Goal: Book appointment/travel/reservation

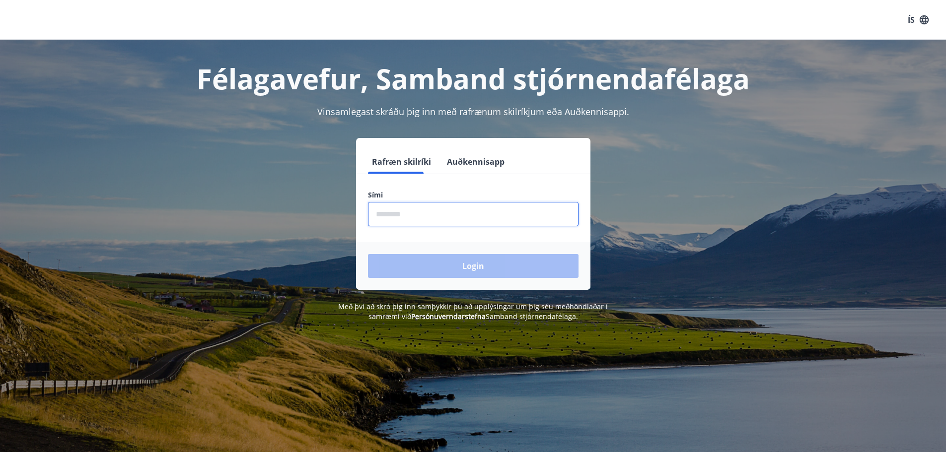
click at [423, 216] on input "phone" at bounding box center [473, 214] width 211 height 24
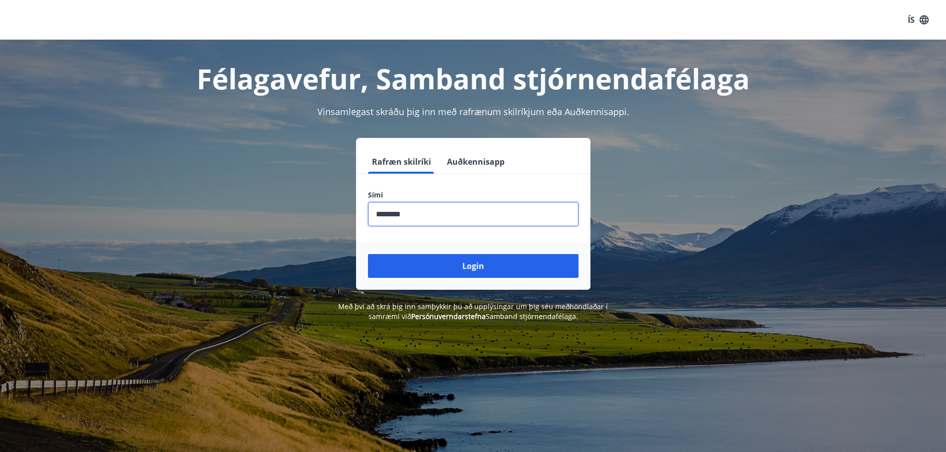
type input "********"
click at [368, 254] on button "Login" at bounding box center [473, 266] width 211 height 24
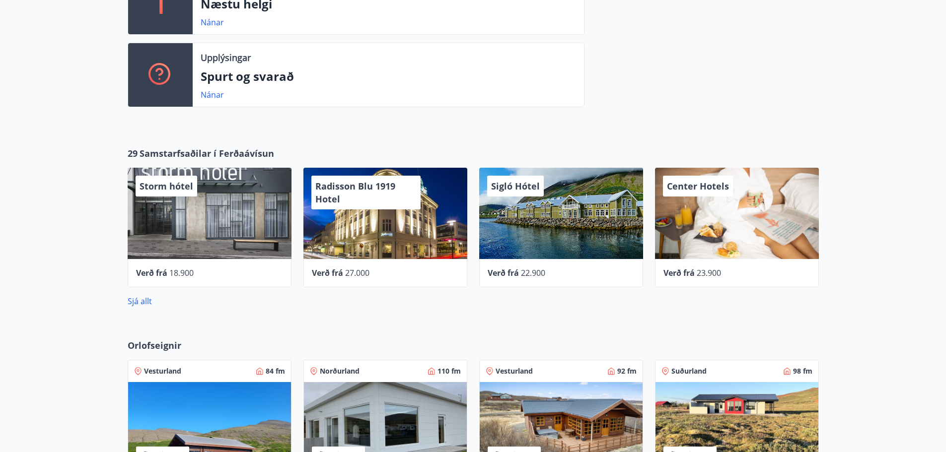
scroll to position [397, 0]
click at [147, 299] on link "Sjá allt" at bounding box center [140, 301] width 24 height 11
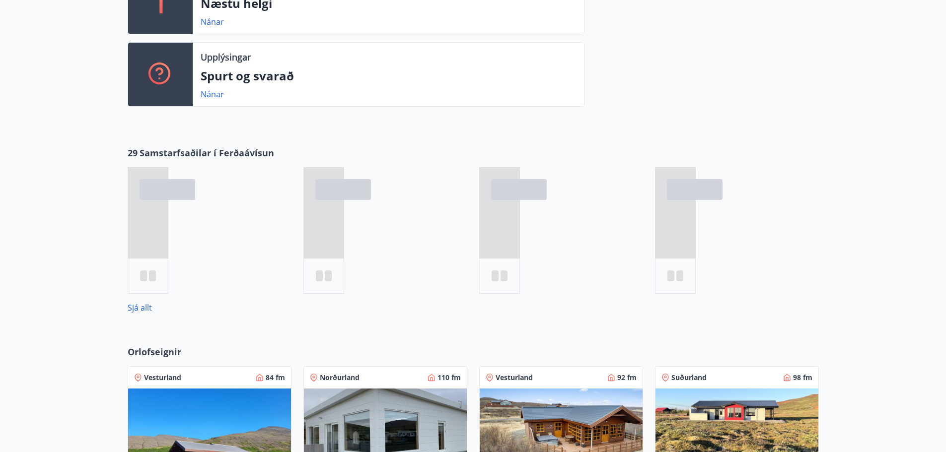
scroll to position [493, 0]
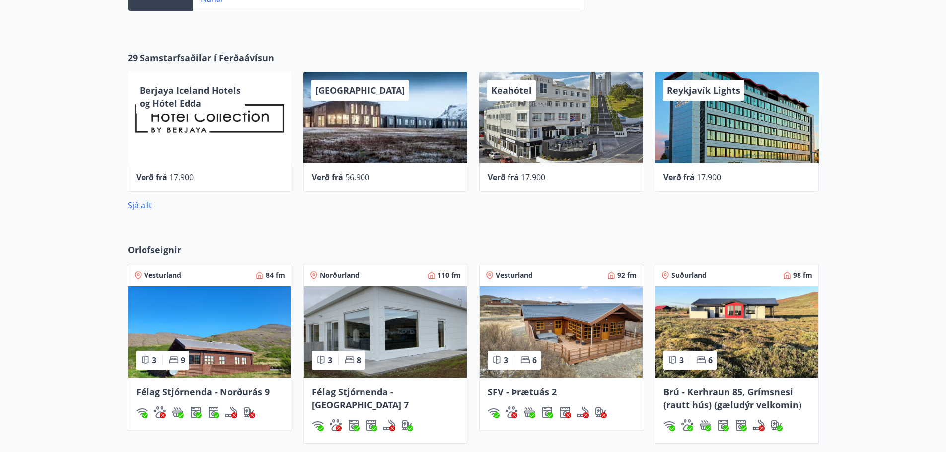
click at [66, 220] on div "29 Samstarfsaðilar í Ferðaávísun Berjaya Iceland Hotels og Hótel [PERSON_NAME] …" at bounding box center [473, 131] width 946 height 192
click at [263, 229] on div "Orlofseignir Vesturland 84 fm 3 9 Félag Stjórnenda - Norðurás 9 Norðurland 110 …" at bounding box center [473, 361] width 946 height 268
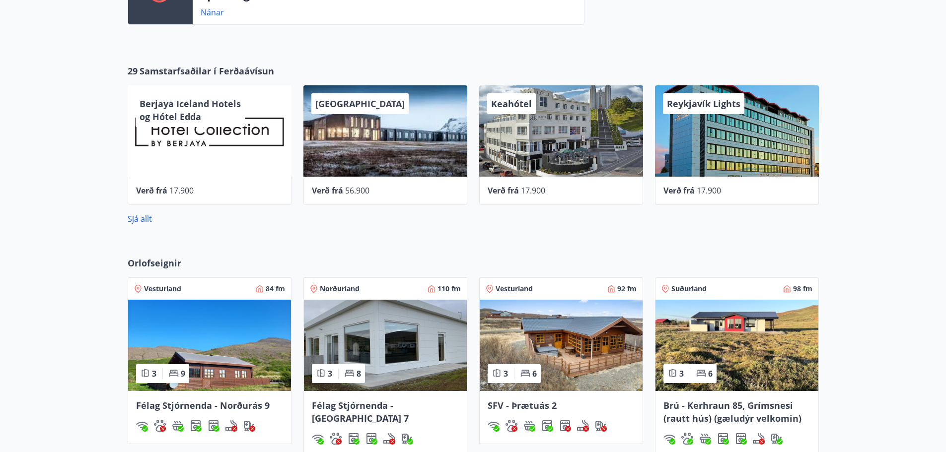
scroll to position [443, 0]
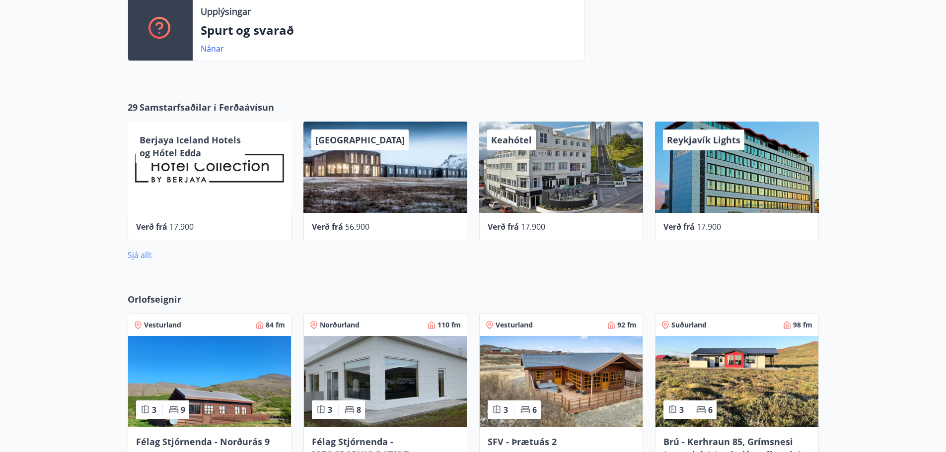
click at [146, 250] on link "Sjá allt" at bounding box center [140, 255] width 24 height 11
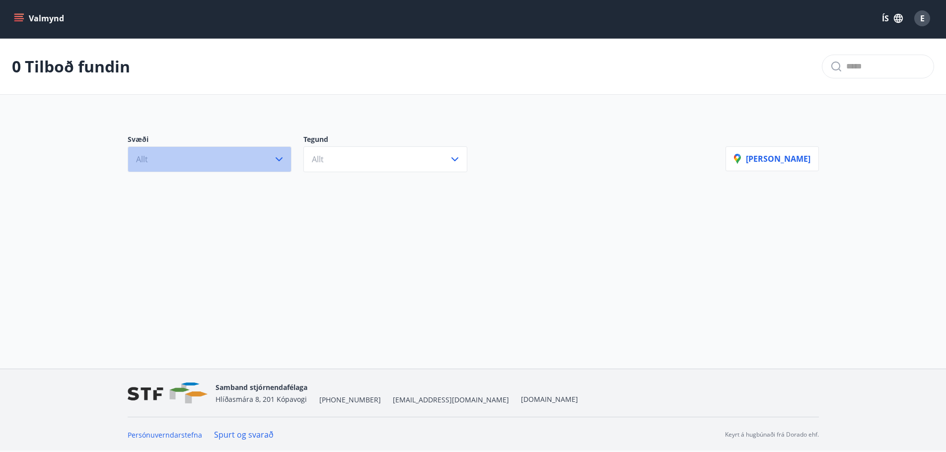
click at [251, 163] on button "Allt" at bounding box center [210, 160] width 164 height 26
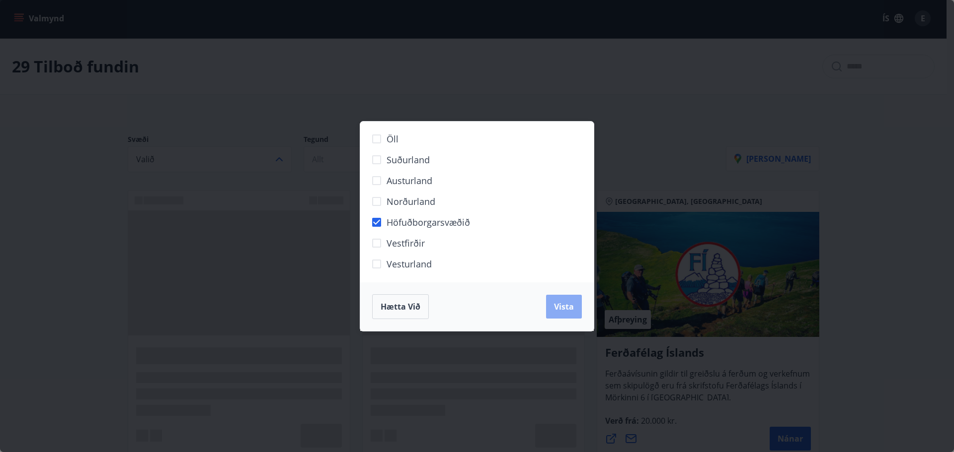
click at [563, 307] on span "Vista" at bounding box center [564, 306] width 20 height 11
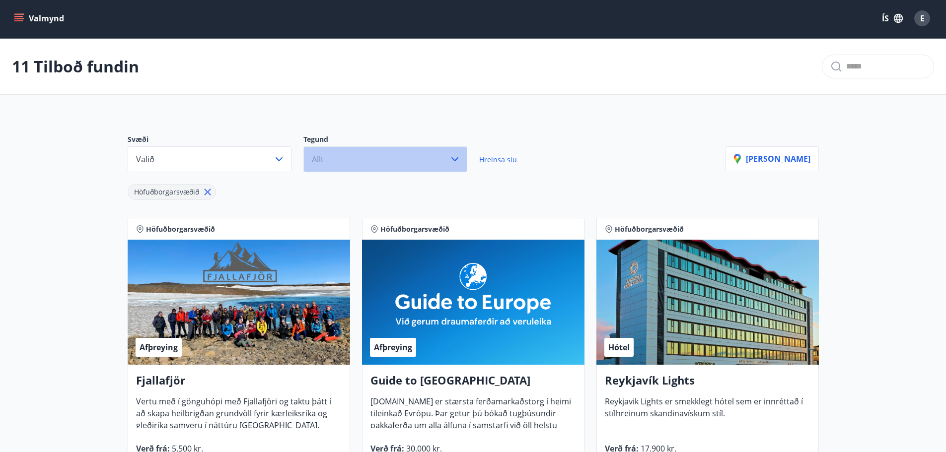
click at [437, 159] on button "Allt" at bounding box center [385, 160] width 164 height 26
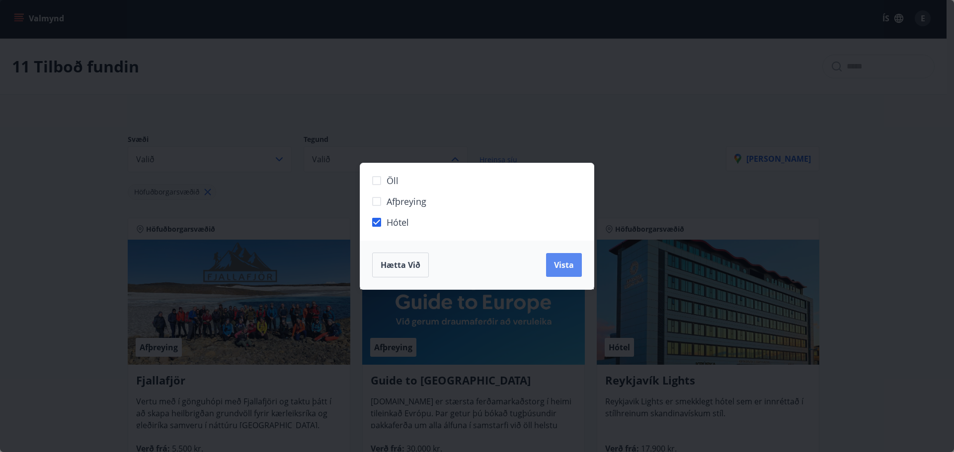
click at [556, 267] on span "Vista" at bounding box center [564, 265] width 20 height 11
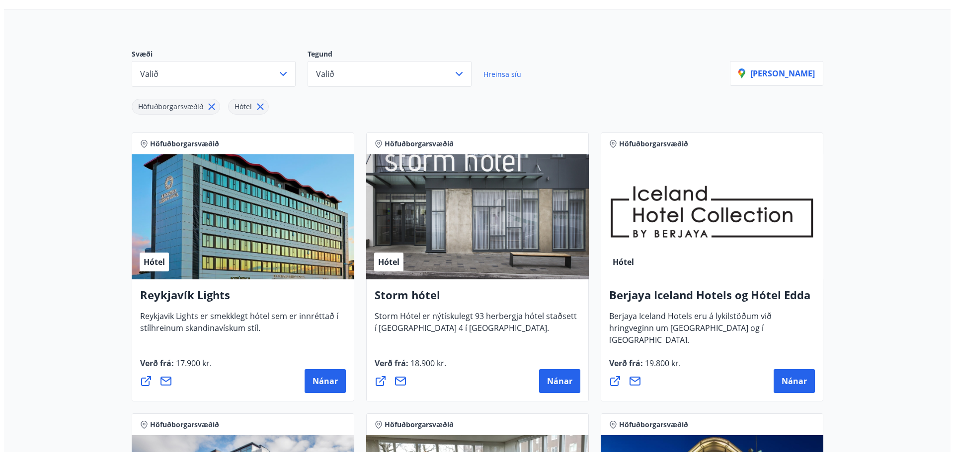
scroll to position [101, 0]
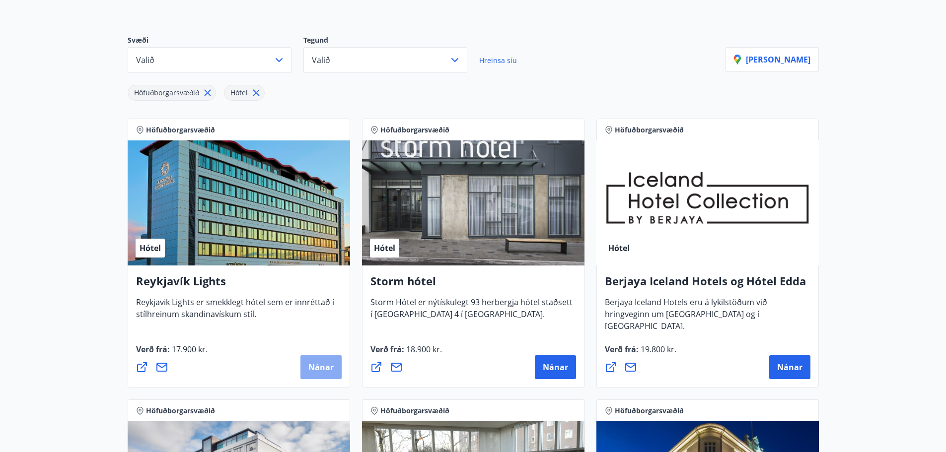
click at [317, 366] on span "Nánar" at bounding box center [320, 367] width 25 height 11
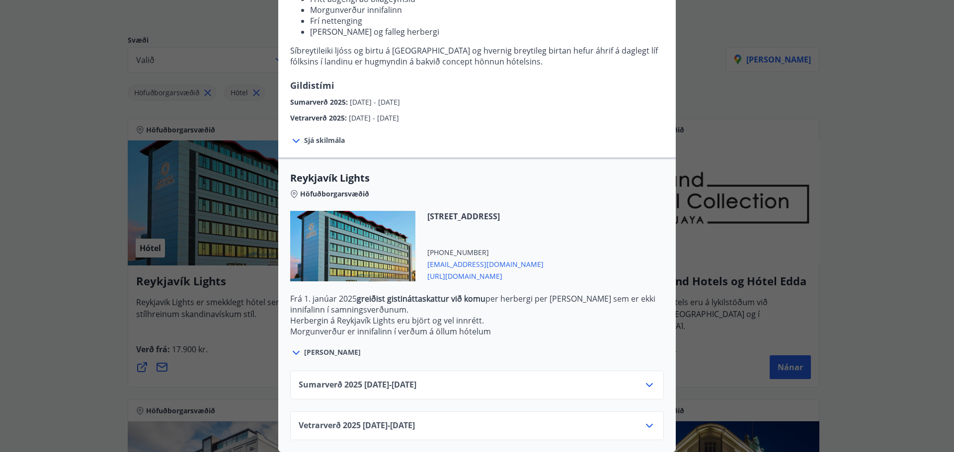
scroll to position [174, 0]
click at [458, 379] on div "Sumarverð [PHONE_NUMBER][DATE] - [DATE]" at bounding box center [476, 389] width 357 height 20
click at [645, 379] on icon at bounding box center [649, 385] width 12 height 12
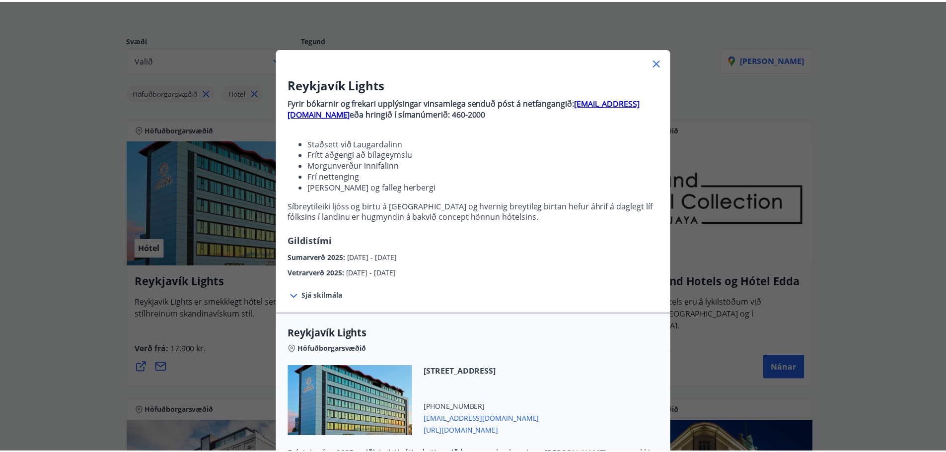
scroll to position [0, 0]
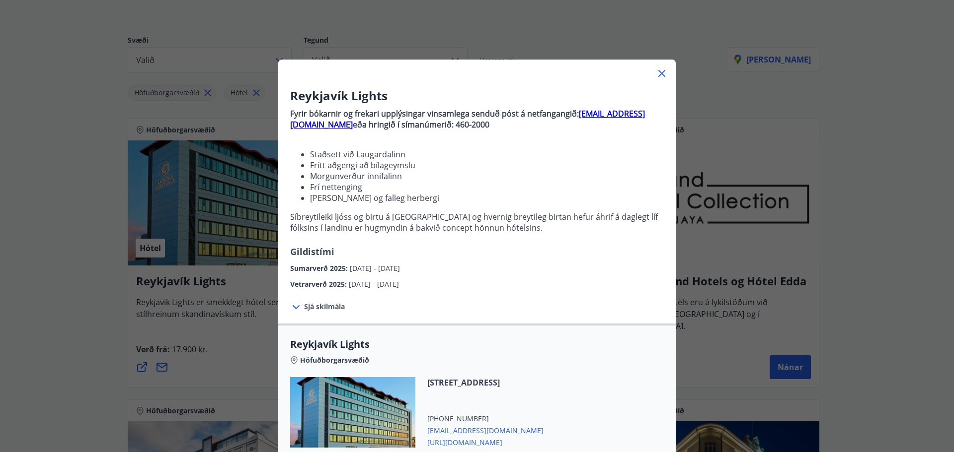
click at [101, 310] on div "Reykjavík Lights Fyrir bókarnir og frekari upplýsingar vinsamlega senduð póst á…" at bounding box center [477, 226] width 954 height 452
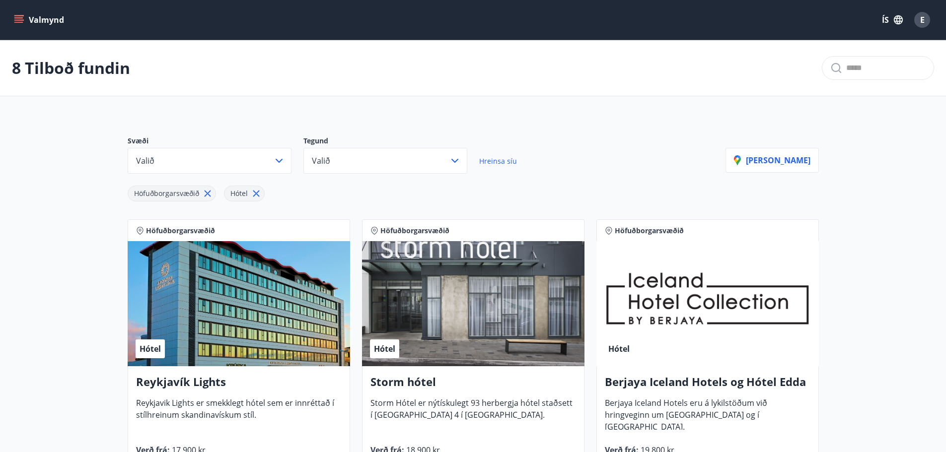
click at [5, 19] on div "Valmynd ÍS E" at bounding box center [473, 20] width 946 height 40
click at [19, 19] on icon "menu" at bounding box center [19, 20] width 10 height 10
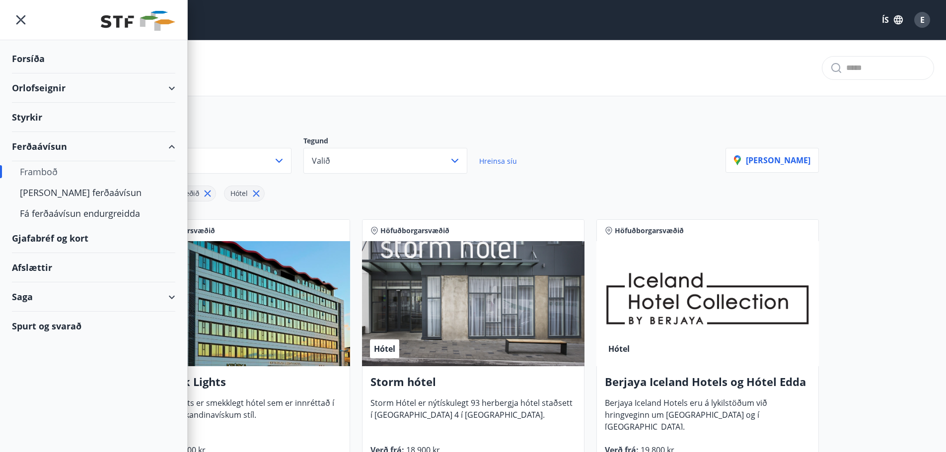
click at [49, 92] on div "Orlofseignir" at bounding box center [93, 88] width 163 height 29
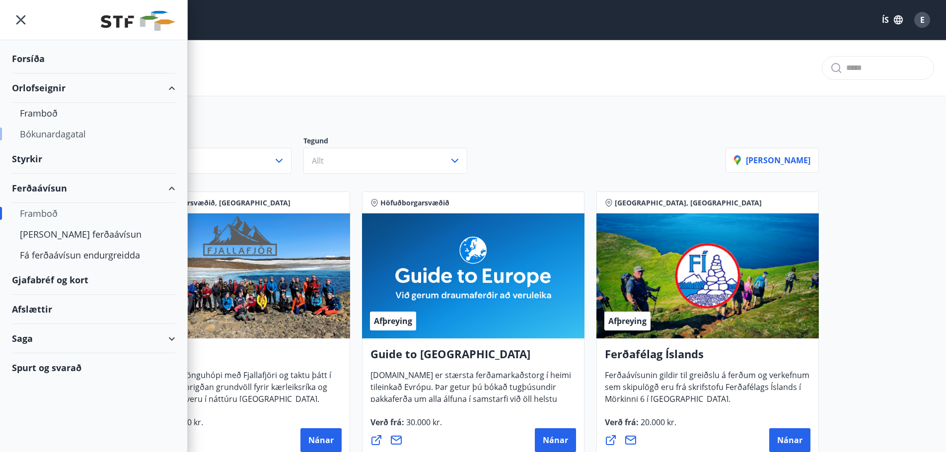
click at [54, 131] on div "Bókunardagatal" at bounding box center [94, 134] width 148 height 21
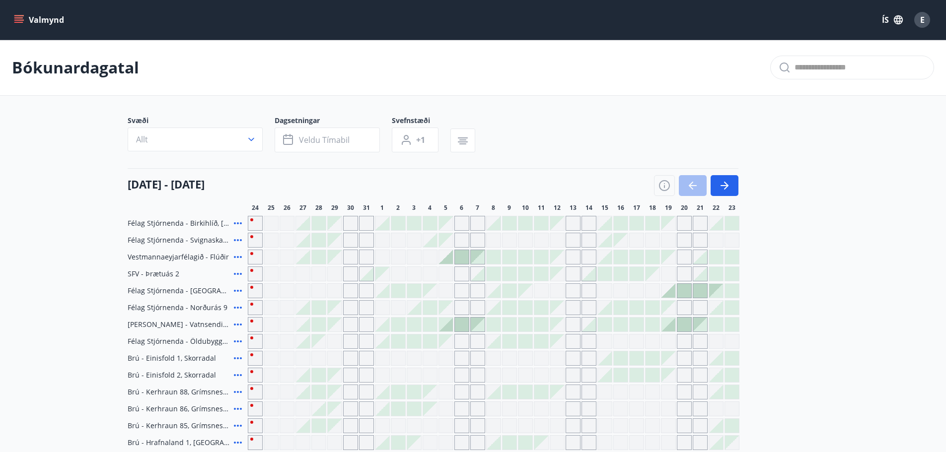
click at [245, 140] on button "Allt" at bounding box center [195, 140] width 135 height 24
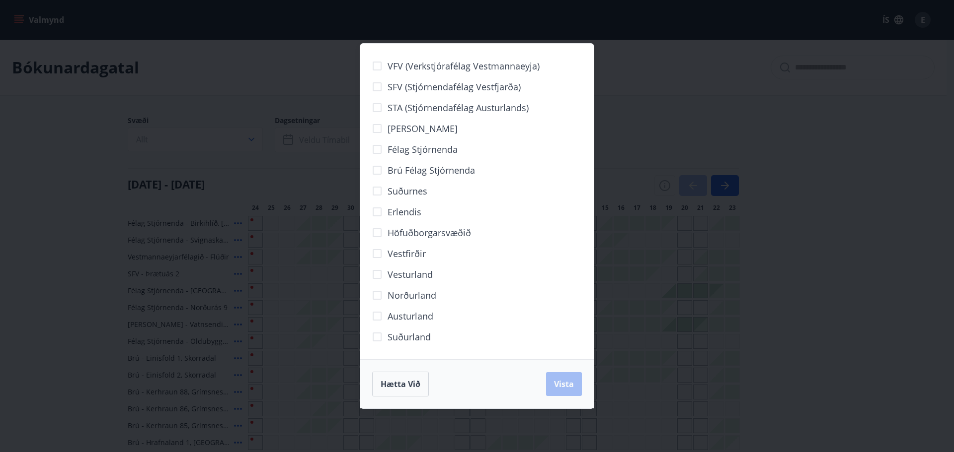
click at [250, 144] on div "VFV (Verkstjórafélag Vestmannaeyja) SFV (Stjórnendafélag Vestfjarða) STA (Stjór…" at bounding box center [477, 226] width 954 height 452
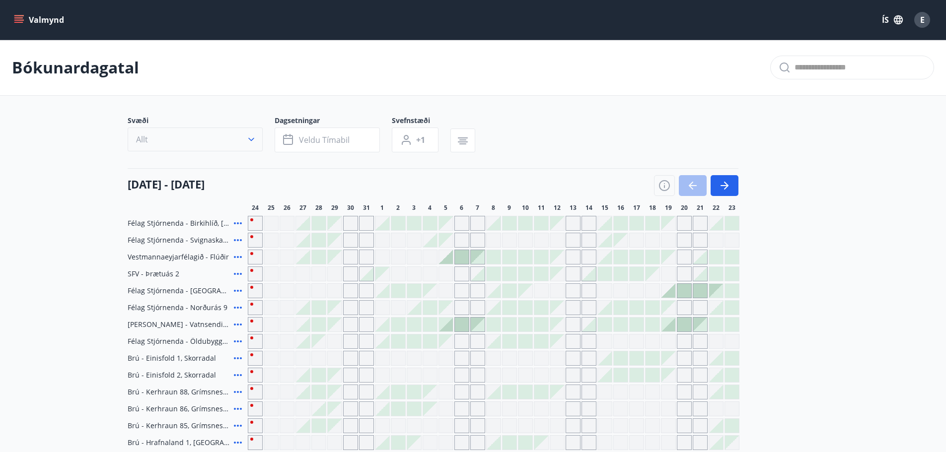
click at [250, 143] on icon "button" at bounding box center [251, 140] width 10 height 10
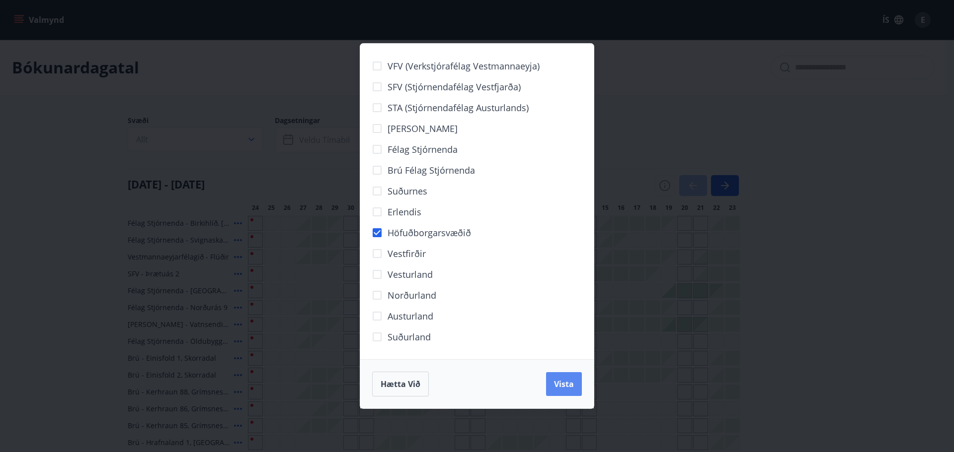
click at [571, 383] on span "Vista" at bounding box center [564, 384] width 20 height 11
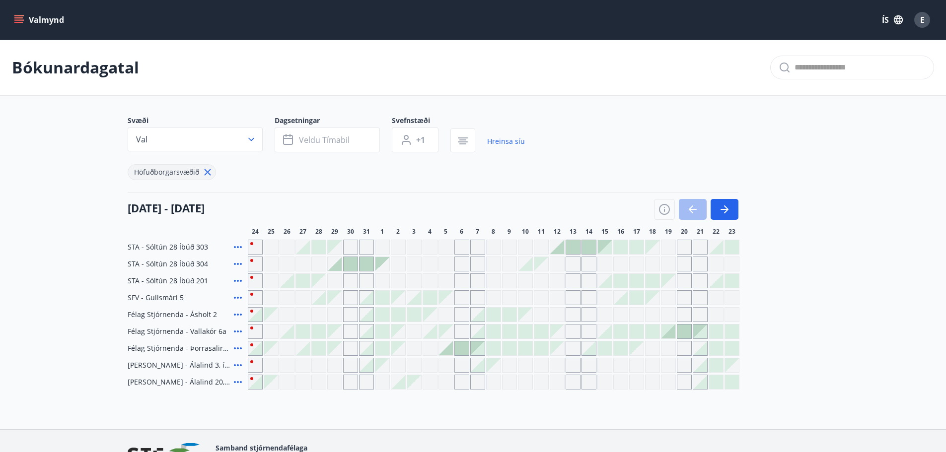
click at [24, 279] on main "Bókunardagatal Svæði Val Dagsetningar Veldu tímabil Svefnstæði +1 Hreinsa síu H…" at bounding box center [473, 215] width 946 height 350
click at [367, 300] on div at bounding box center [367, 298] width 14 height 14
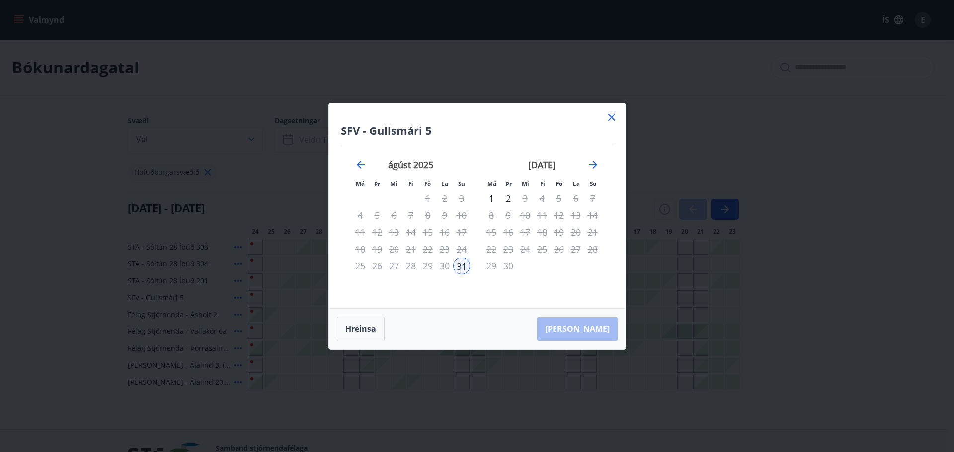
click at [613, 115] on icon at bounding box center [611, 117] width 7 height 7
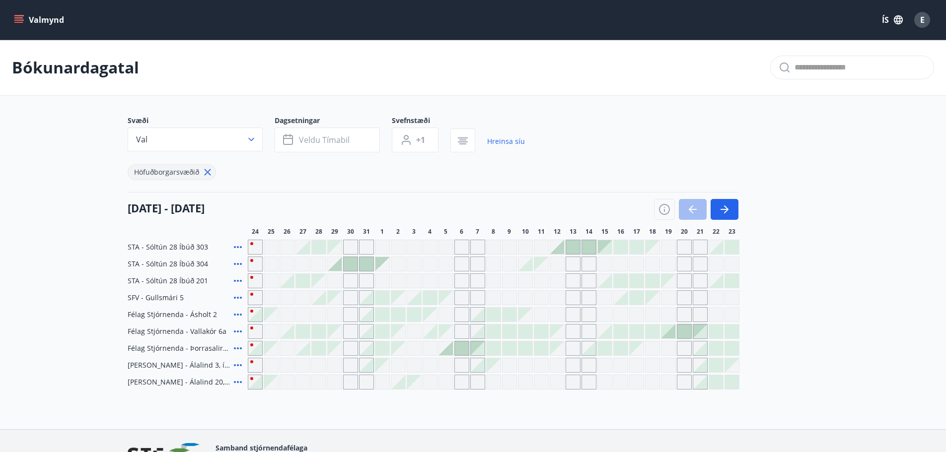
click at [238, 297] on icon at bounding box center [238, 298] width 12 height 12
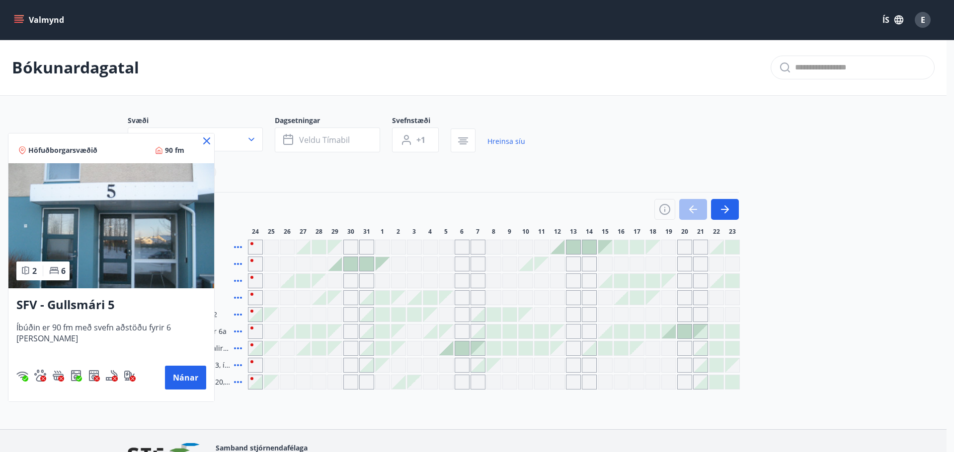
click at [203, 143] on icon at bounding box center [206, 141] width 7 height 7
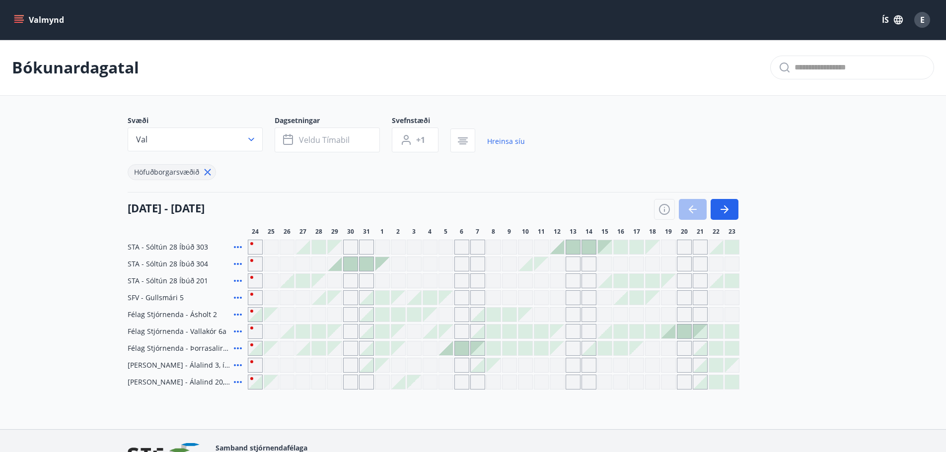
click at [364, 265] on div at bounding box center [367, 264] width 14 height 14
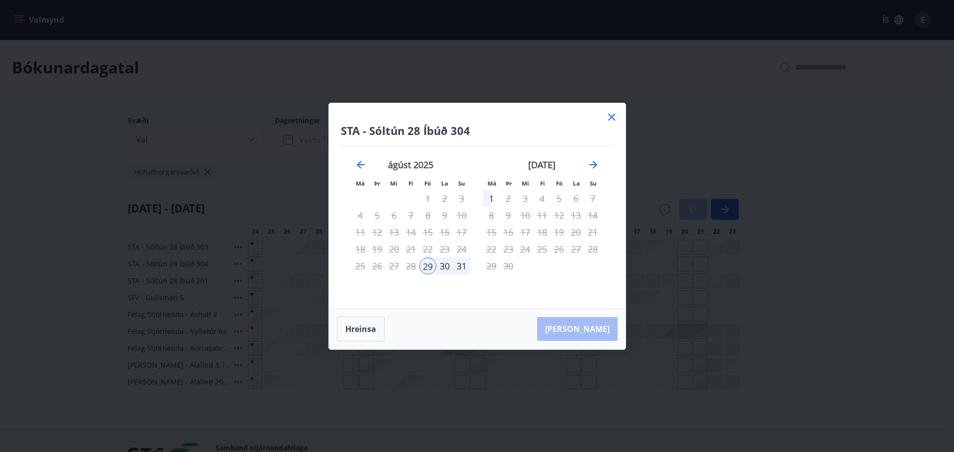
click at [464, 262] on div "31" at bounding box center [461, 266] width 17 height 17
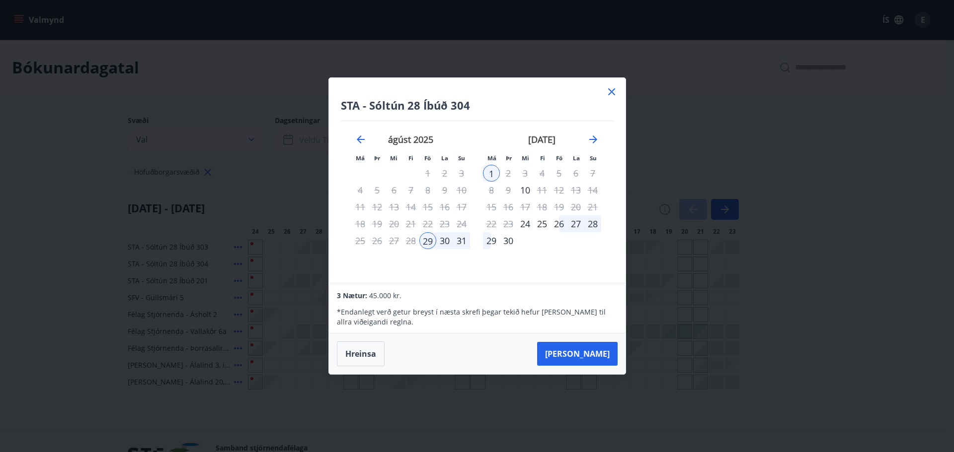
click at [460, 242] on div "31" at bounding box center [461, 240] width 17 height 17
drag, startPoint x: 442, startPoint y: 242, endPoint x: 453, endPoint y: 242, distance: 11.9
click at [452, 242] on tr "25 26 27 28 29 30 31" at bounding box center [411, 240] width 118 height 17
click at [453, 242] on div "31" at bounding box center [461, 240] width 17 height 17
click at [456, 241] on div "31" at bounding box center [461, 240] width 17 height 17
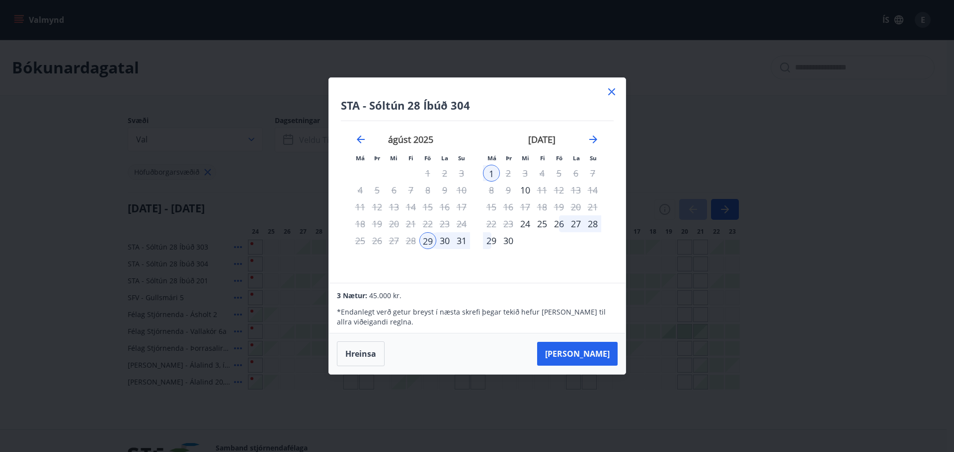
click at [460, 240] on div "31" at bounding box center [461, 240] width 17 height 17
click at [612, 92] on icon at bounding box center [611, 92] width 12 height 12
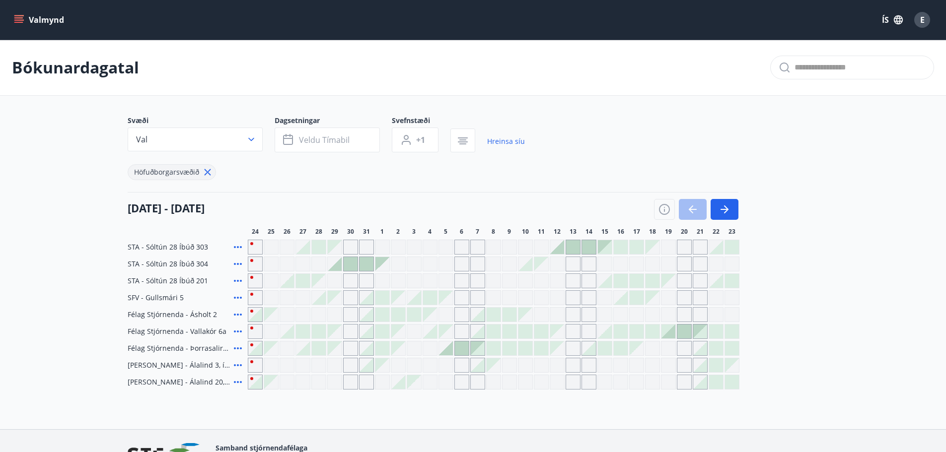
click at [237, 366] on icon at bounding box center [238, 366] width 8 height 2
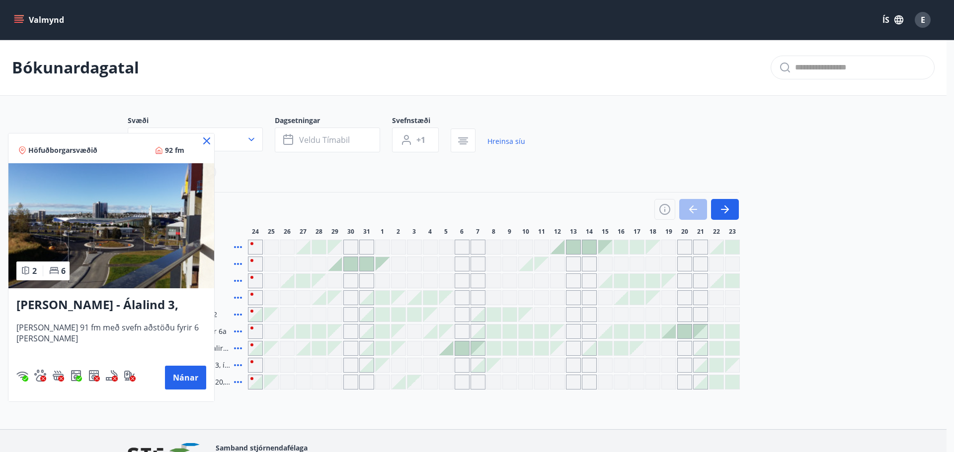
click at [288, 190] on div at bounding box center [477, 226] width 954 height 452
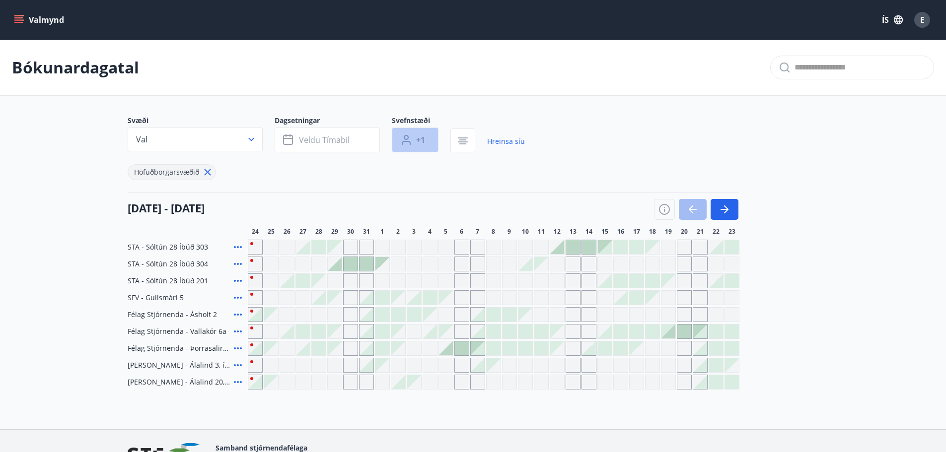
click at [432, 131] on button "+1" at bounding box center [415, 140] width 47 height 25
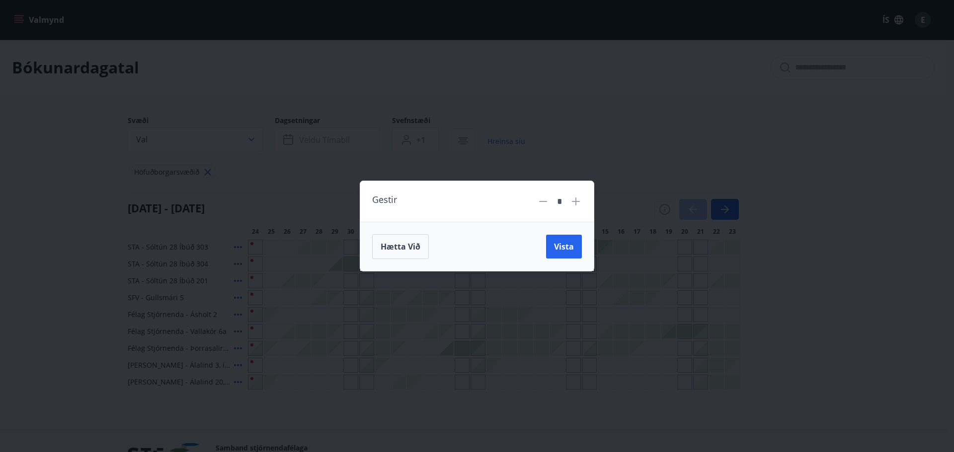
click at [617, 173] on div "Gestir * Hætta við Vista" at bounding box center [477, 226] width 954 height 452
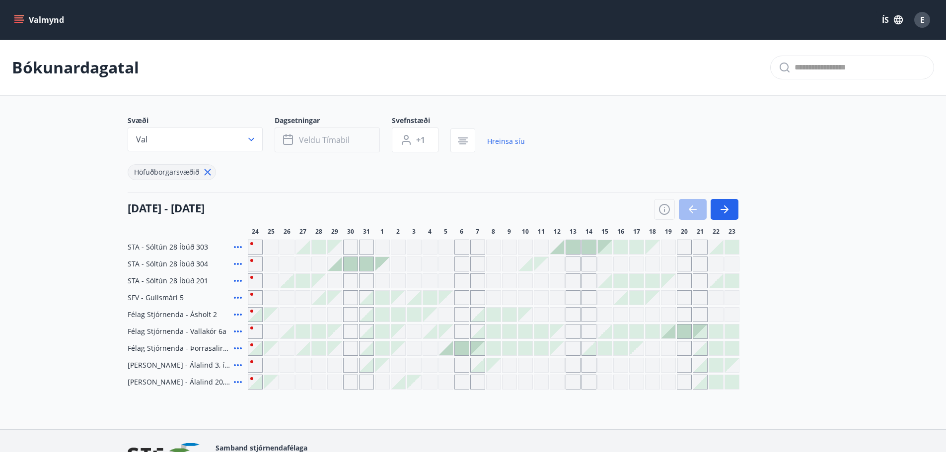
click at [333, 143] on span "Veldu tímabil" at bounding box center [324, 140] width 51 height 11
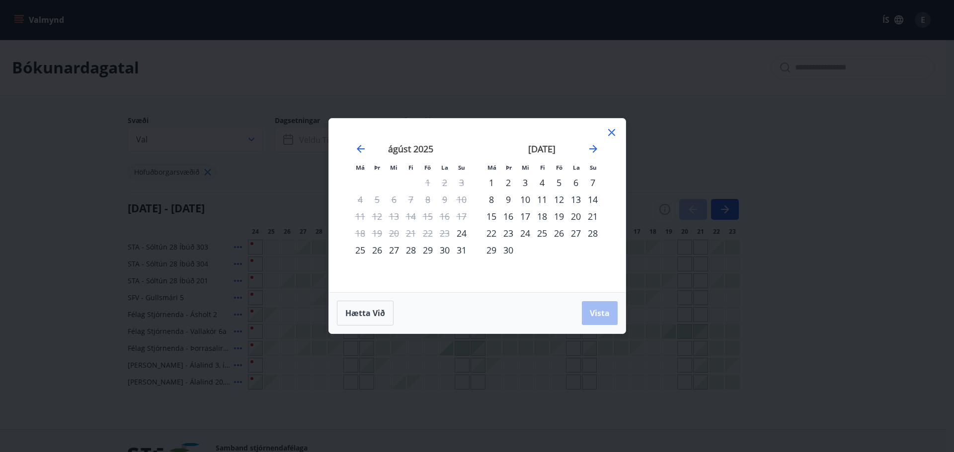
click at [464, 250] on div "31" at bounding box center [461, 250] width 17 height 17
drag, startPoint x: 602, startPoint y: 312, endPoint x: 483, endPoint y: 269, distance: 127.1
click at [601, 311] on span "Vista" at bounding box center [600, 313] width 20 height 11
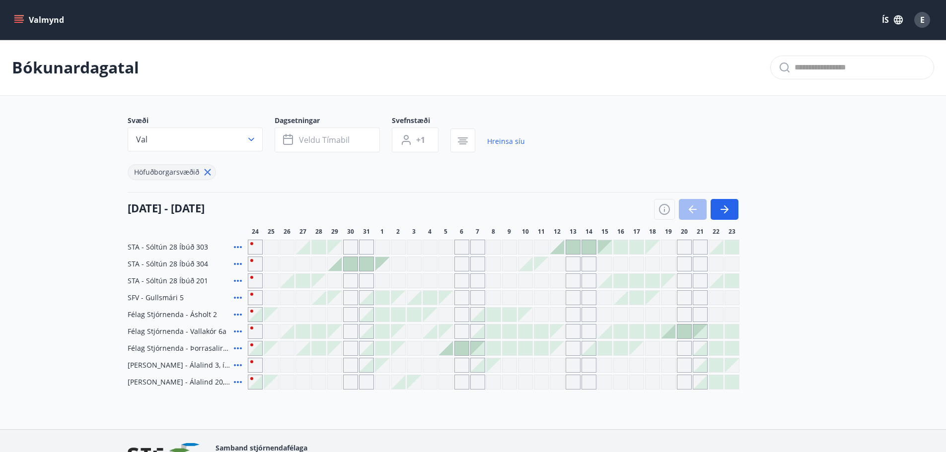
click at [31, 24] on button "Valmynd" at bounding box center [40, 20] width 56 height 18
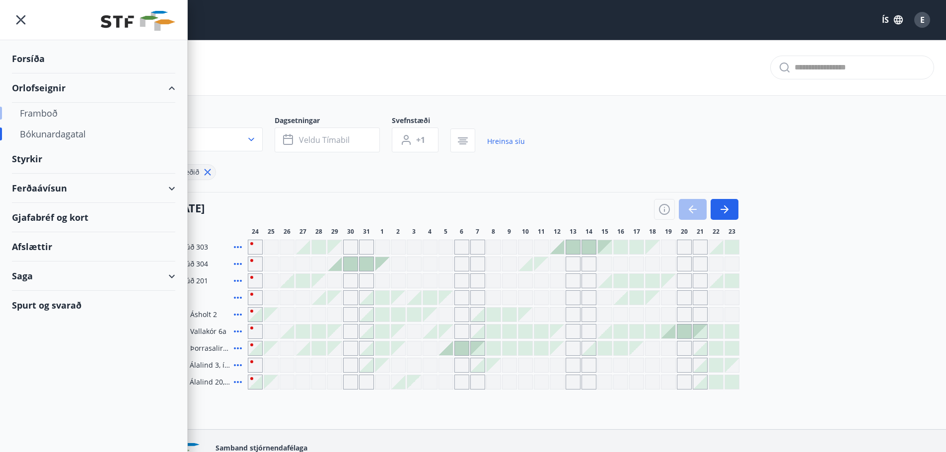
click at [37, 113] on div "Framboð" at bounding box center [94, 113] width 148 height 21
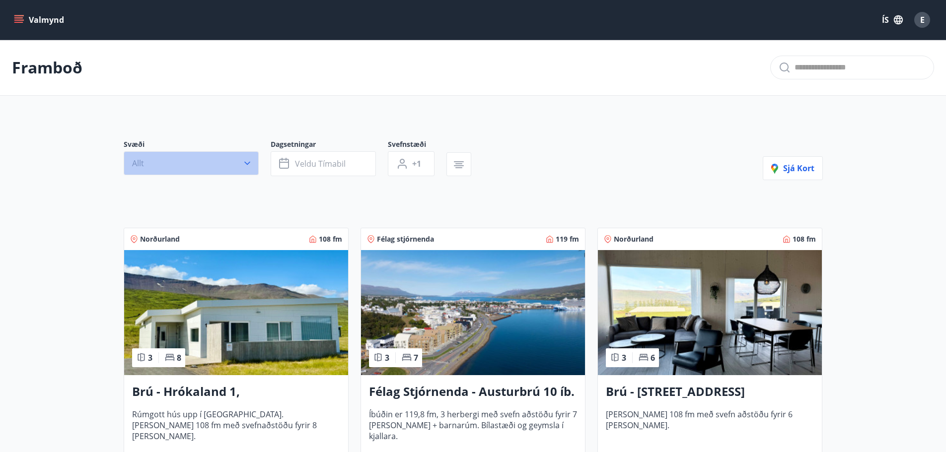
click at [237, 158] on button "Allt" at bounding box center [191, 163] width 135 height 24
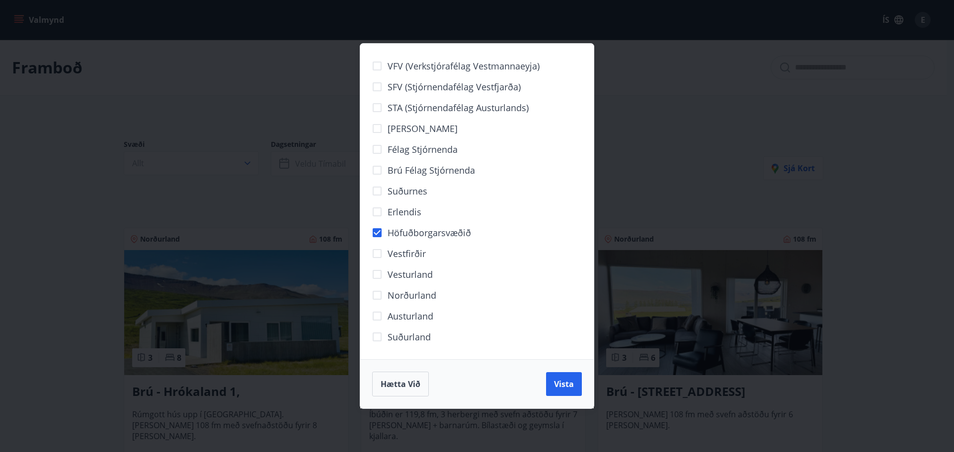
drag, startPoint x: 562, startPoint y: 388, endPoint x: 546, endPoint y: 372, distance: 23.2
click at [562, 388] on span "Vista" at bounding box center [564, 384] width 20 height 11
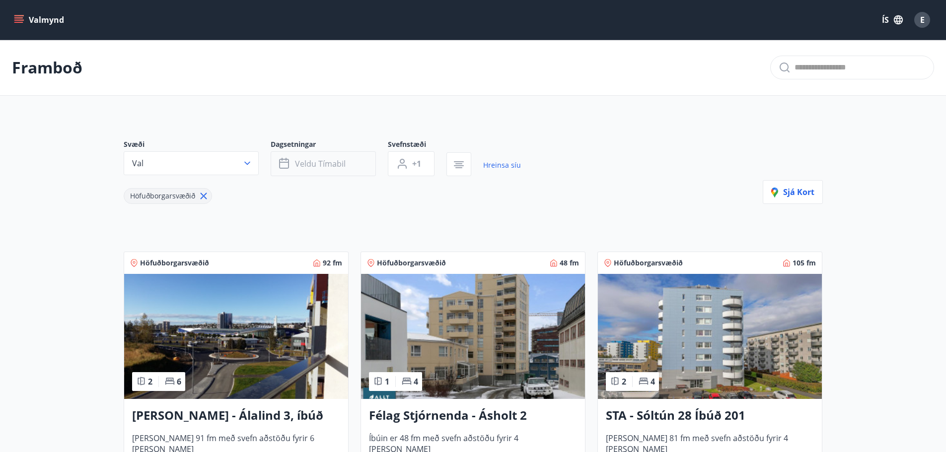
click at [309, 168] on span "Veldu tímabil" at bounding box center [320, 163] width 51 height 11
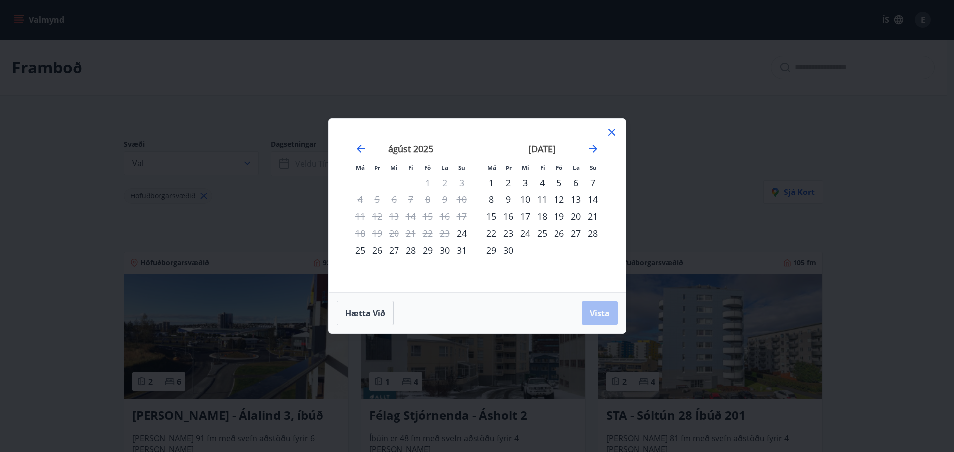
click at [461, 249] on div "31" at bounding box center [461, 250] width 17 height 17
click at [604, 315] on span "Vista" at bounding box center [600, 313] width 20 height 11
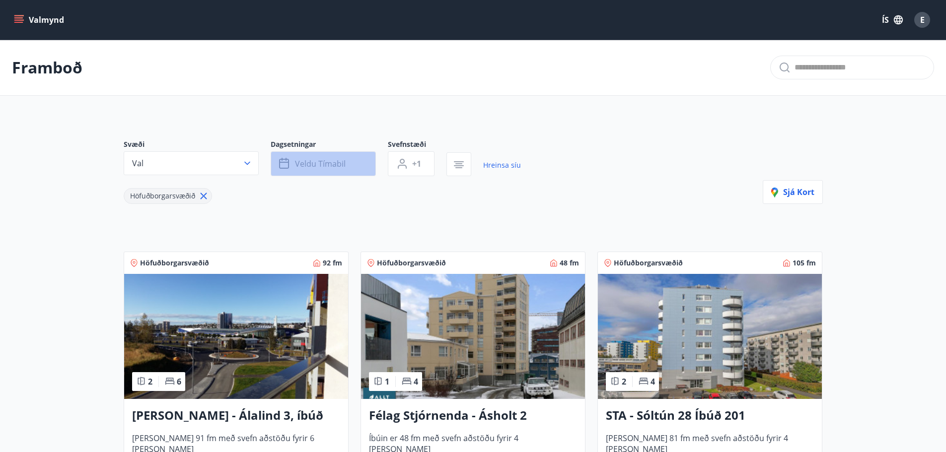
click at [344, 164] on span "Veldu tímabil" at bounding box center [320, 163] width 51 height 11
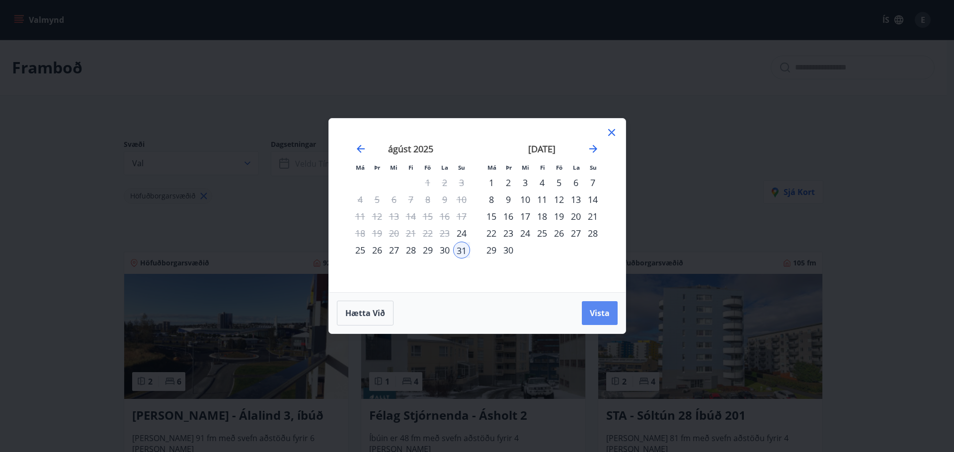
click at [592, 311] on span "Vista" at bounding box center [600, 313] width 20 height 11
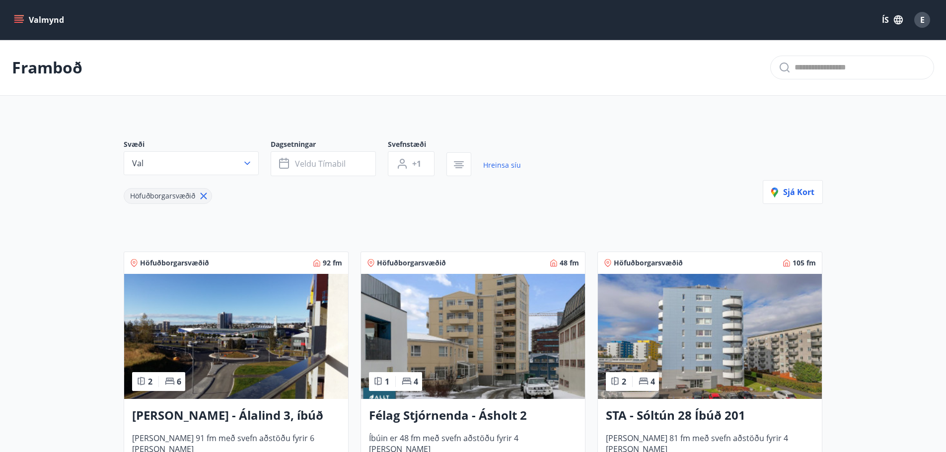
click at [19, 25] on button "Valmynd" at bounding box center [40, 20] width 56 height 18
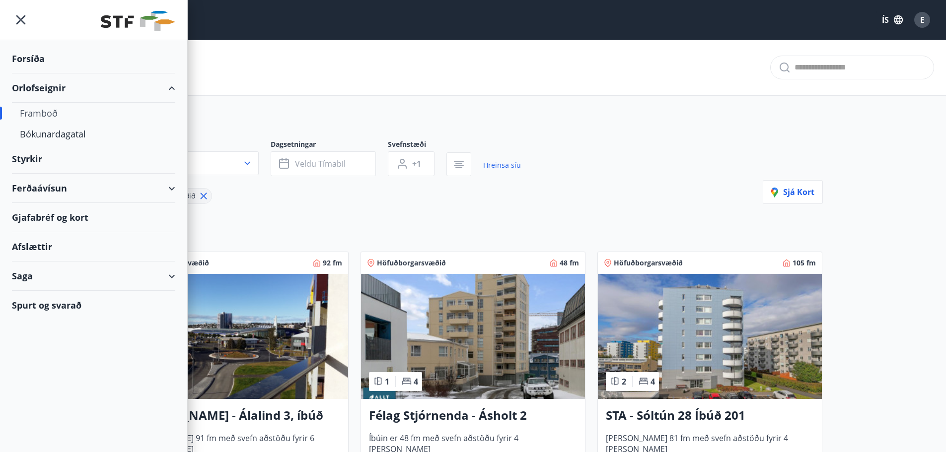
click at [42, 86] on div "Orlofseignir" at bounding box center [93, 88] width 163 height 29
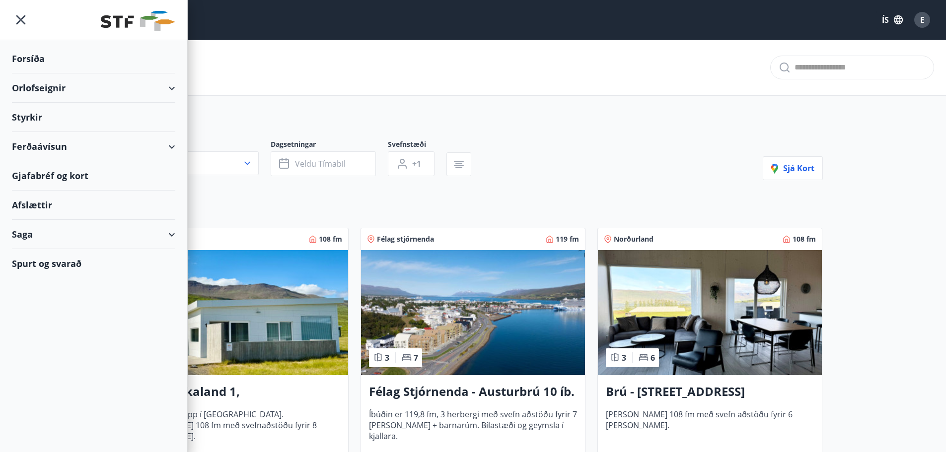
click at [56, 88] on div "Orlofseignir" at bounding box center [93, 88] width 163 height 29
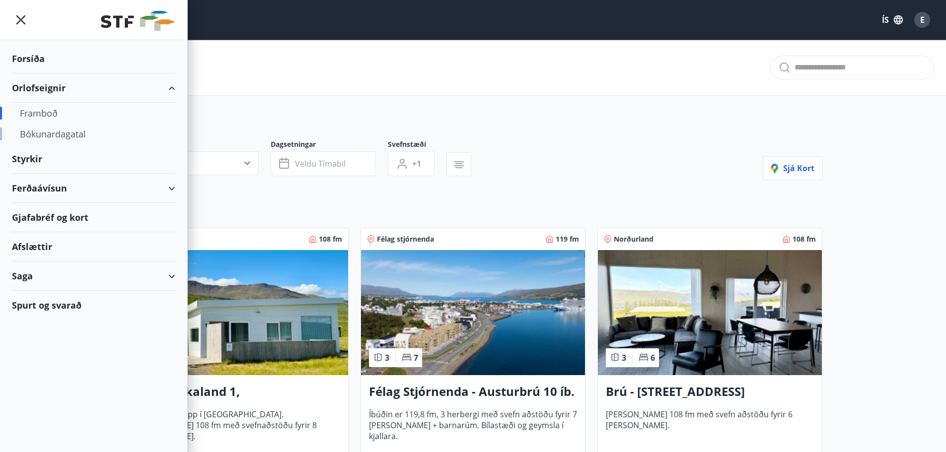
click at [49, 132] on div "Bókunardagatal" at bounding box center [94, 134] width 148 height 21
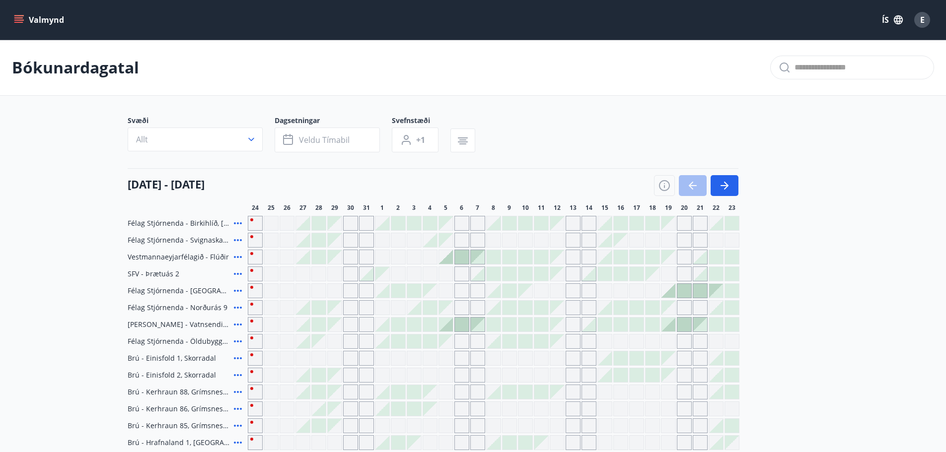
click at [244, 143] on button "Allt" at bounding box center [195, 140] width 135 height 24
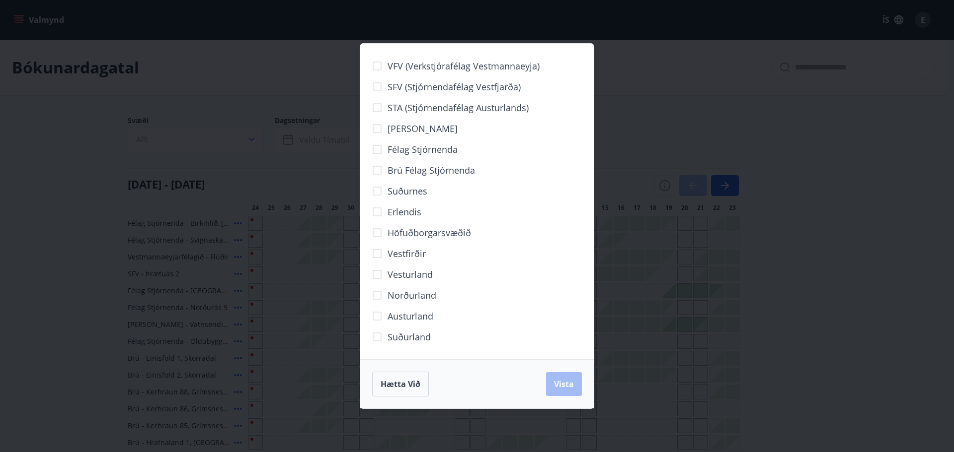
click at [247, 146] on div "VFV (Verkstjórafélag Vestmannaeyja) SFV (Stjórnendafélag Vestfjarða) STA (Stjór…" at bounding box center [477, 226] width 954 height 452
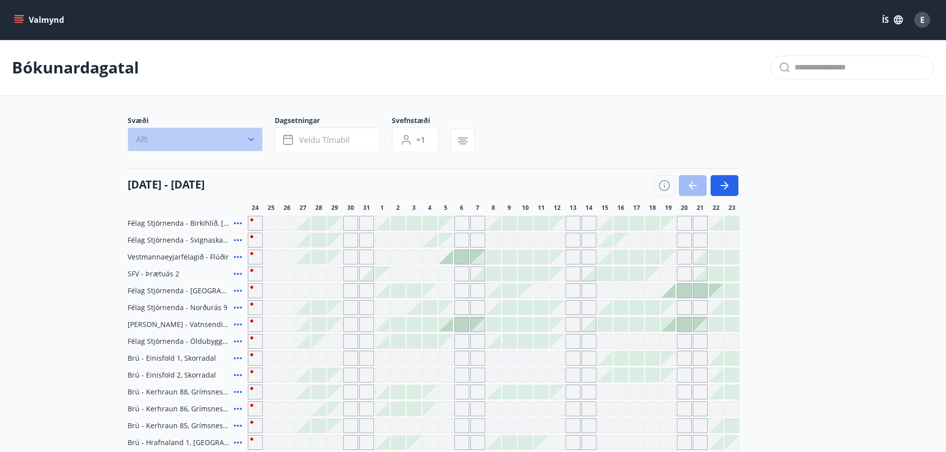
click at [260, 142] on button "Allt" at bounding box center [195, 140] width 135 height 24
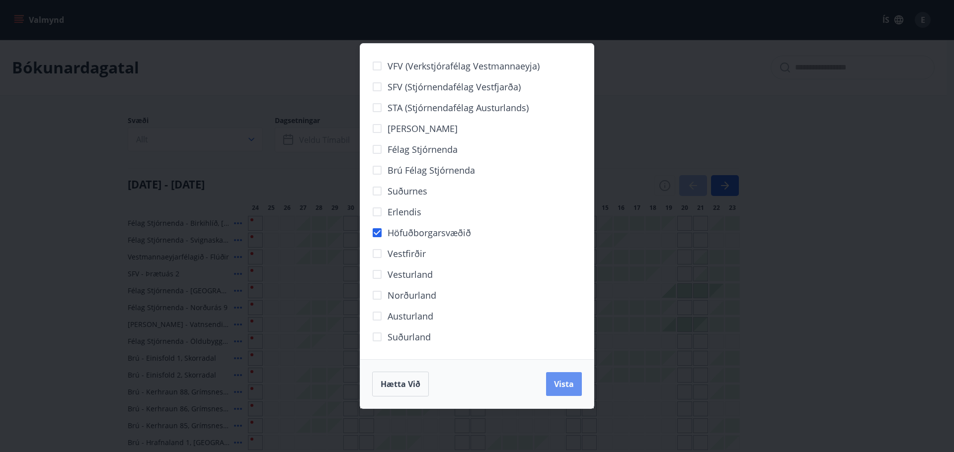
drag, startPoint x: 565, startPoint y: 389, endPoint x: 413, endPoint y: 244, distance: 210.4
click at [564, 389] on span "Vista" at bounding box center [564, 384] width 20 height 11
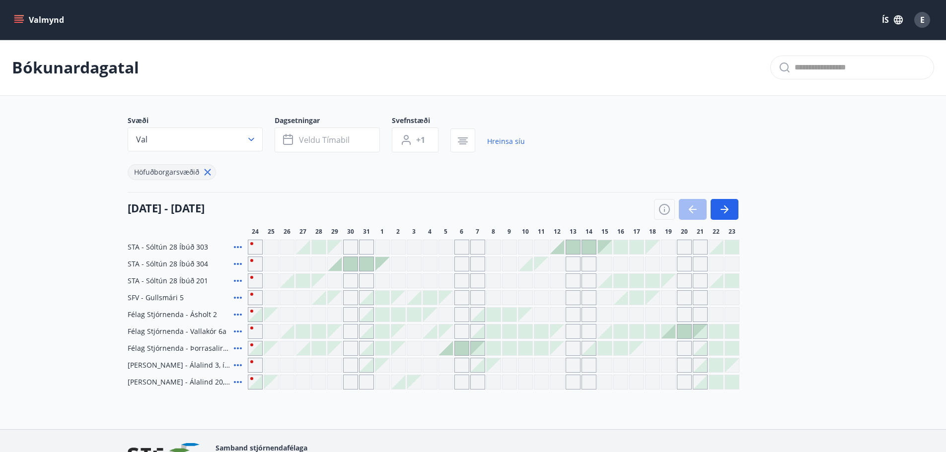
click at [237, 297] on icon at bounding box center [238, 298] width 8 height 2
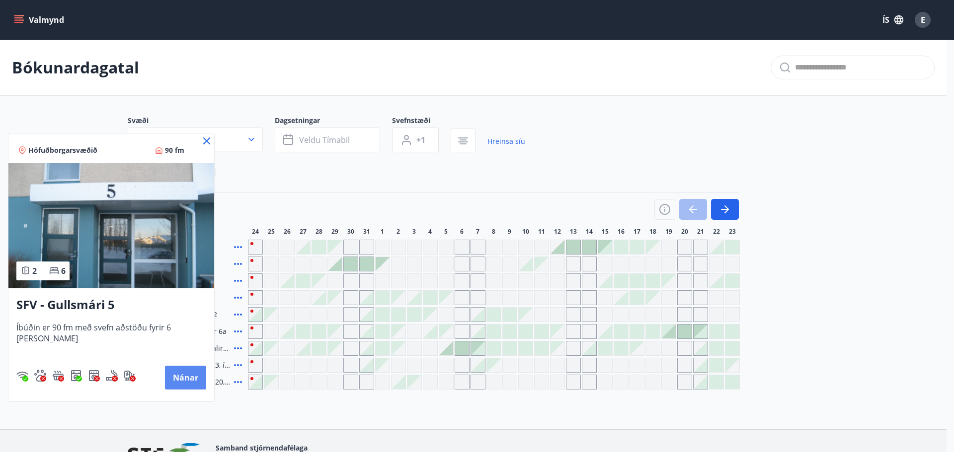
click at [174, 378] on button "Nánar" at bounding box center [185, 378] width 41 height 24
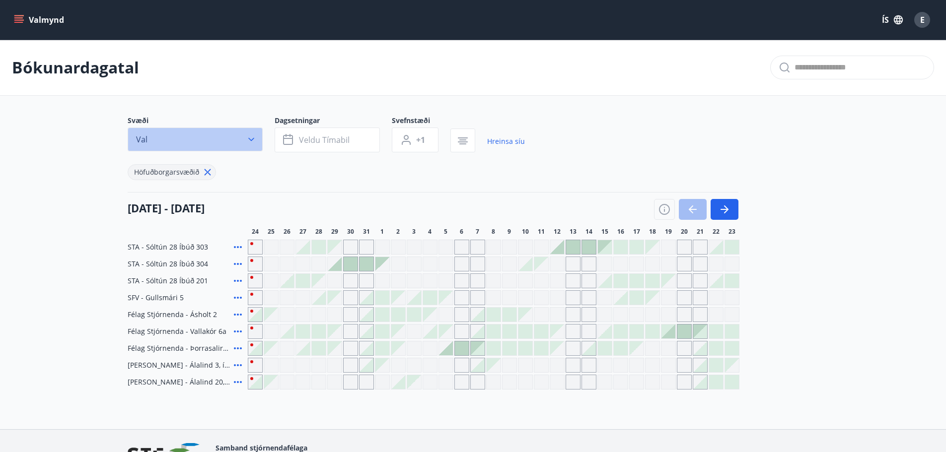
click at [240, 142] on button "Val" at bounding box center [195, 140] width 135 height 24
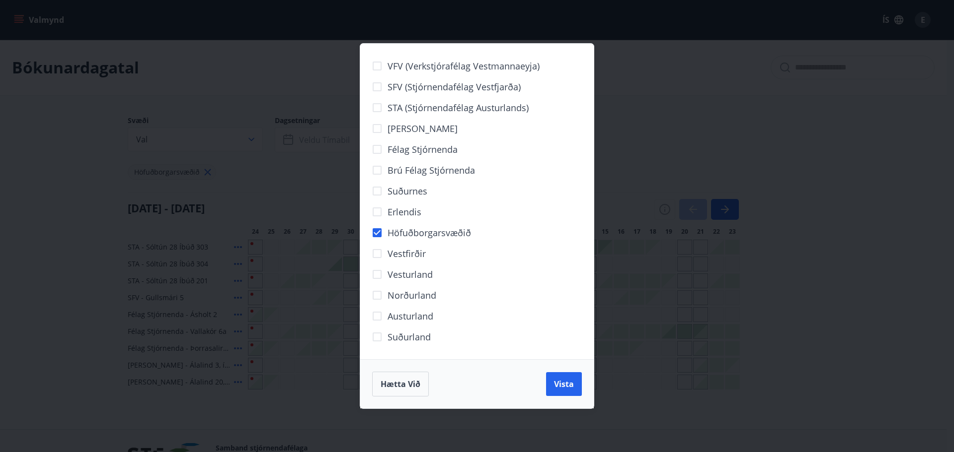
drag, startPoint x: 555, startPoint y: 388, endPoint x: 394, endPoint y: 293, distance: 186.6
click at [555, 388] on span "Vista" at bounding box center [564, 384] width 20 height 11
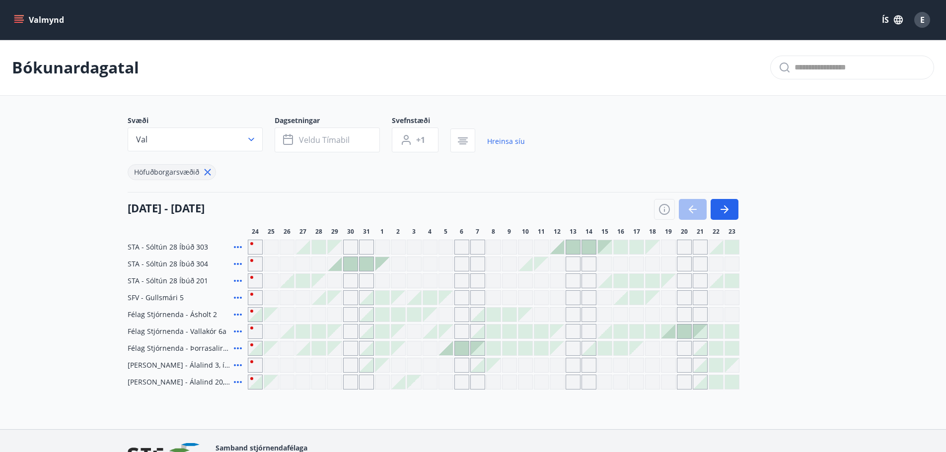
click at [365, 266] on div at bounding box center [367, 264] width 14 height 14
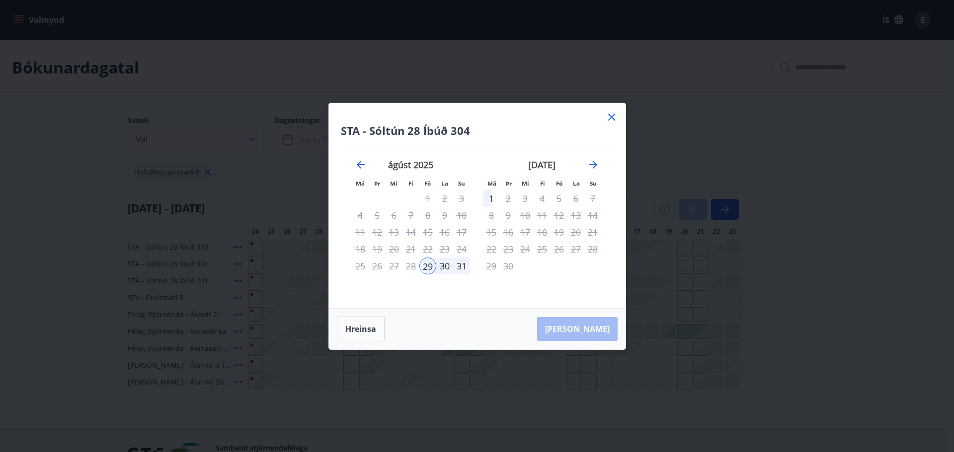
click at [458, 269] on div "31" at bounding box center [461, 266] width 17 height 17
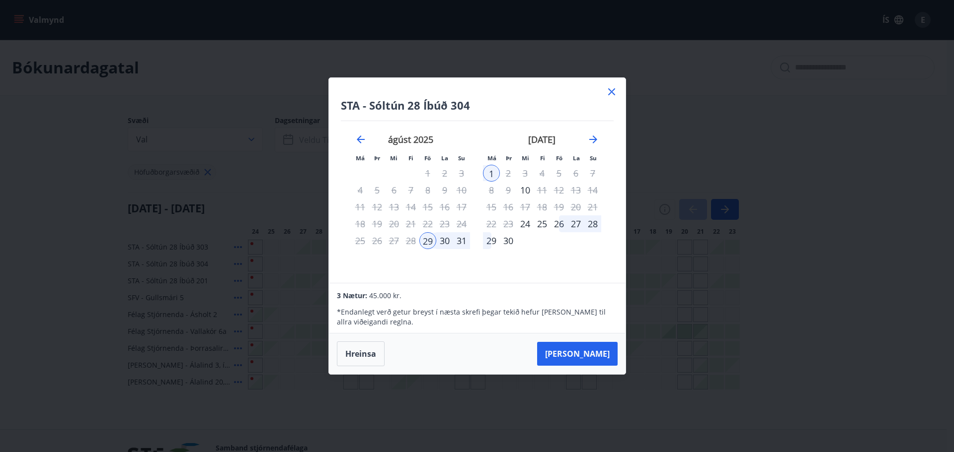
click at [463, 241] on div "31" at bounding box center [461, 240] width 17 height 17
click at [366, 351] on button "Hreinsa" at bounding box center [361, 354] width 48 height 25
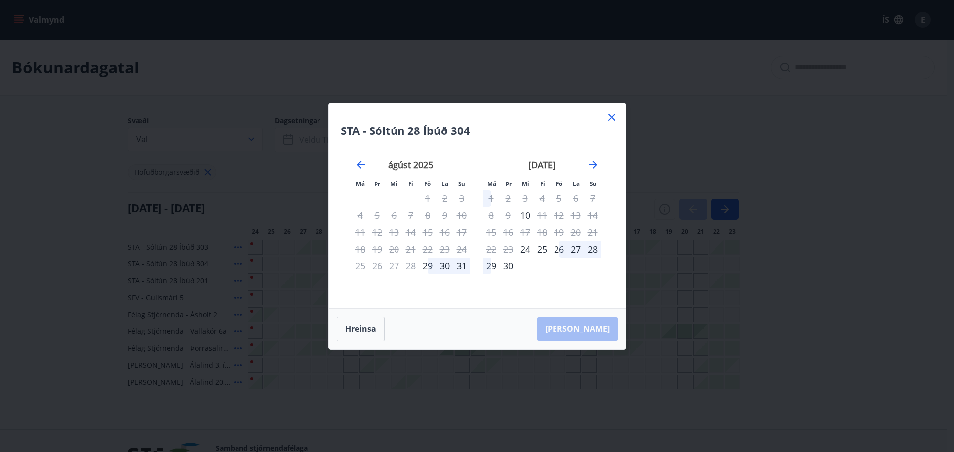
click at [464, 266] on div "31" at bounding box center [461, 266] width 17 height 17
click at [463, 266] on div "31" at bounding box center [461, 266] width 17 height 17
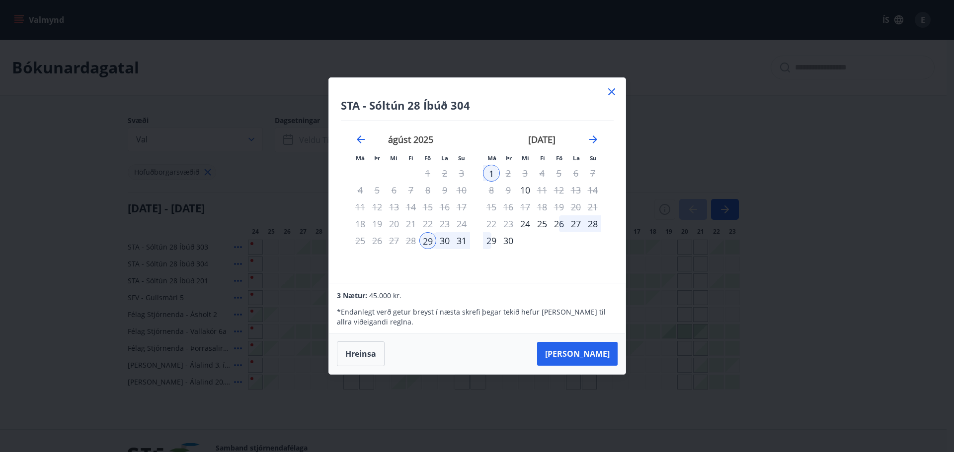
click at [461, 246] on div "31" at bounding box center [461, 240] width 17 height 17
drag, startPoint x: 354, startPoint y: 358, endPoint x: 390, endPoint y: 345, distance: 38.7
click at [354, 358] on button "Hreinsa" at bounding box center [361, 354] width 48 height 25
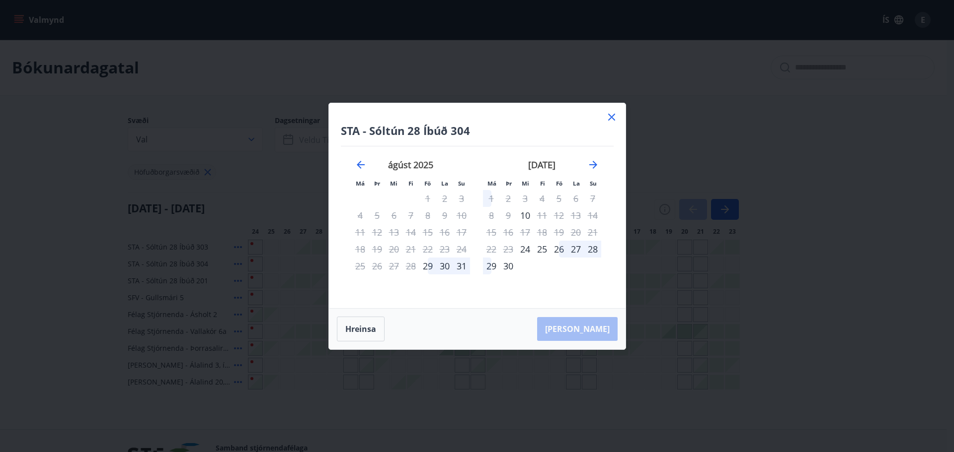
click at [448, 265] on div "30" at bounding box center [444, 266] width 17 height 17
click at [462, 269] on div "31" at bounding box center [461, 266] width 17 height 17
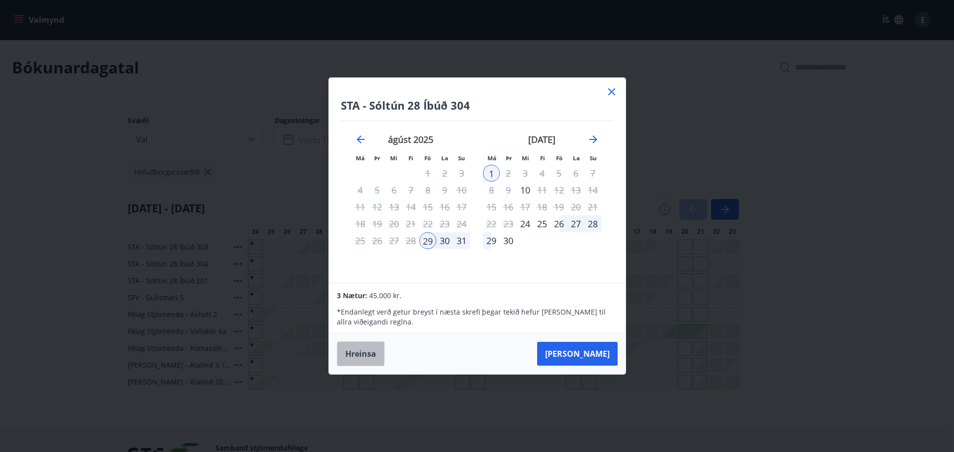
click at [365, 357] on button "Hreinsa" at bounding box center [361, 354] width 48 height 25
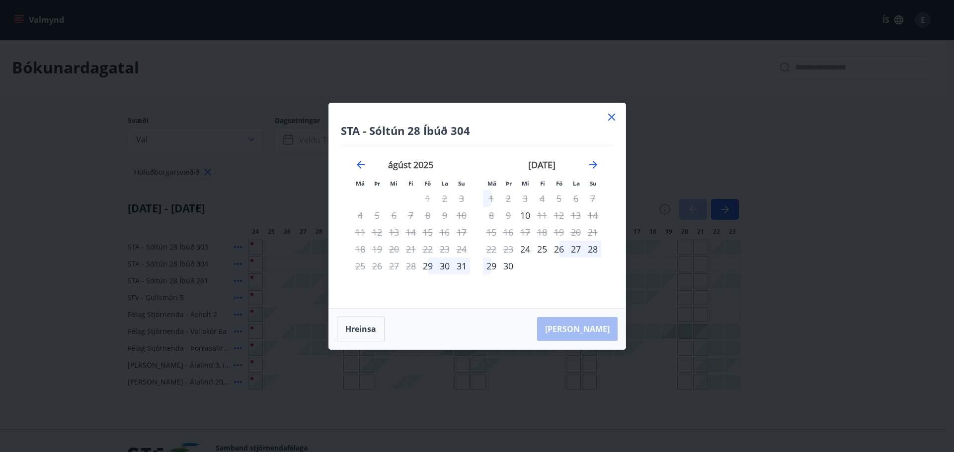
click at [606, 119] on icon at bounding box center [611, 117] width 12 height 12
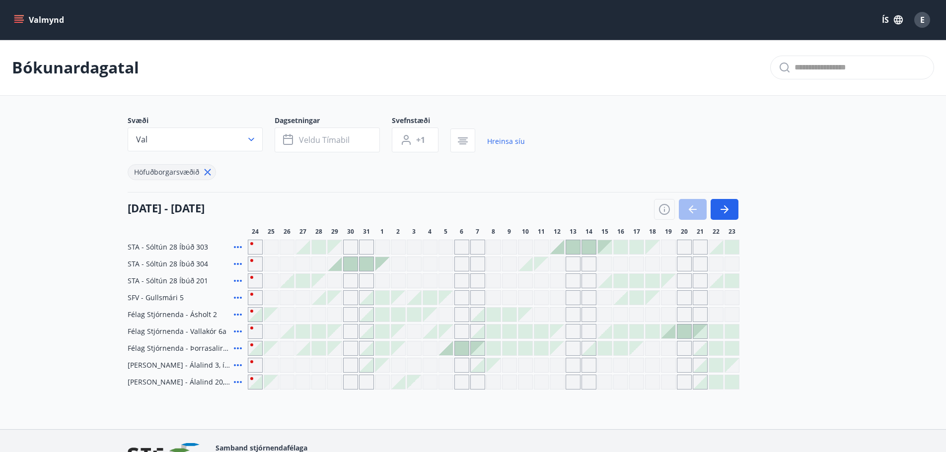
click at [237, 315] on icon at bounding box center [238, 315] width 8 height 2
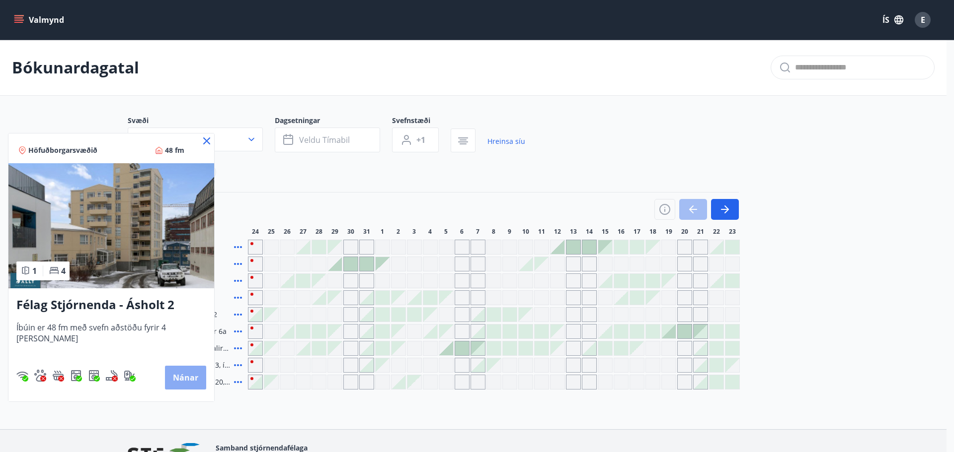
click at [167, 373] on button "Nánar" at bounding box center [185, 378] width 41 height 24
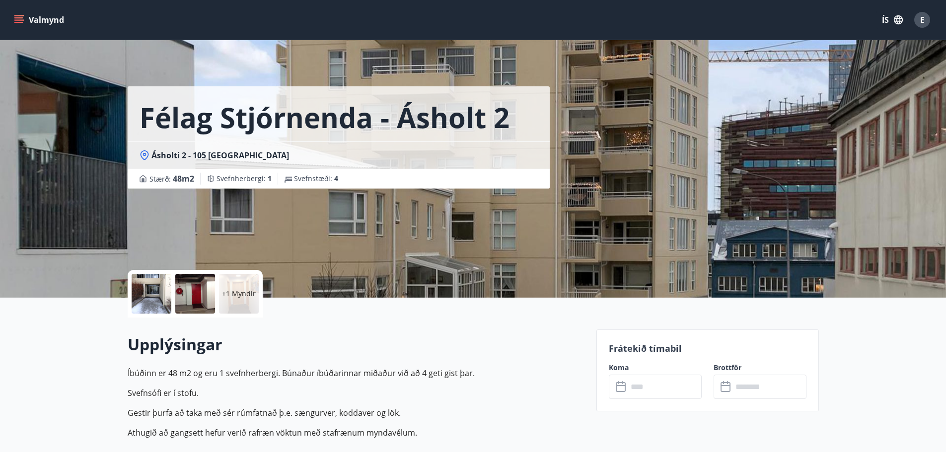
drag, startPoint x: 241, startPoint y: 184, endPoint x: 248, endPoint y: 197, distance: 14.9
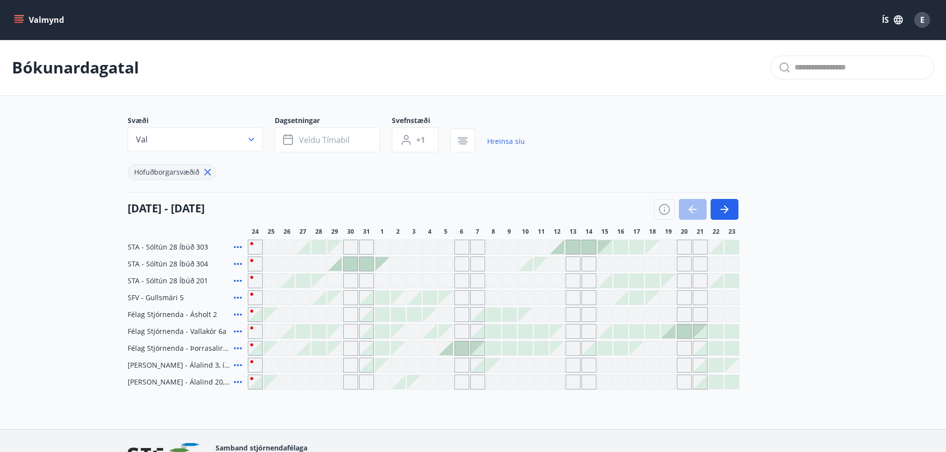
click at [237, 364] on icon at bounding box center [238, 366] width 12 height 12
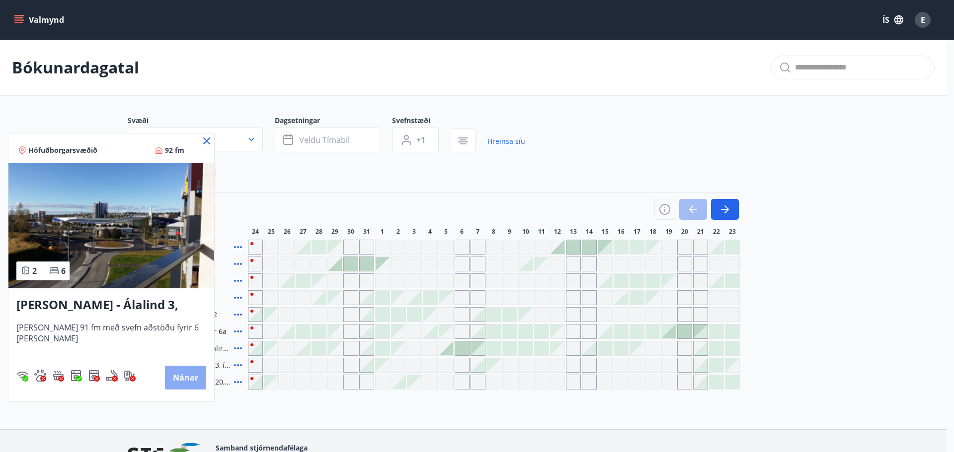
click at [180, 376] on button "Nánar" at bounding box center [185, 378] width 41 height 24
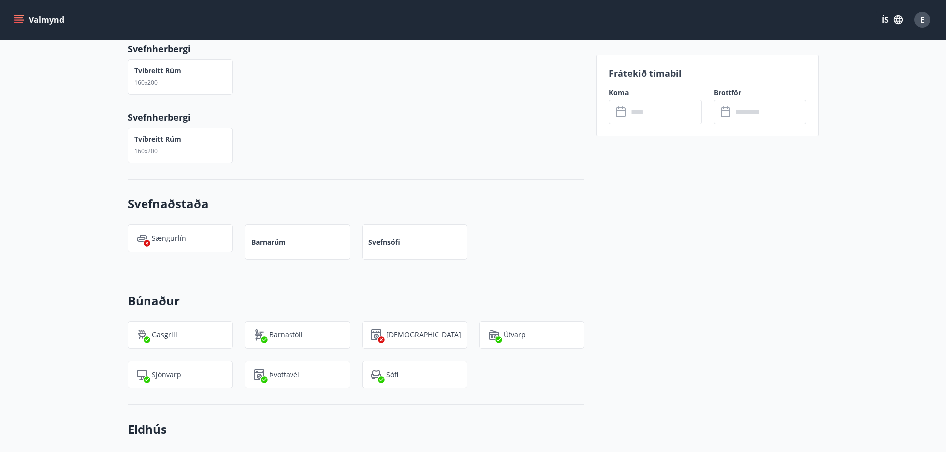
scroll to position [546, 0]
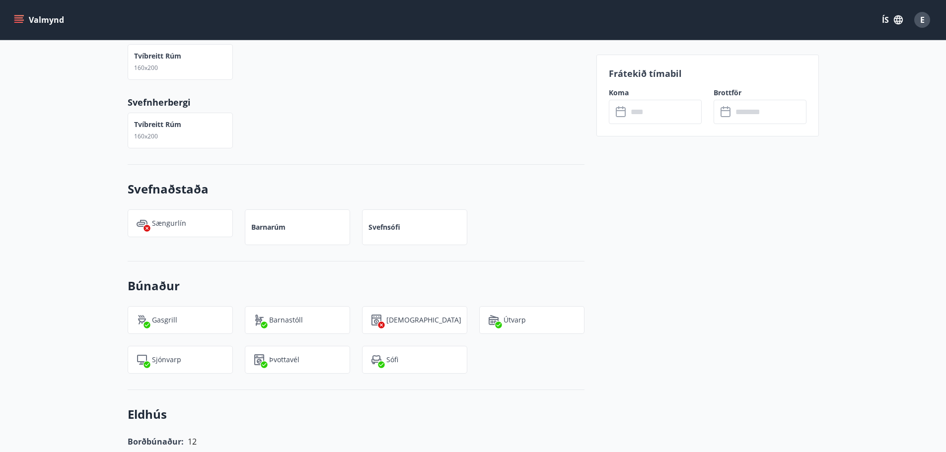
drag, startPoint x: 305, startPoint y: 180, endPoint x: 332, endPoint y: 185, distance: 27.3
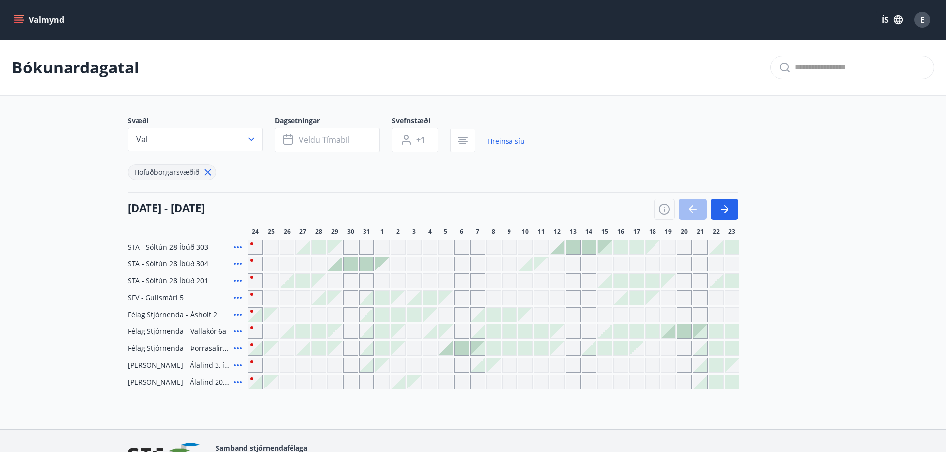
click at [236, 381] on icon at bounding box center [238, 382] width 12 height 12
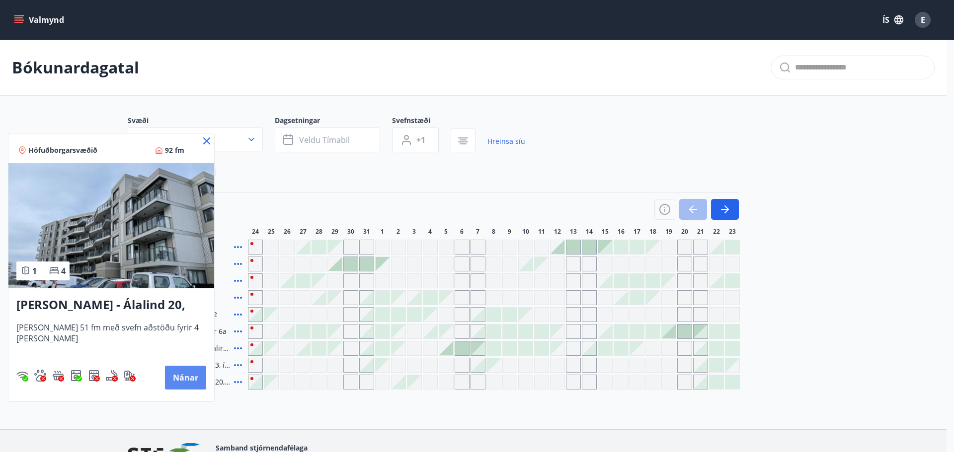
click at [175, 378] on button "Nánar" at bounding box center [185, 378] width 41 height 24
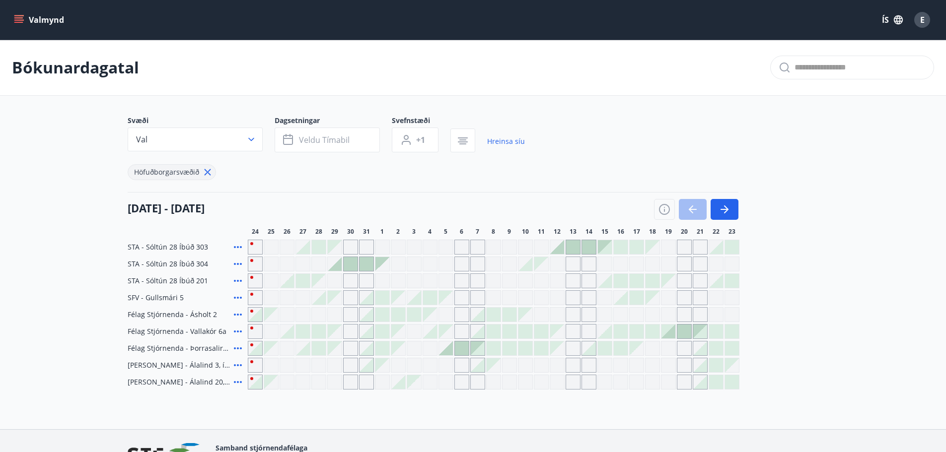
click at [236, 367] on icon at bounding box center [238, 366] width 12 height 12
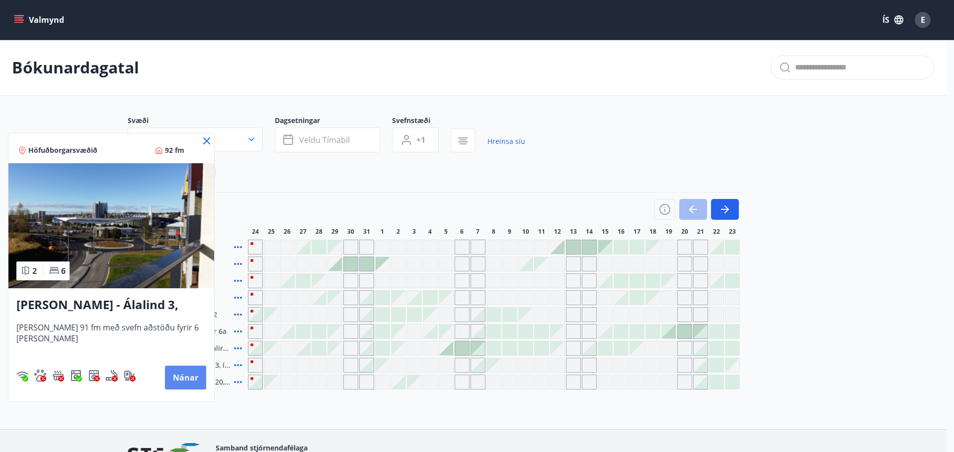
click at [183, 371] on button "Nánar" at bounding box center [185, 378] width 41 height 24
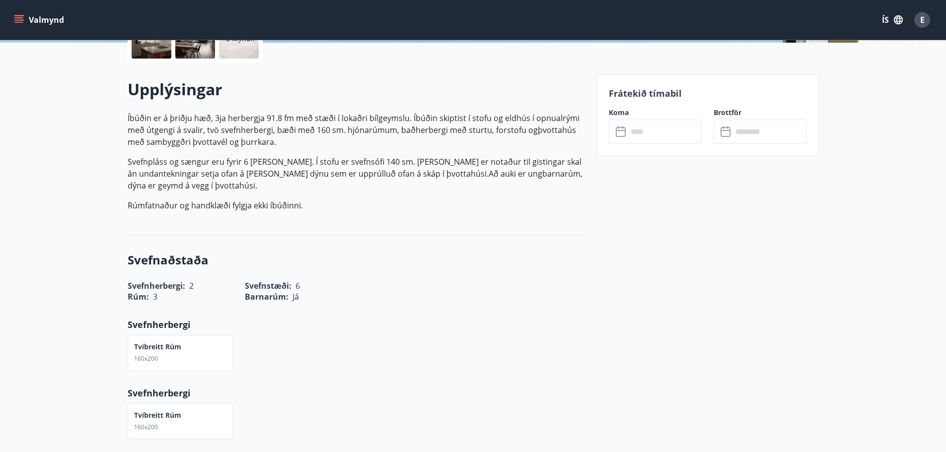
scroll to position [248, 0]
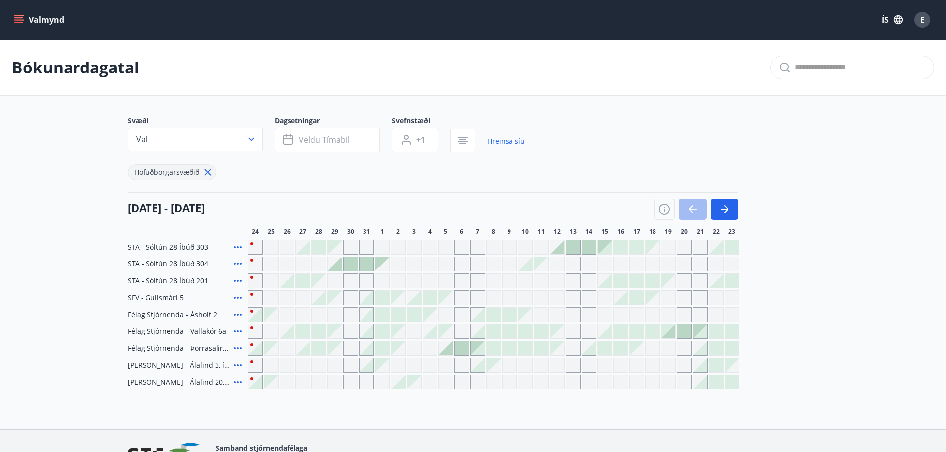
click at [366, 264] on div at bounding box center [367, 264] width 14 height 14
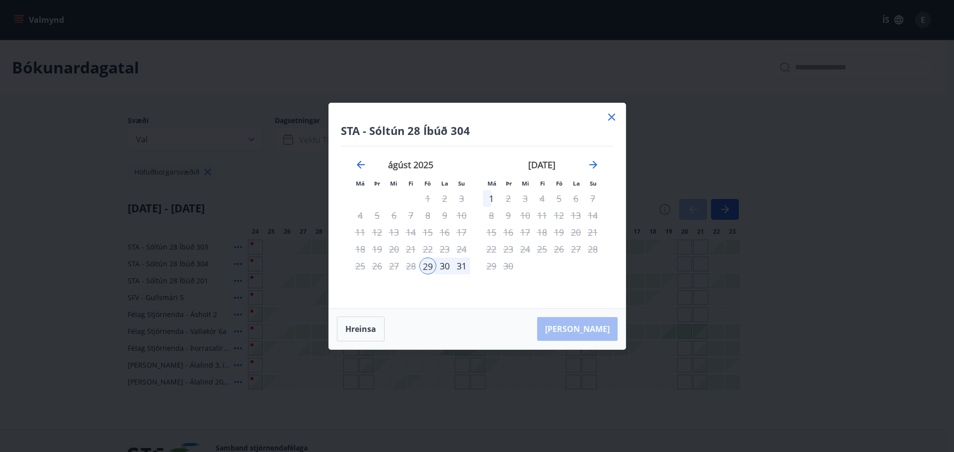
click at [460, 269] on div "31" at bounding box center [461, 266] width 17 height 17
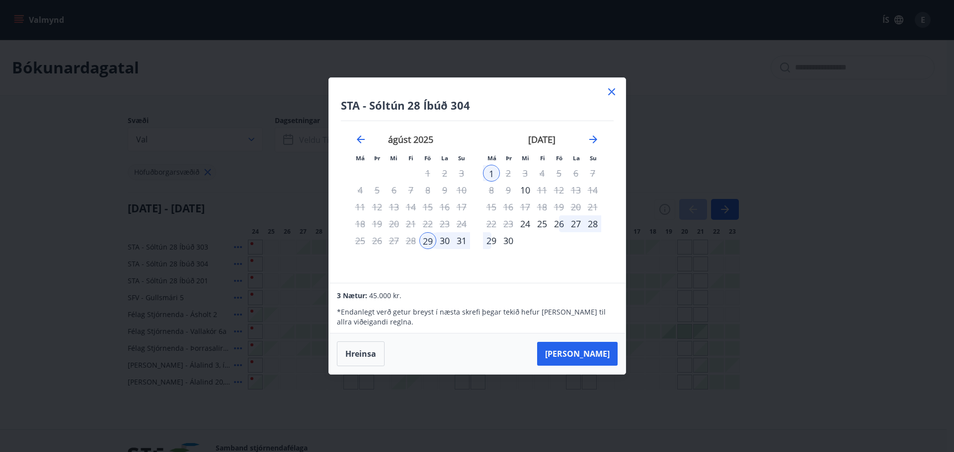
click at [455, 235] on div "31" at bounding box center [461, 240] width 17 height 17
click at [461, 242] on div "31" at bounding box center [461, 240] width 17 height 17
click at [461, 241] on div "31" at bounding box center [461, 240] width 17 height 17
click at [610, 93] on icon at bounding box center [611, 91] width 7 height 7
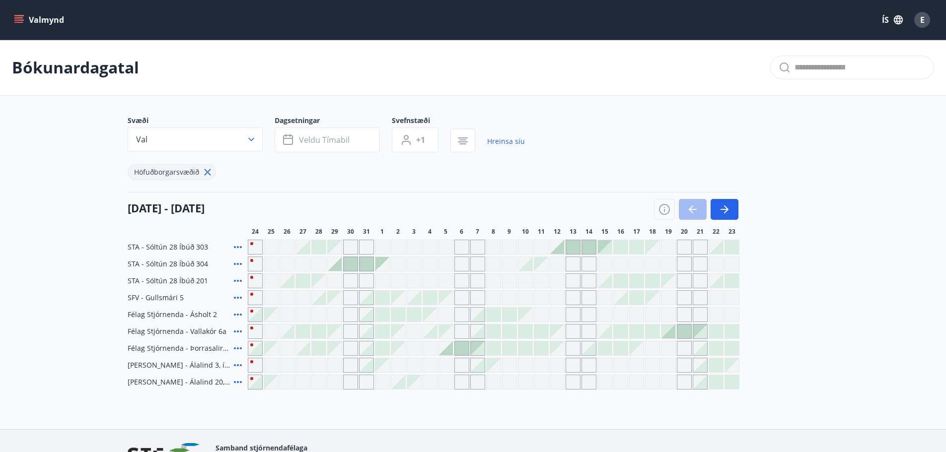
click at [34, 21] on button "Valmynd" at bounding box center [40, 20] width 56 height 18
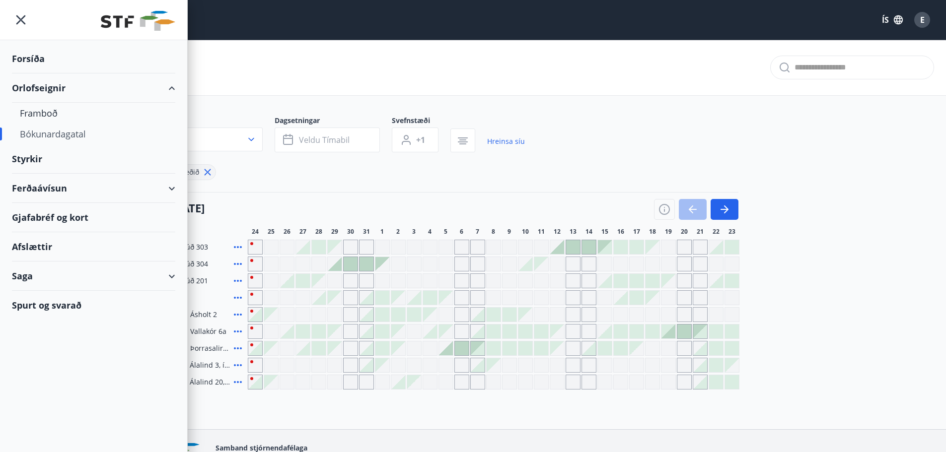
click at [416, 78] on div "Bókunardagatal" at bounding box center [473, 68] width 946 height 56
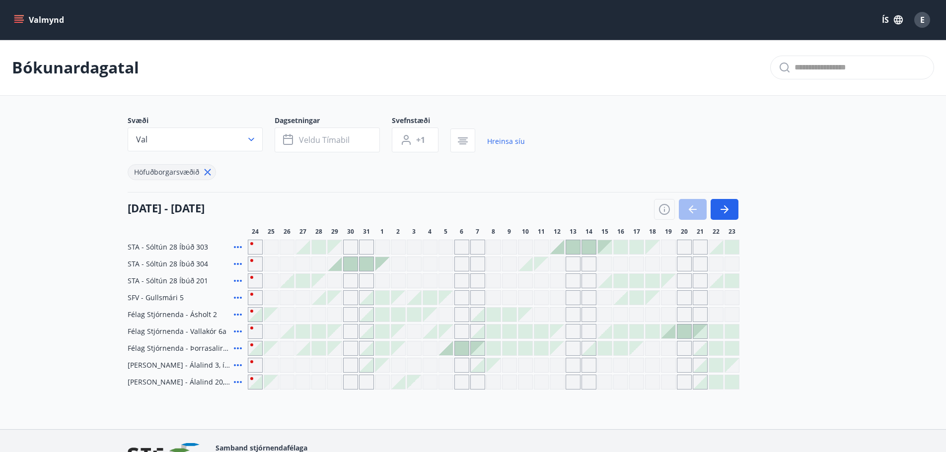
click at [239, 297] on icon at bounding box center [238, 298] width 12 height 12
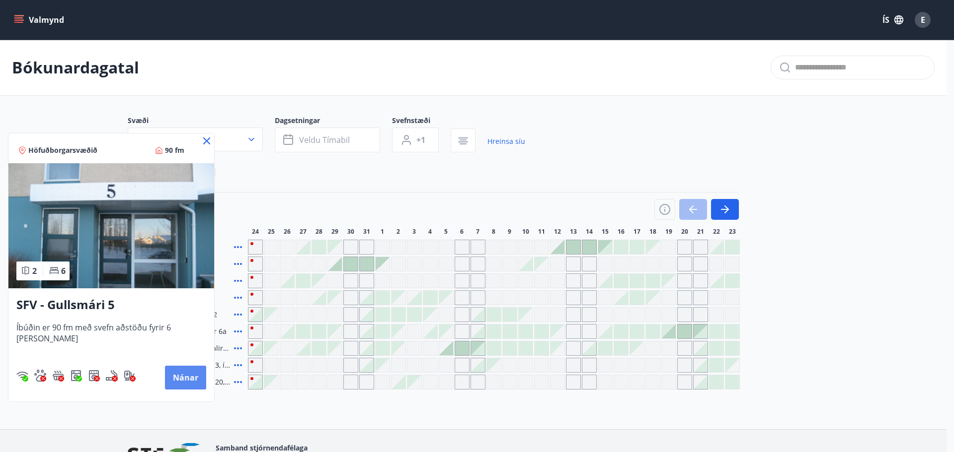
click at [178, 380] on button "Nánar" at bounding box center [185, 378] width 41 height 24
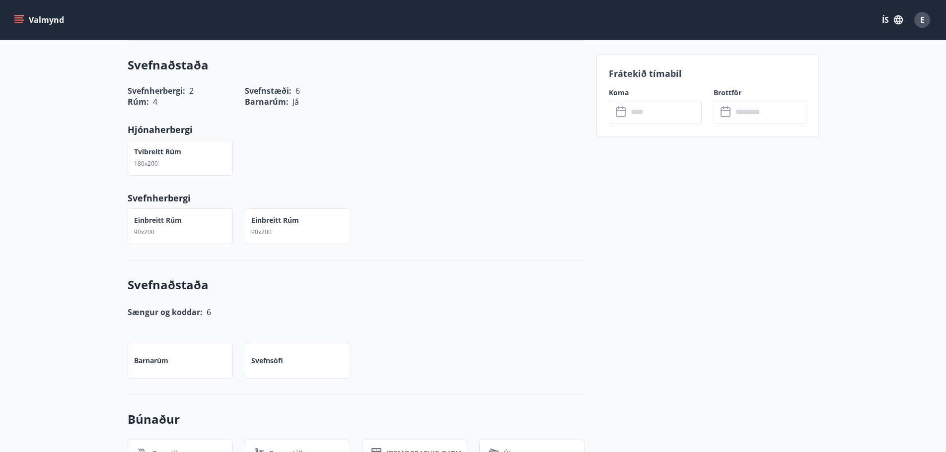
scroll to position [99, 0]
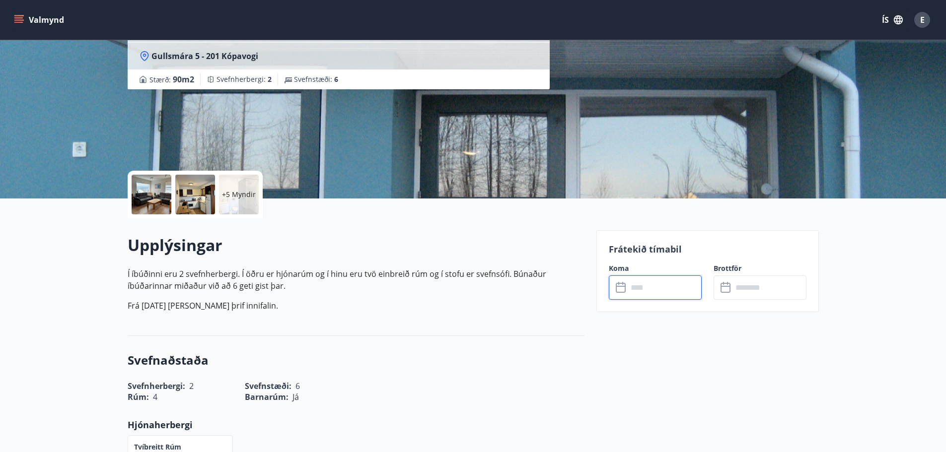
click at [660, 291] on input "text" at bounding box center [665, 288] width 74 height 24
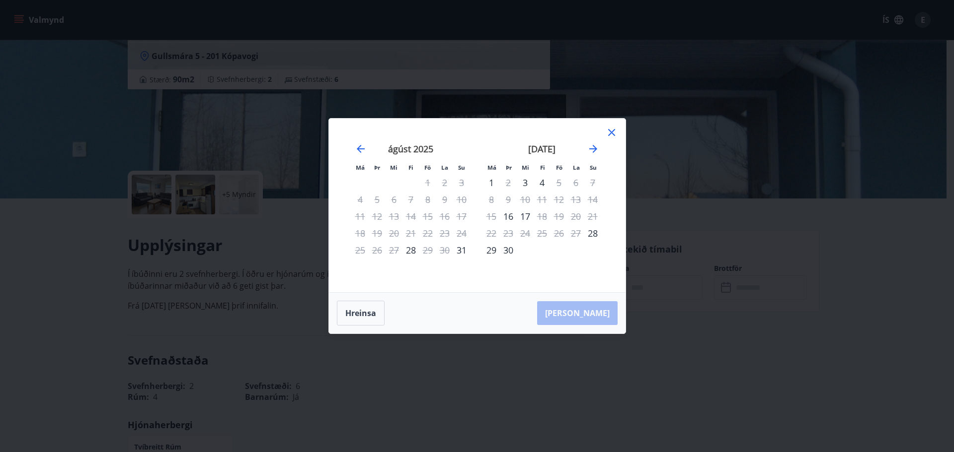
click at [458, 248] on div "31" at bounding box center [461, 250] width 17 height 17
click at [493, 180] on div "1" at bounding box center [491, 182] width 17 height 17
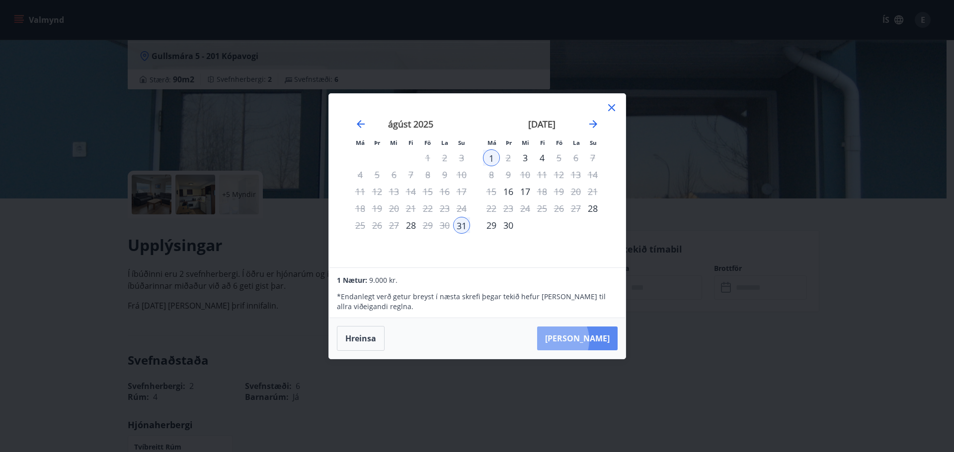
click at [581, 340] on button "[PERSON_NAME]" at bounding box center [577, 339] width 80 height 24
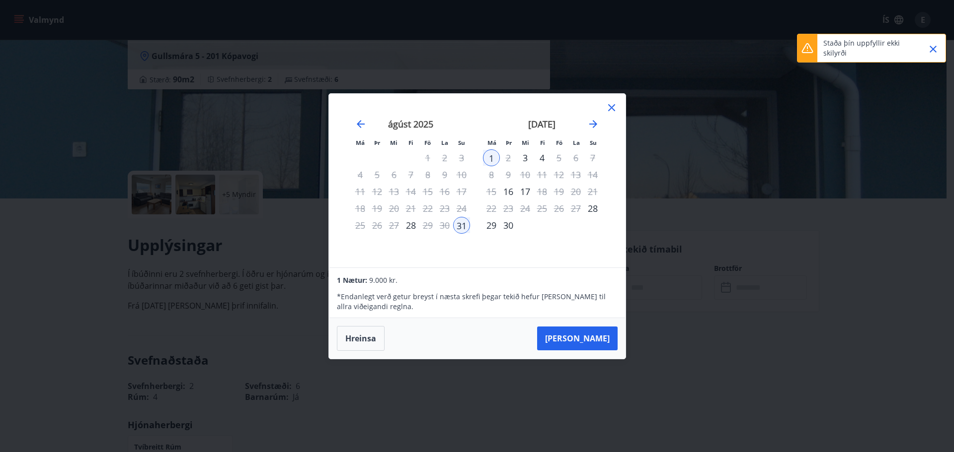
click at [840, 50] on p "Staða þín uppfyllir ekki skilyrði" at bounding box center [866, 48] width 87 height 20
click at [814, 50] on div at bounding box center [807, 48] width 20 height 28
click at [807, 50] on icon at bounding box center [807, 48] width 12 height 12
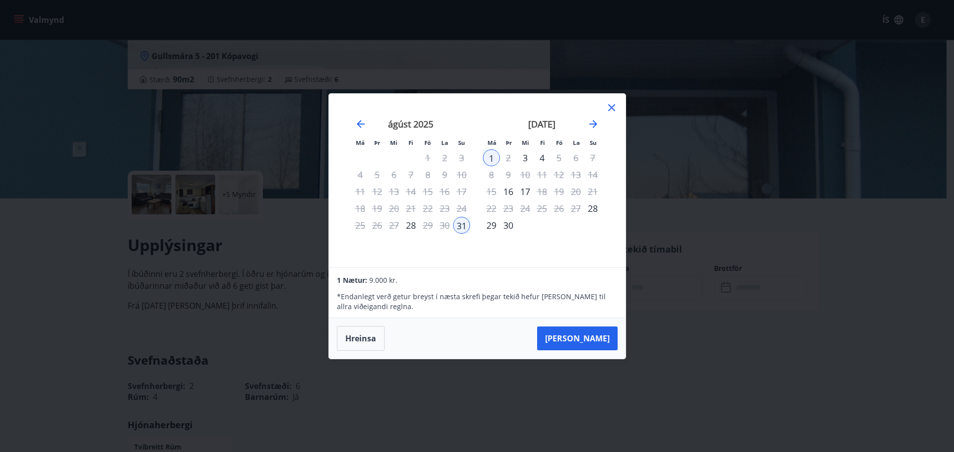
click at [940, 50] on div "Má Þr Mi Fi Fö La Su Má Þr Mi Fi Fö La Su [DATE] 1 2 3 4 5 6 7 8 9 10 11 12 13 …" at bounding box center [477, 226] width 954 height 452
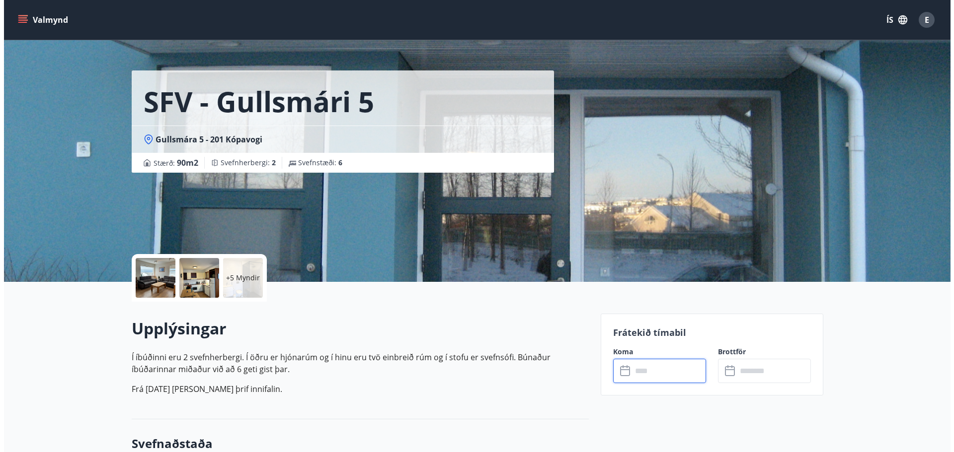
scroll to position [0, 0]
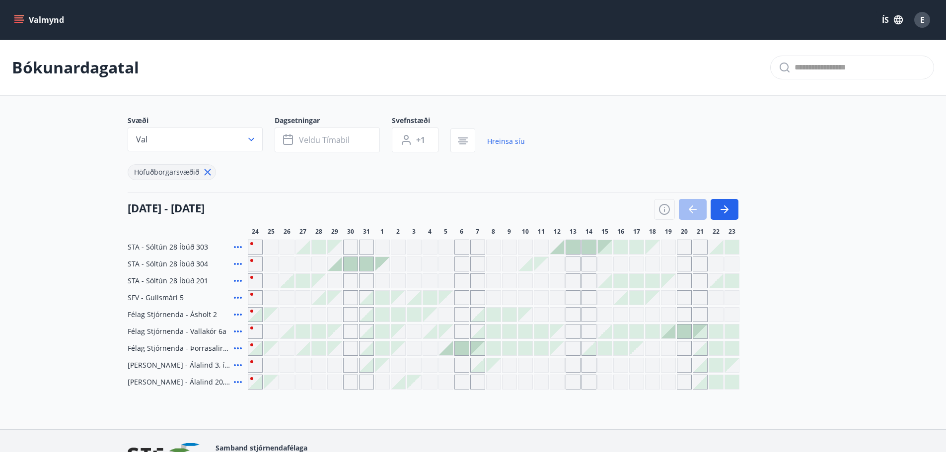
click at [368, 297] on div at bounding box center [367, 298] width 14 height 14
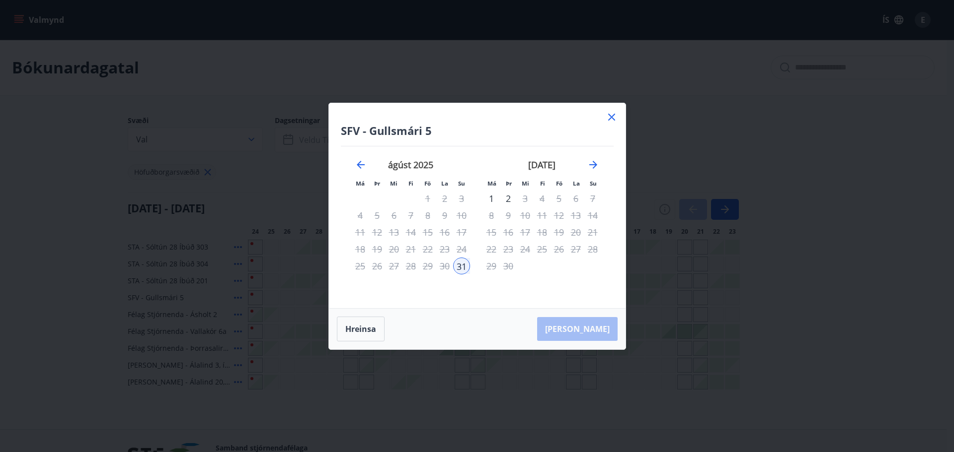
click at [489, 198] on div "1" at bounding box center [491, 198] width 17 height 17
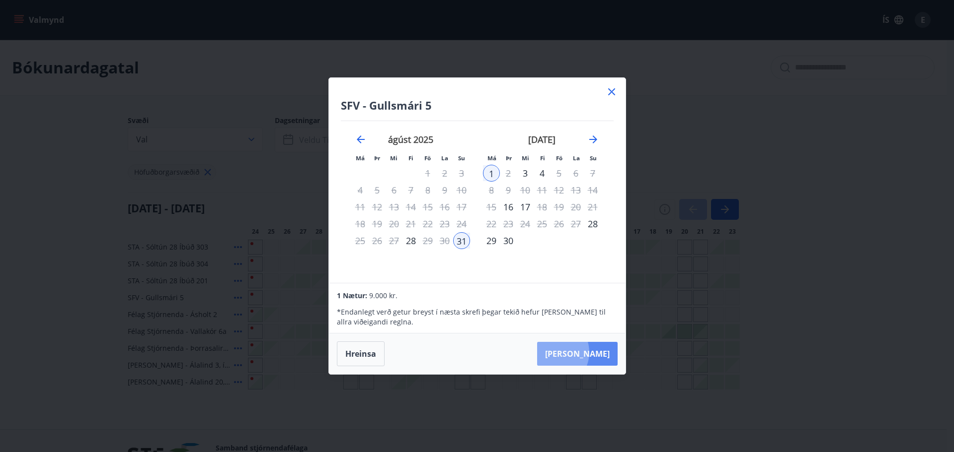
click at [583, 353] on button "[PERSON_NAME]" at bounding box center [577, 354] width 80 height 24
click at [597, 349] on button "[PERSON_NAME]" at bounding box center [577, 354] width 80 height 24
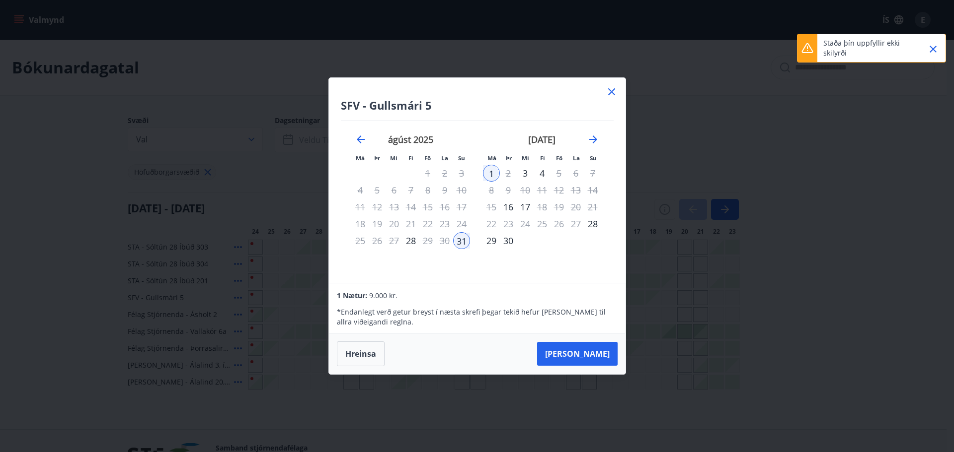
click at [612, 91] on icon at bounding box center [611, 91] width 7 height 7
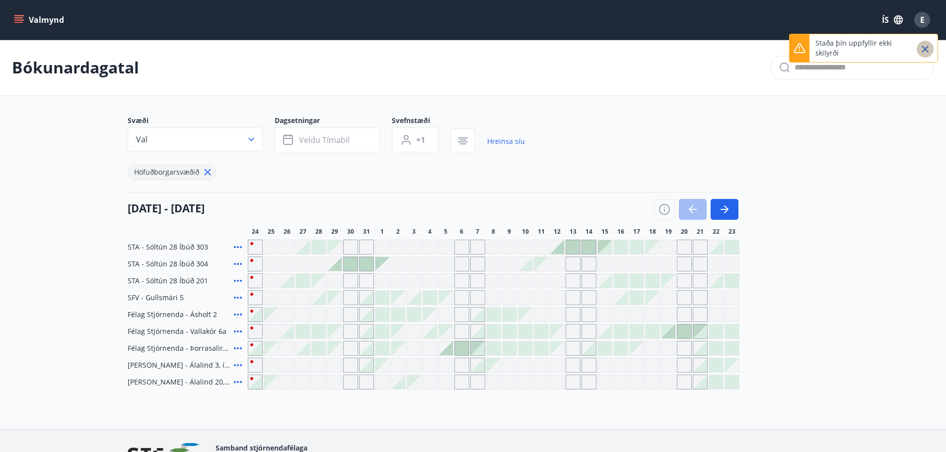
click at [926, 50] on icon "Close" at bounding box center [925, 49] width 7 height 7
click at [406, 142] on icon "button" at bounding box center [406, 143] width 9 height 4
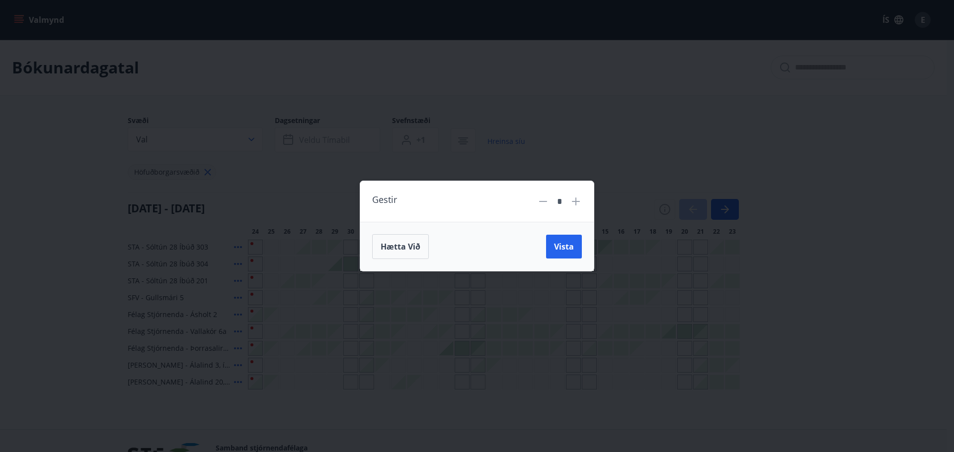
click at [573, 202] on icon at bounding box center [576, 202] width 8 height 8
click at [562, 249] on span "Vista" at bounding box center [564, 246] width 20 height 11
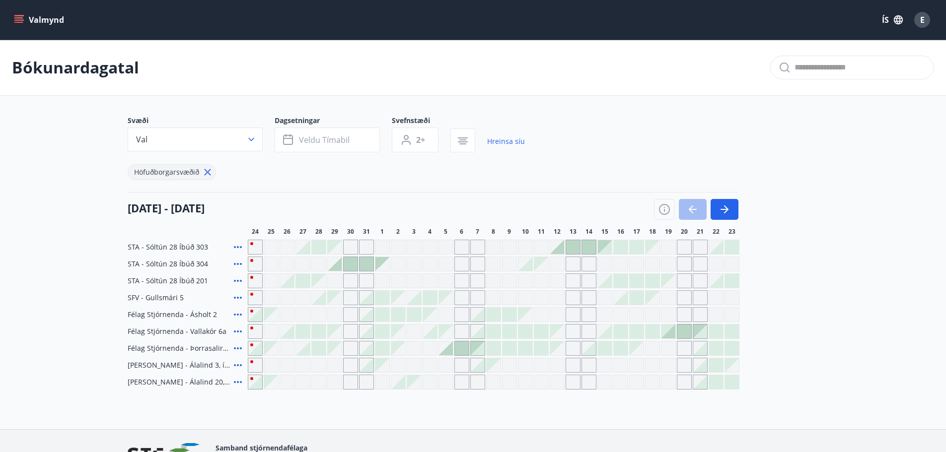
click at [926, 13] on div "E" at bounding box center [922, 20] width 16 height 16
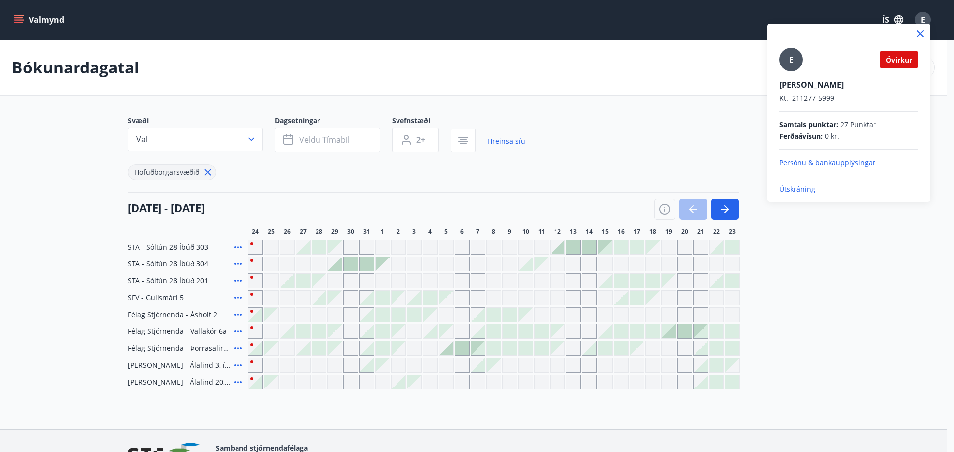
click at [792, 62] on span "E" at bounding box center [791, 59] width 4 height 11
click at [792, 73] on input "E" at bounding box center [846, 78] width 135 height 10
click at [612, 151] on div at bounding box center [477, 226] width 954 height 452
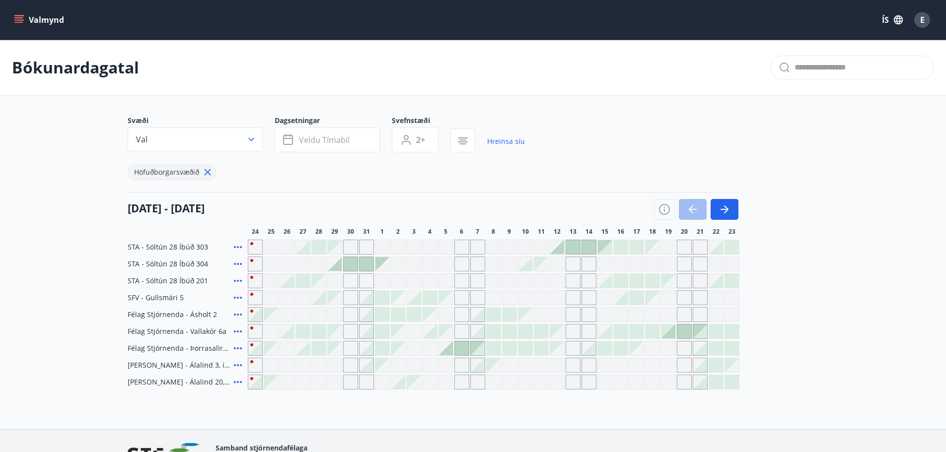
click at [18, 22] on icon "menu" at bounding box center [18, 22] width 9 height 1
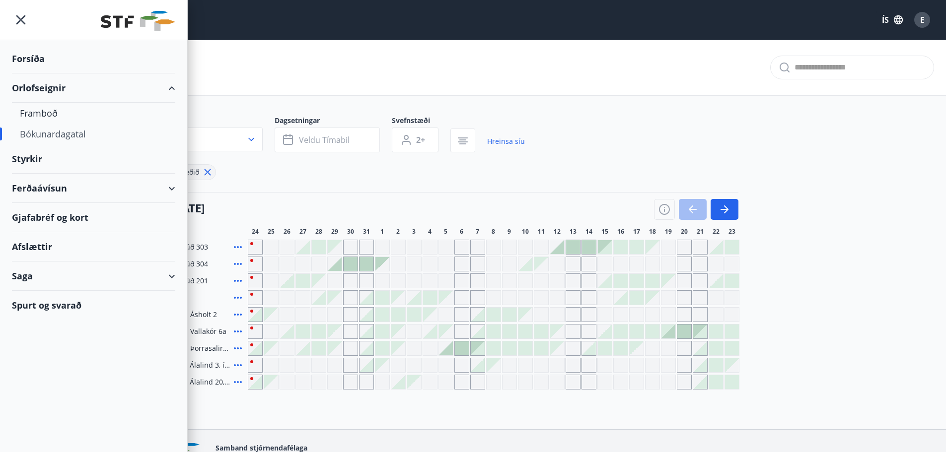
click at [44, 135] on div "Bókunardagatal" at bounding box center [94, 134] width 148 height 21
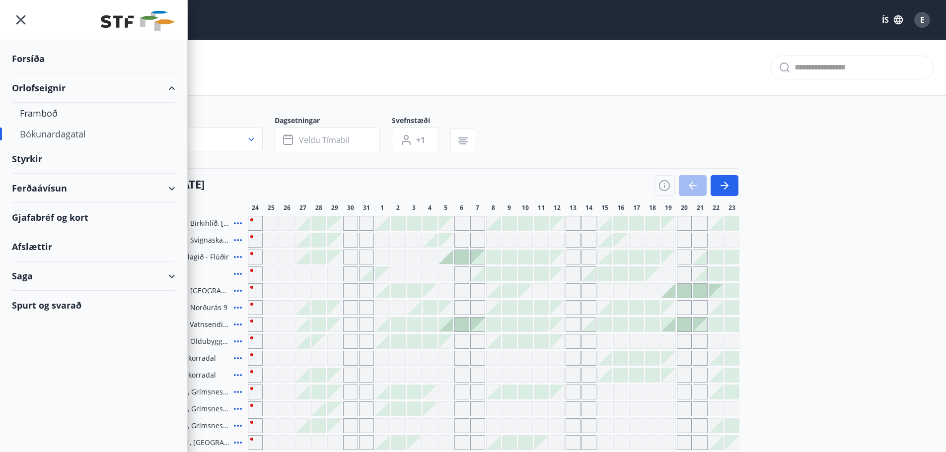
type input "*"
click at [330, 171] on div "[DATE] - [DATE]" at bounding box center [433, 182] width 611 height 28
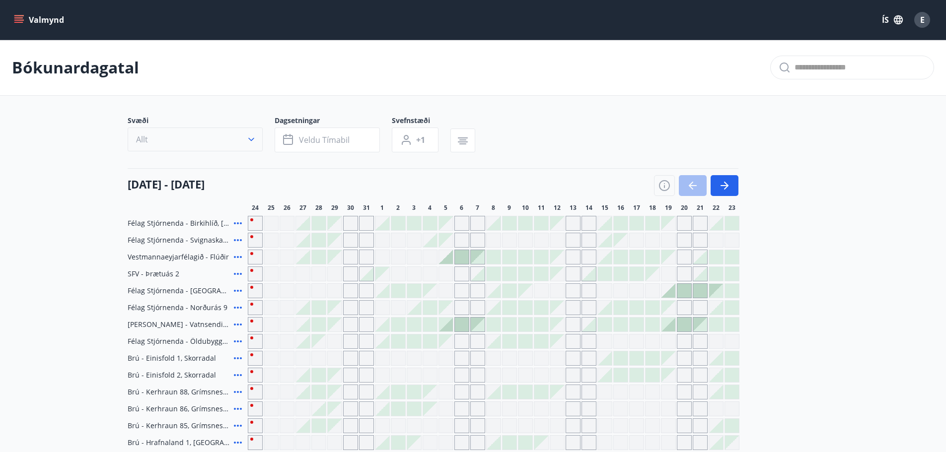
click at [259, 146] on button "Allt" at bounding box center [195, 140] width 135 height 24
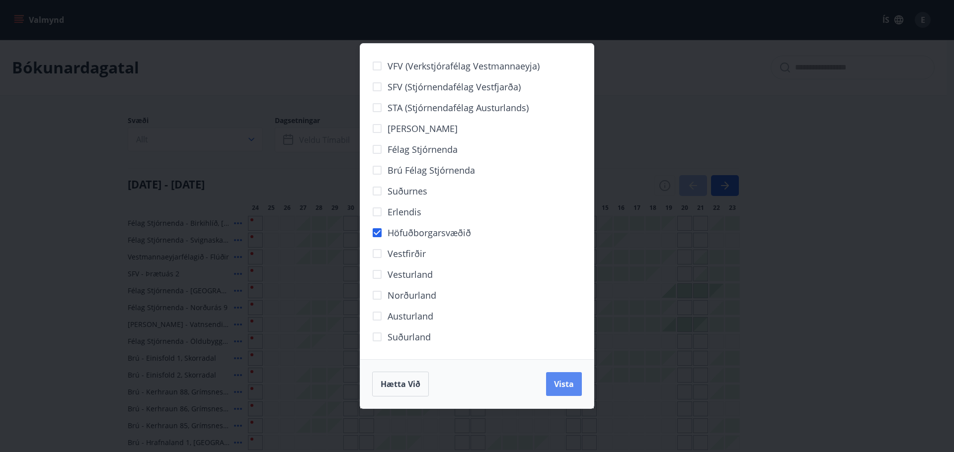
click at [560, 387] on span "Vista" at bounding box center [564, 384] width 20 height 11
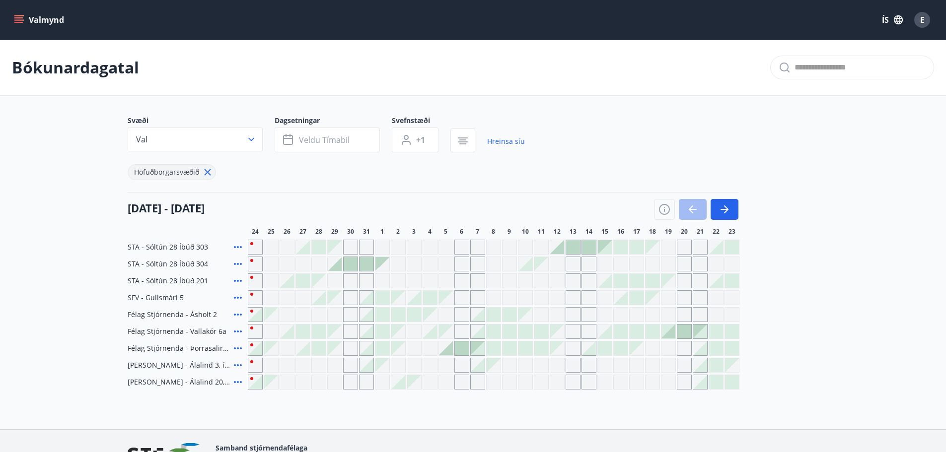
click at [366, 298] on div at bounding box center [367, 298] width 14 height 14
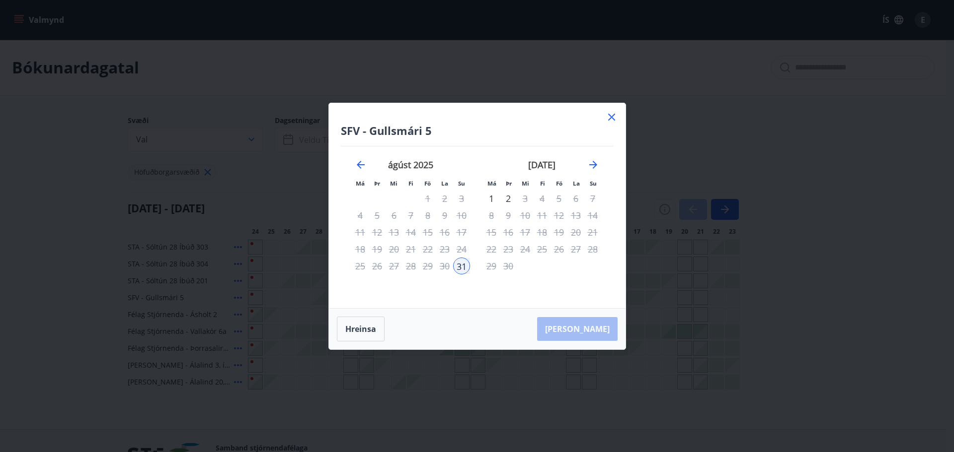
click at [492, 198] on div "1" at bounding box center [491, 198] width 17 height 17
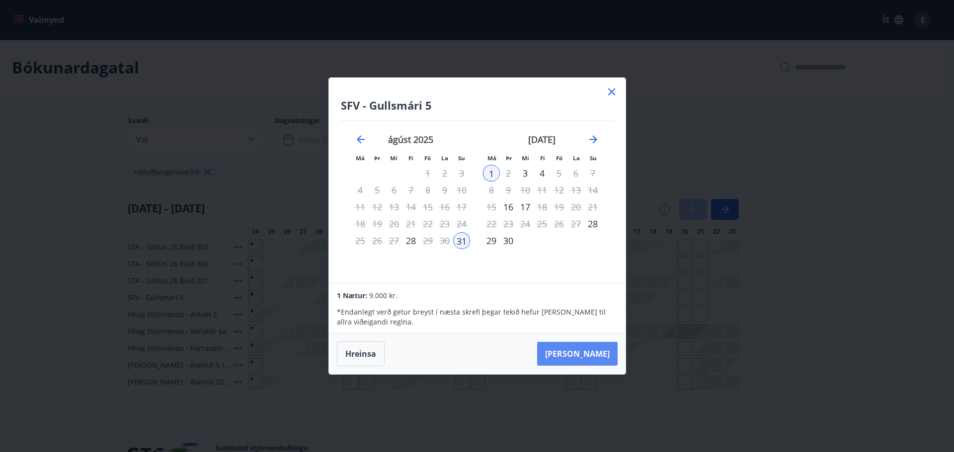
click at [591, 357] on button "[PERSON_NAME]" at bounding box center [577, 354] width 80 height 24
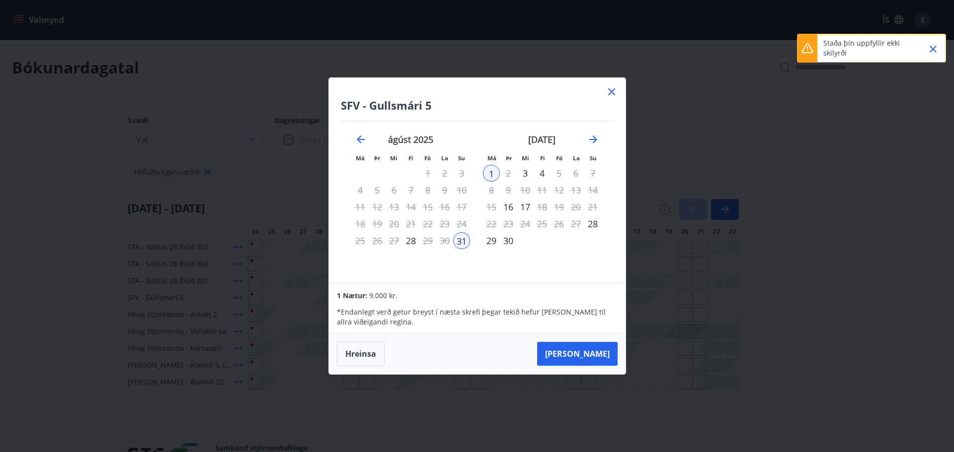
click at [932, 50] on icon "Close" at bounding box center [932, 49] width 7 height 7
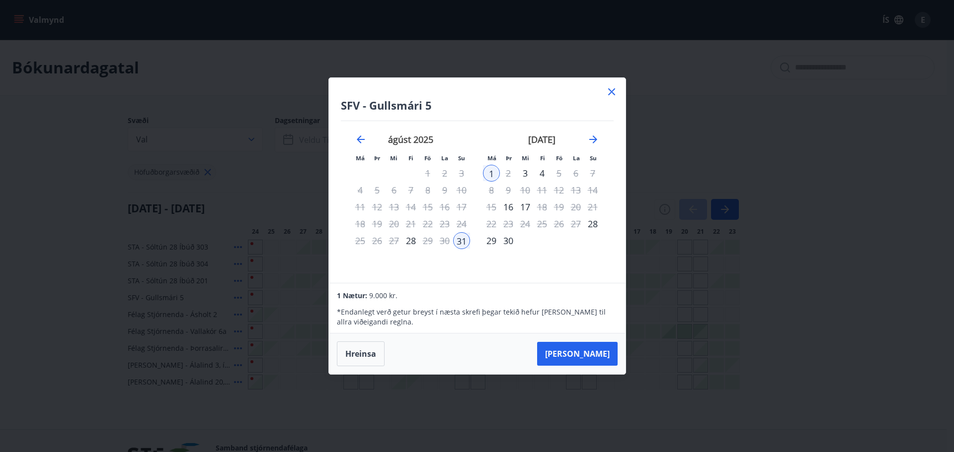
click at [612, 94] on icon at bounding box center [611, 92] width 12 height 12
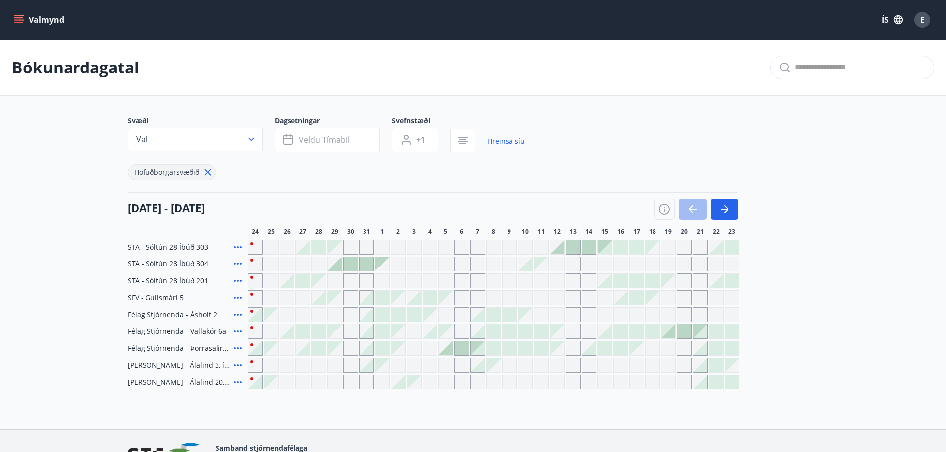
click at [924, 21] on span "E" at bounding box center [922, 19] width 4 height 11
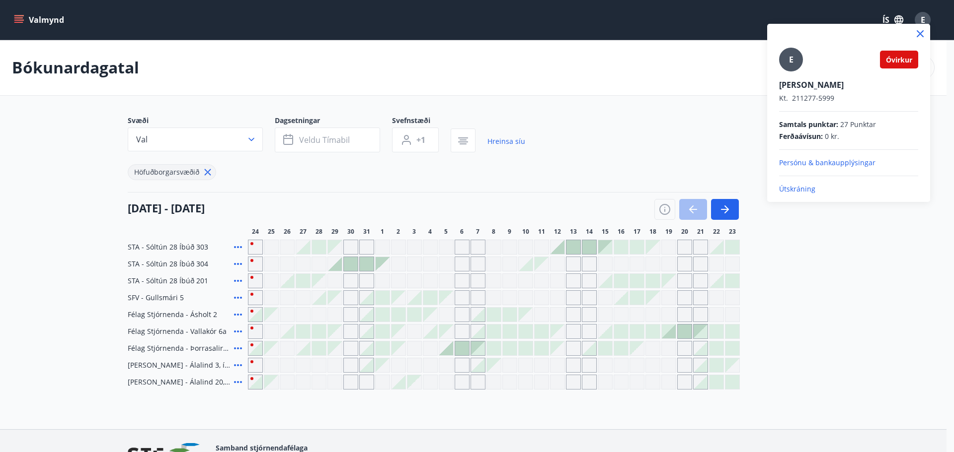
click at [900, 59] on span "Óvirkur" at bounding box center [899, 59] width 26 height 9
click at [819, 162] on p "Persónu & bankaupplýsingar" at bounding box center [848, 163] width 139 height 10
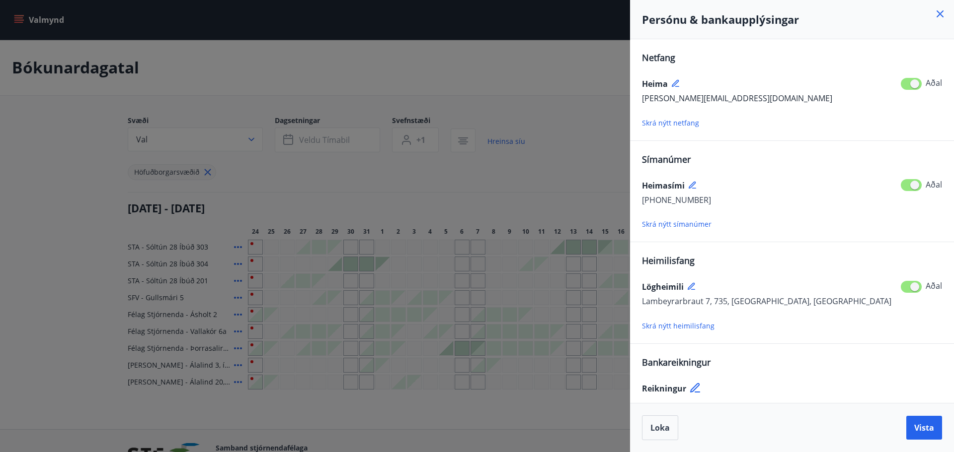
click at [940, 12] on icon at bounding box center [940, 14] width 12 height 12
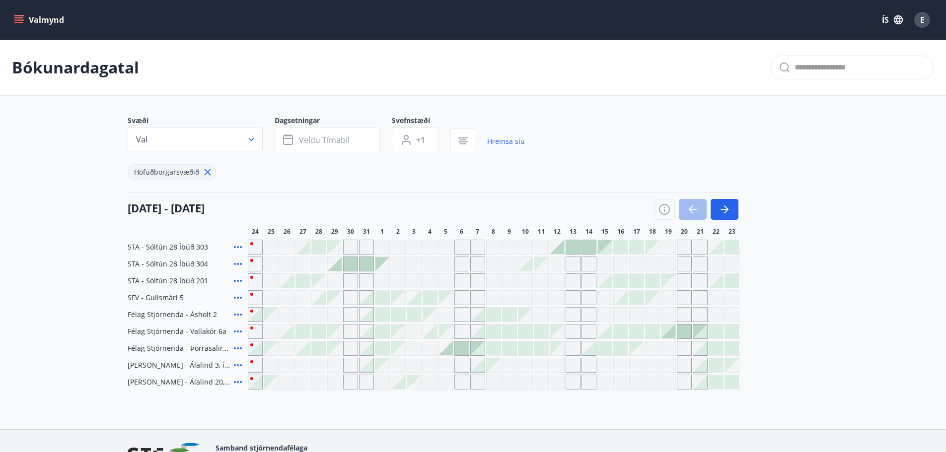
click at [29, 17] on button "Valmynd" at bounding box center [40, 20] width 56 height 18
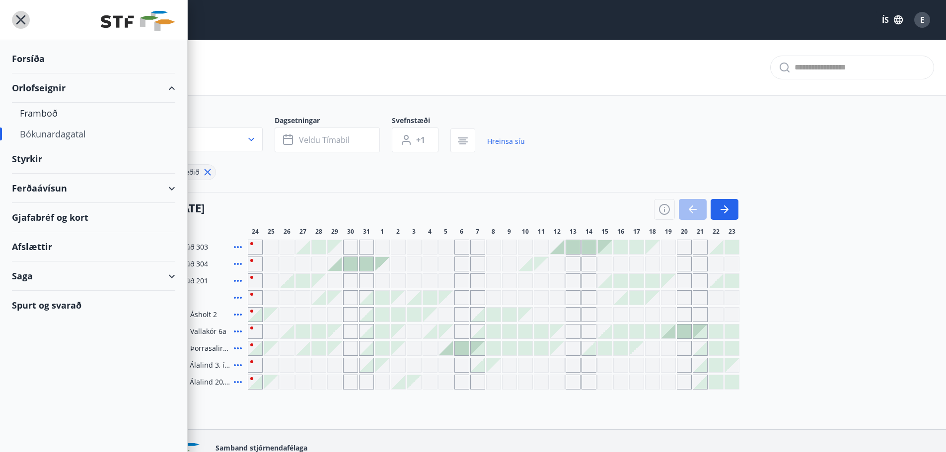
click at [17, 24] on icon "menu" at bounding box center [20, 19] width 9 height 9
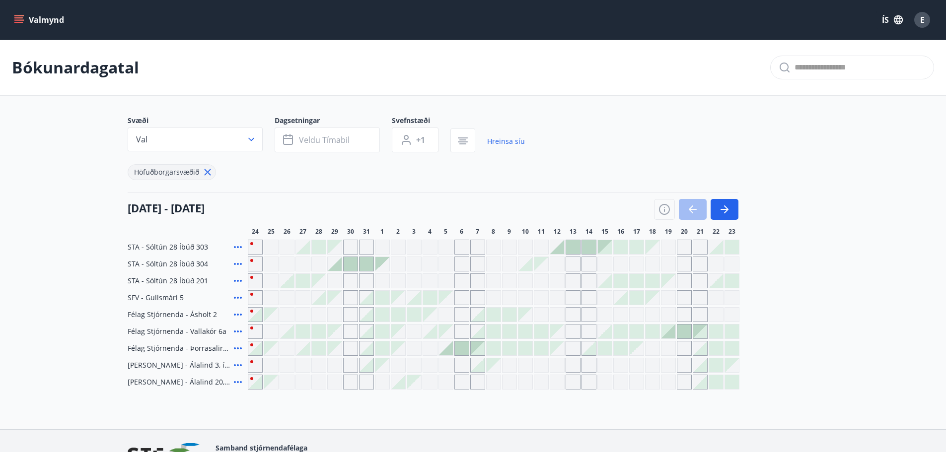
click at [921, 19] on span "E" at bounding box center [922, 19] width 4 height 11
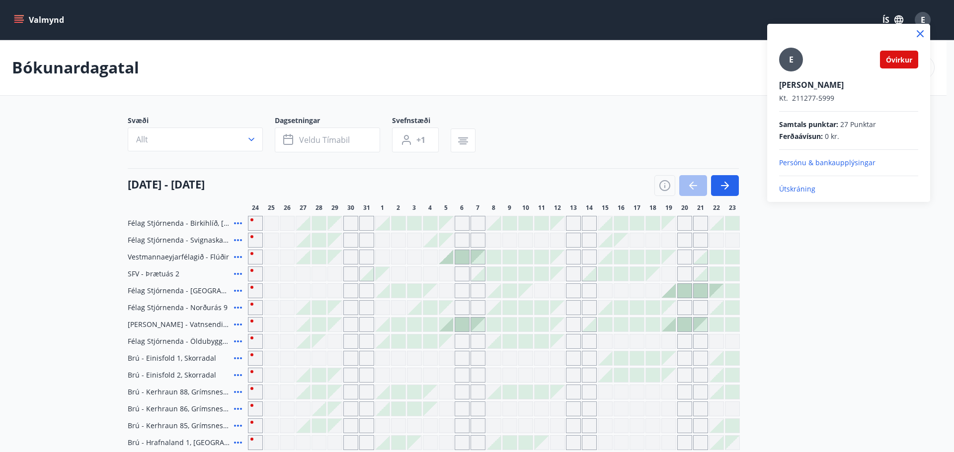
click at [786, 191] on p "Útskráning" at bounding box center [848, 189] width 139 height 10
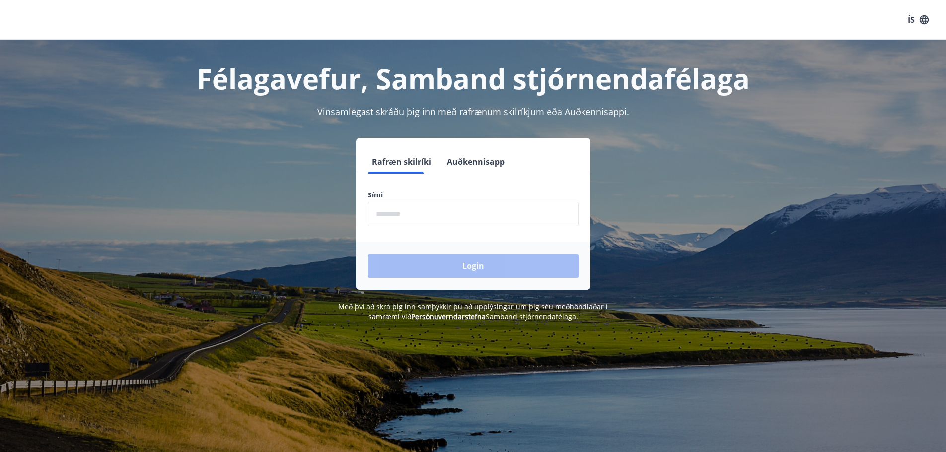
click at [453, 220] on input "phone" at bounding box center [473, 214] width 211 height 24
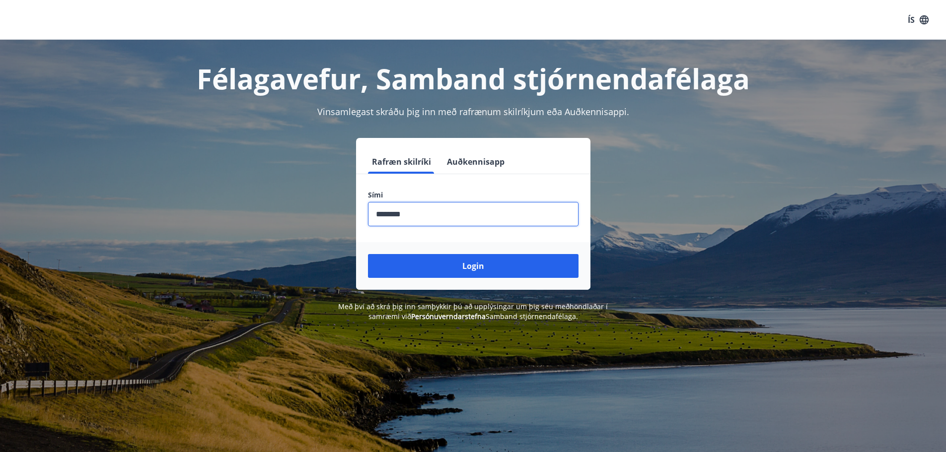
type input "********"
click at [368, 254] on button "Login" at bounding box center [473, 266] width 211 height 24
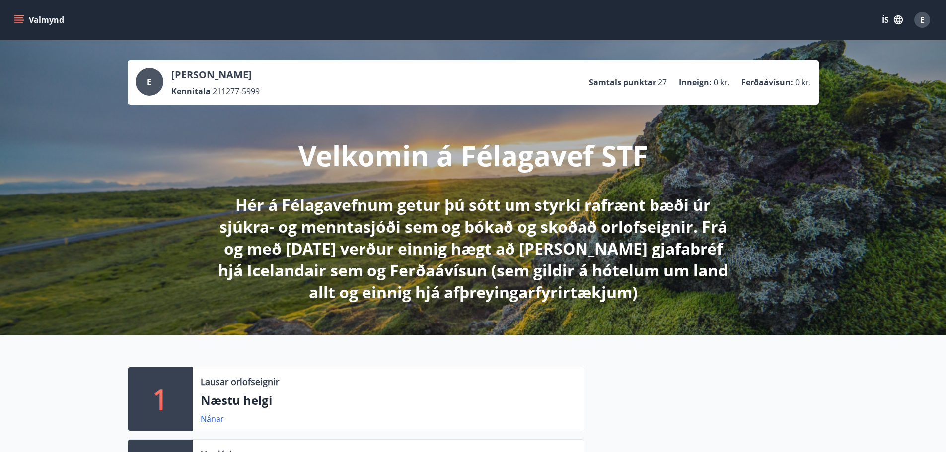
click at [929, 19] on div "E" at bounding box center [922, 20] width 16 height 16
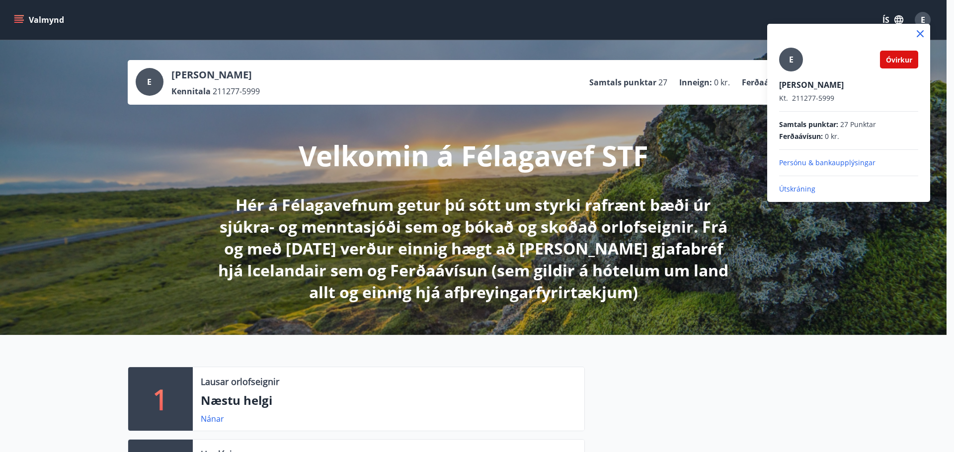
click at [928, 18] on div at bounding box center [477, 226] width 954 height 452
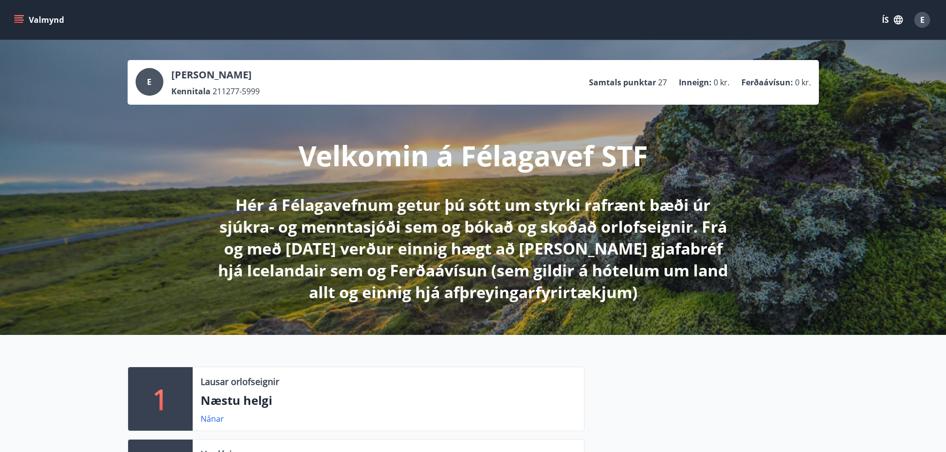
click at [18, 19] on icon "menu" at bounding box center [19, 20] width 10 height 10
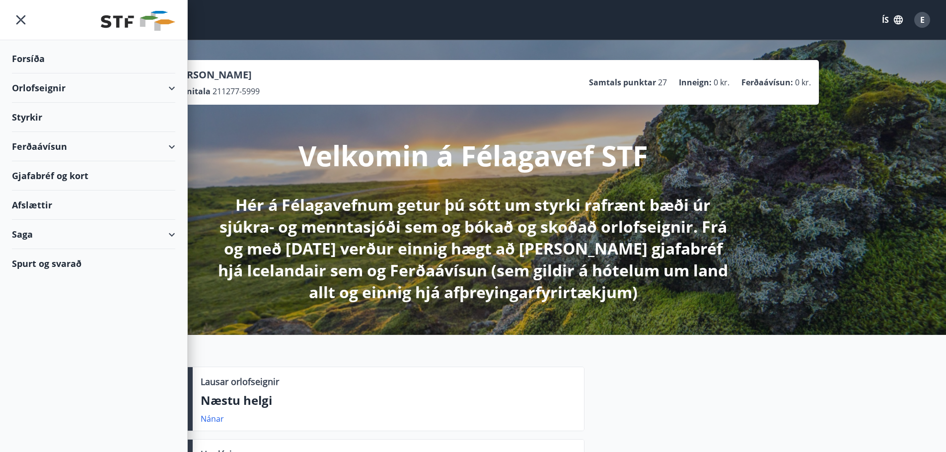
click at [166, 85] on div "Orlofseignir" at bounding box center [93, 88] width 163 height 29
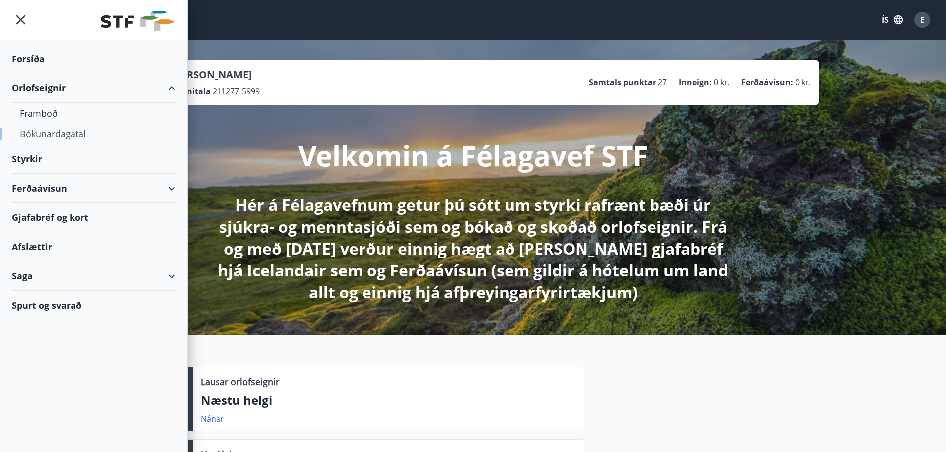
click at [51, 132] on div "Bókunardagatal" at bounding box center [94, 134] width 148 height 21
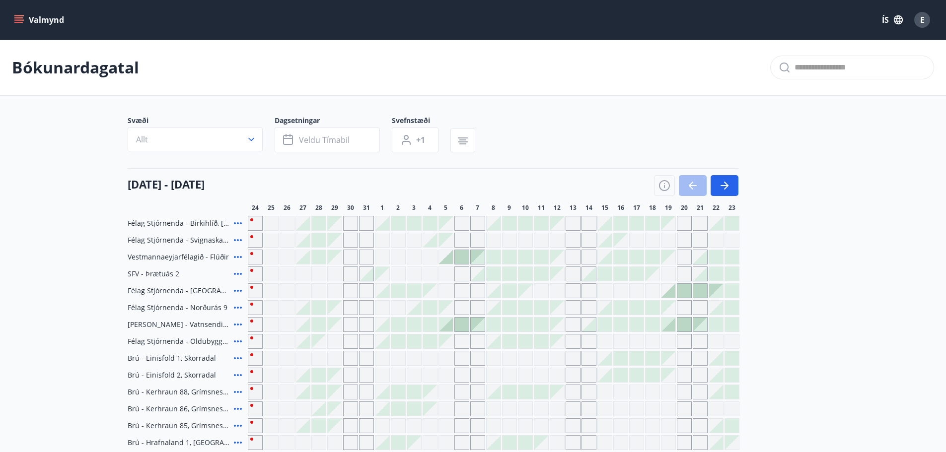
click at [250, 138] on icon "button" at bounding box center [251, 140] width 10 height 10
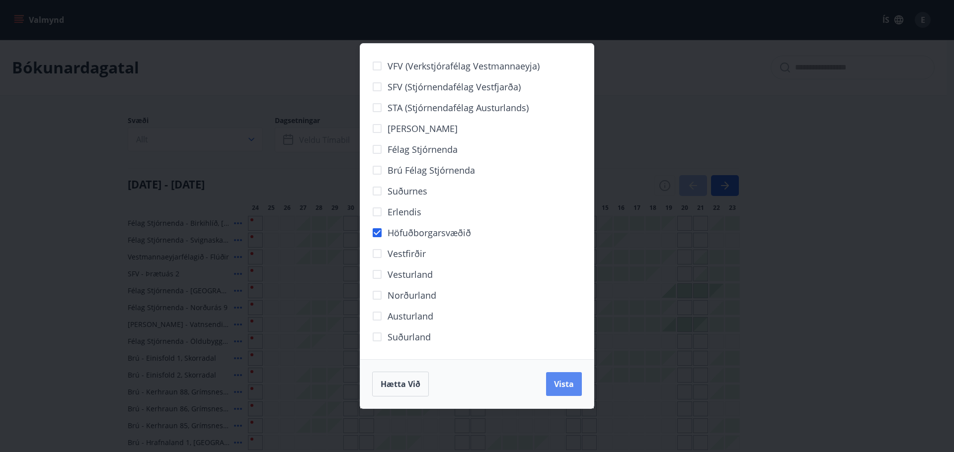
click at [555, 384] on span "Vista" at bounding box center [564, 384] width 20 height 11
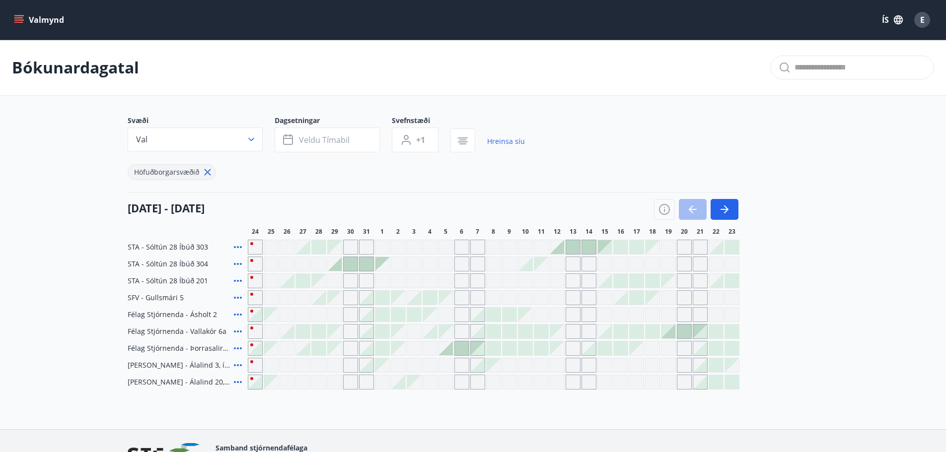
click at [367, 298] on div at bounding box center [367, 298] width 14 height 14
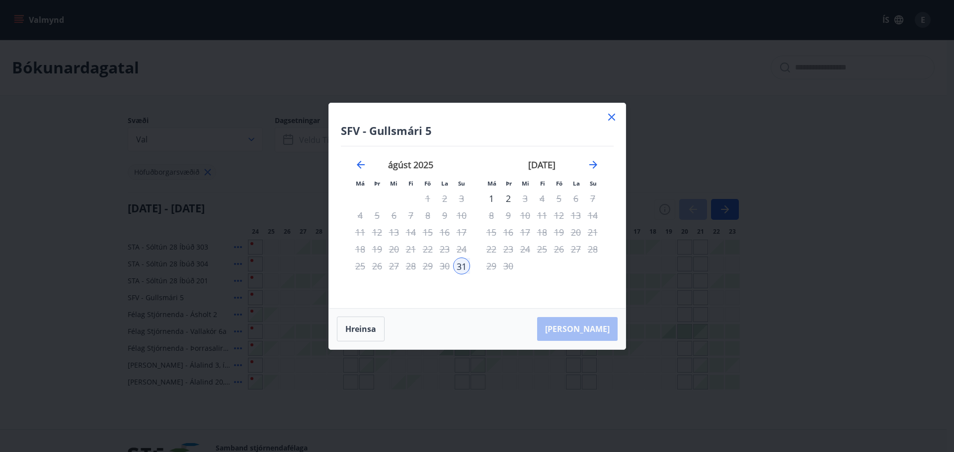
click at [491, 196] on div "1" at bounding box center [491, 198] width 17 height 17
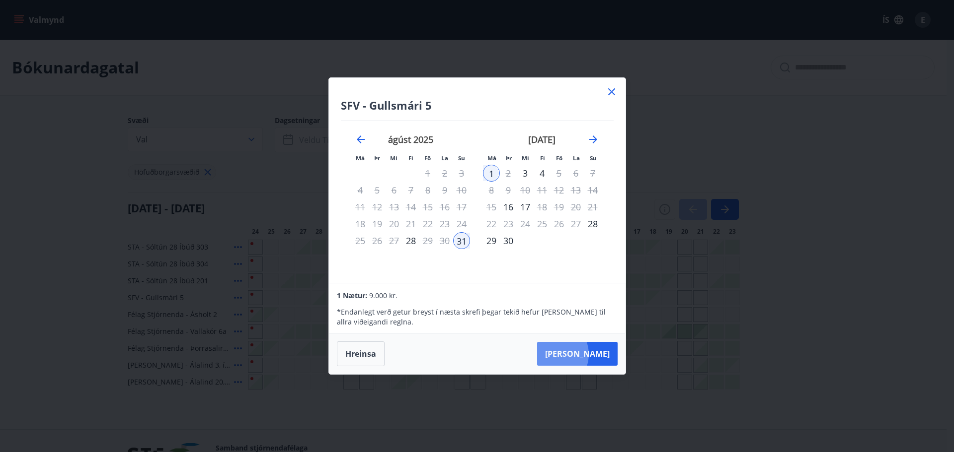
click at [585, 356] on button "[PERSON_NAME]" at bounding box center [577, 354] width 80 height 24
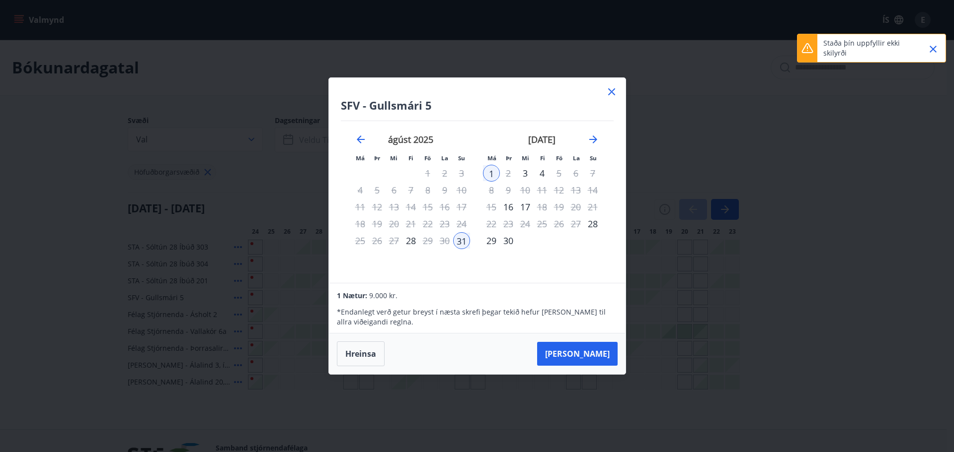
click at [612, 92] on icon at bounding box center [611, 92] width 12 height 12
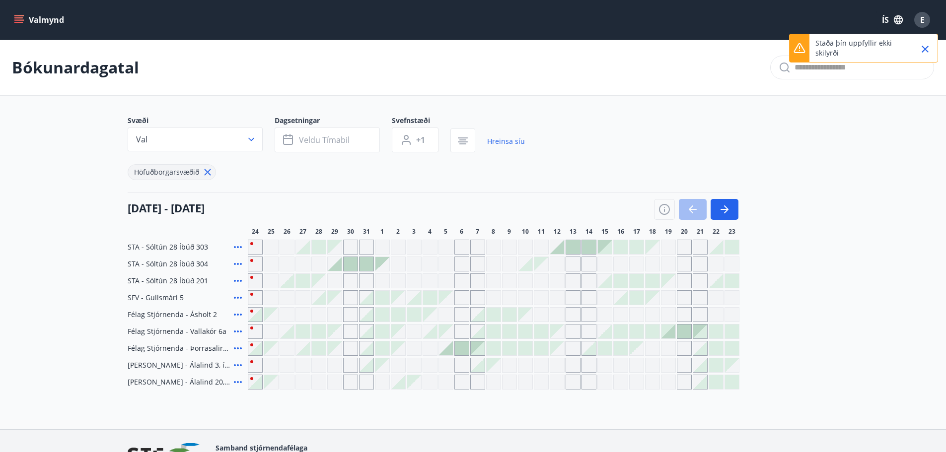
click at [721, 52] on div "Bókunardagatal" at bounding box center [473, 68] width 946 height 56
click at [14, 18] on icon "menu" at bounding box center [19, 20] width 10 height 10
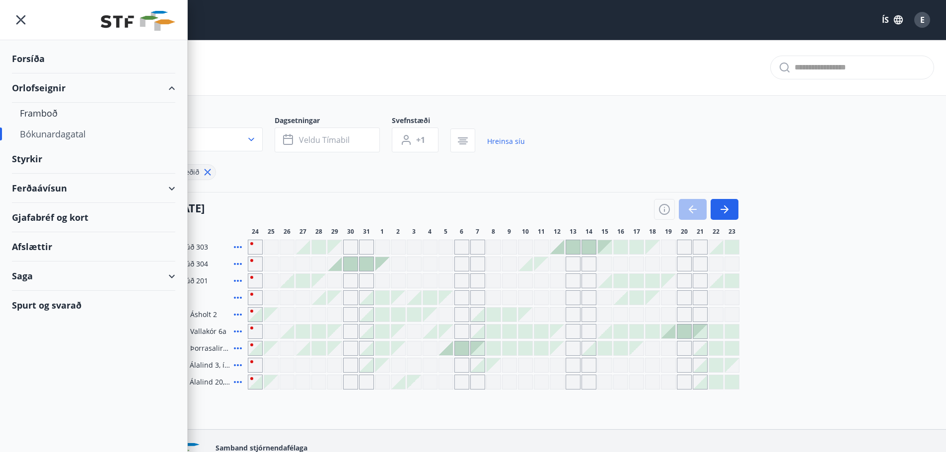
click at [145, 273] on div "Saga" at bounding box center [93, 276] width 163 height 29
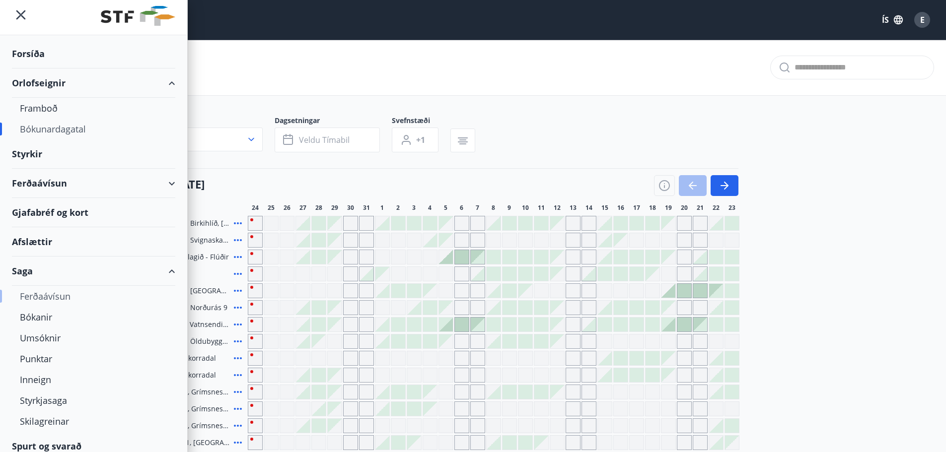
scroll to position [13, 0]
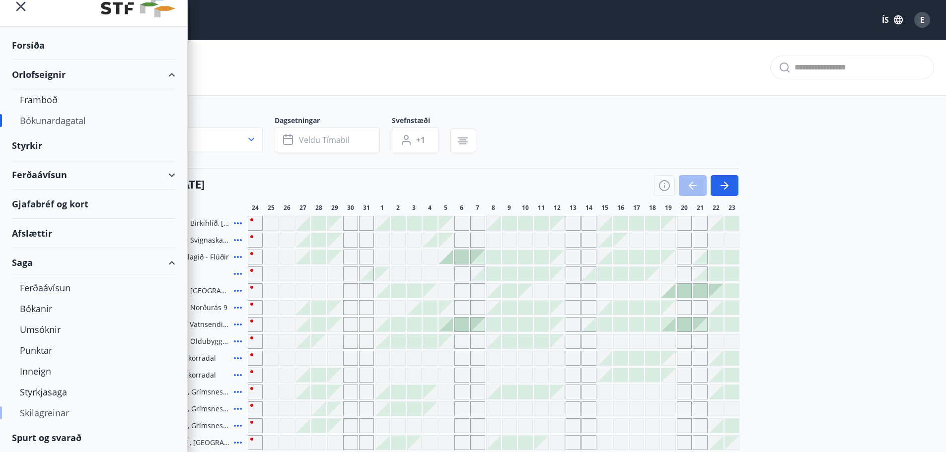
click at [44, 414] on div "Skilagreinar" at bounding box center [94, 413] width 148 height 21
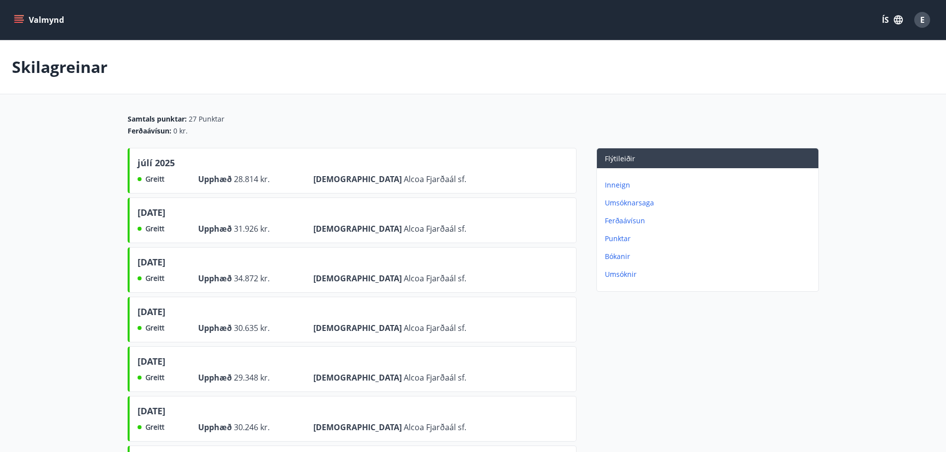
drag, startPoint x: 99, startPoint y: 310, endPoint x: 107, endPoint y: 255, distance: 55.7
click at [612, 185] on p "Inneign" at bounding box center [710, 185] width 210 height 10
click at [21, 21] on icon "menu" at bounding box center [19, 20] width 10 height 10
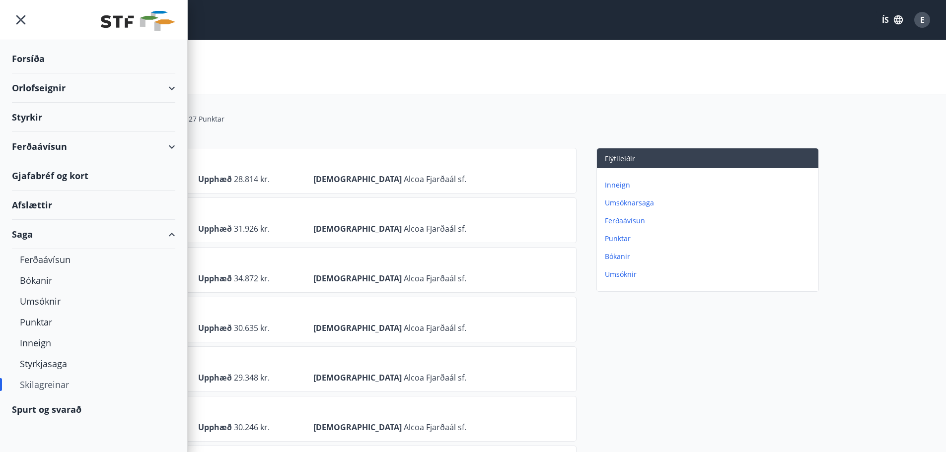
click at [118, 149] on div "Ferðaávísun" at bounding box center [93, 146] width 163 height 29
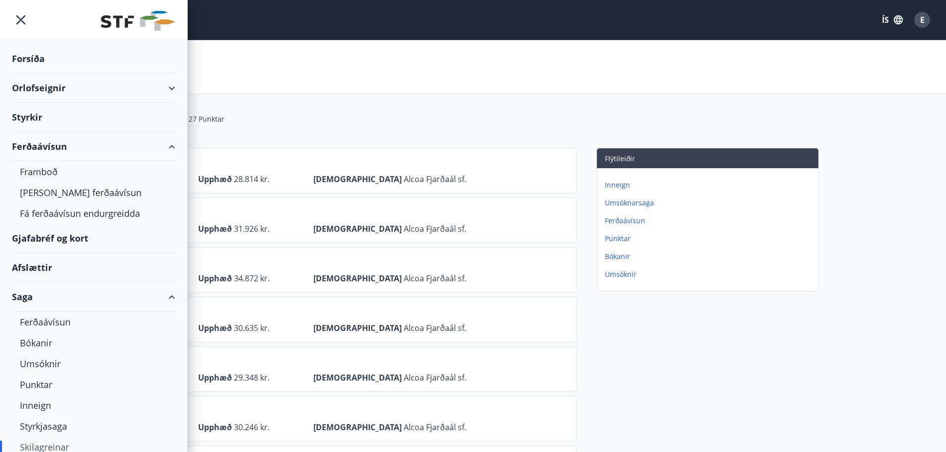
click at [118, 149] on div "Ferðaávísun" at bounding box center [93, 146] width 163 height 29
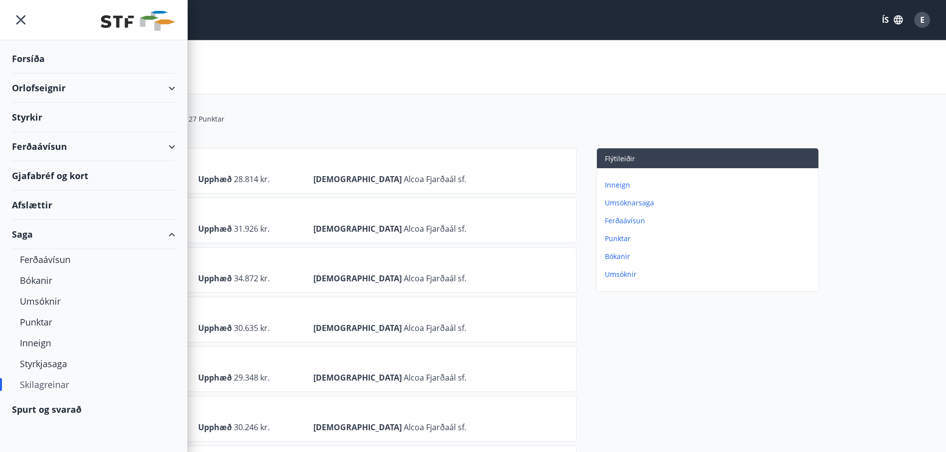
click at [78, 91] on div "Orlofseignir" at bounding box center [93, 88] width 163 height 29
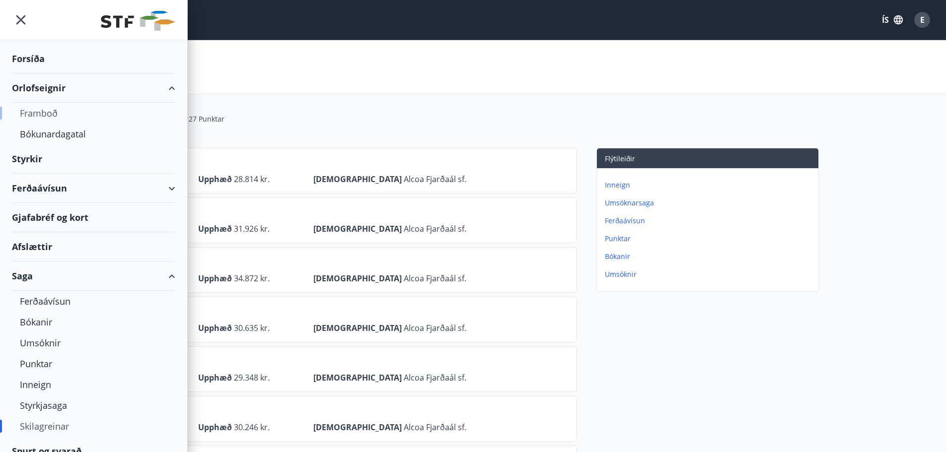
click at [42, 115] on div "Framboð" at bounding box center [94, 113] width 148 height 21
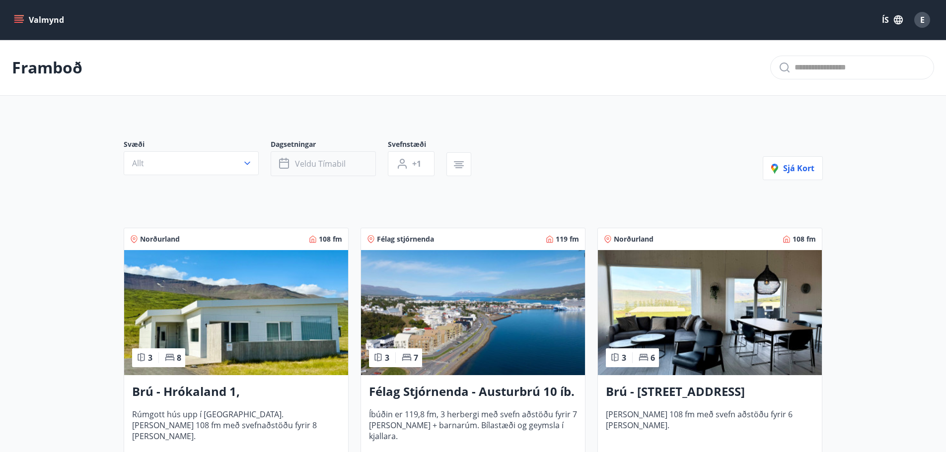
click at [343, 170] on button "Veldu tímabil" at bounding box center [323, 163] width 105 height 25
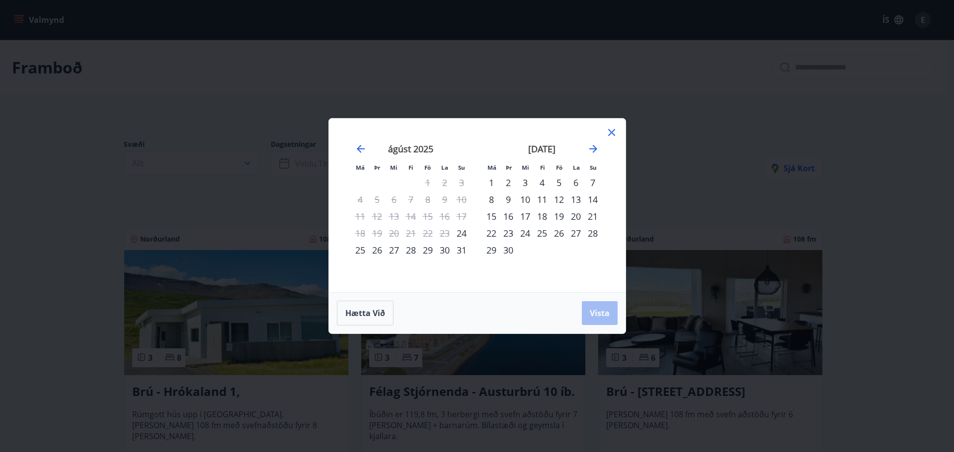
click at [461, 250] on div "31" at bounding box center [461, 250] width 17 height 17
click at [592, 307] on button "Vista" at bounding box center [600, 313] width 36 height 24
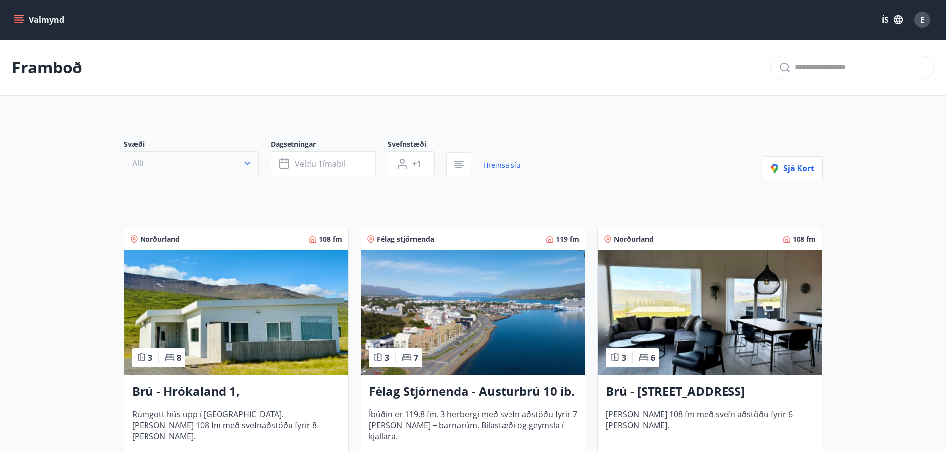
click at [243, 162] on icon "button" at bounding box center [247, 163] width 10 height 10
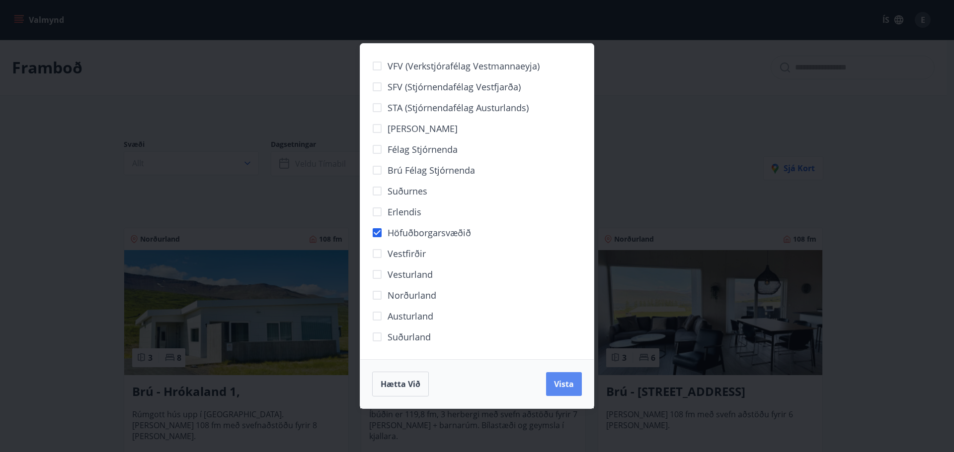
click at [569, 381] on span "Vista" at bounding box center [564, 384] width 20 height 11
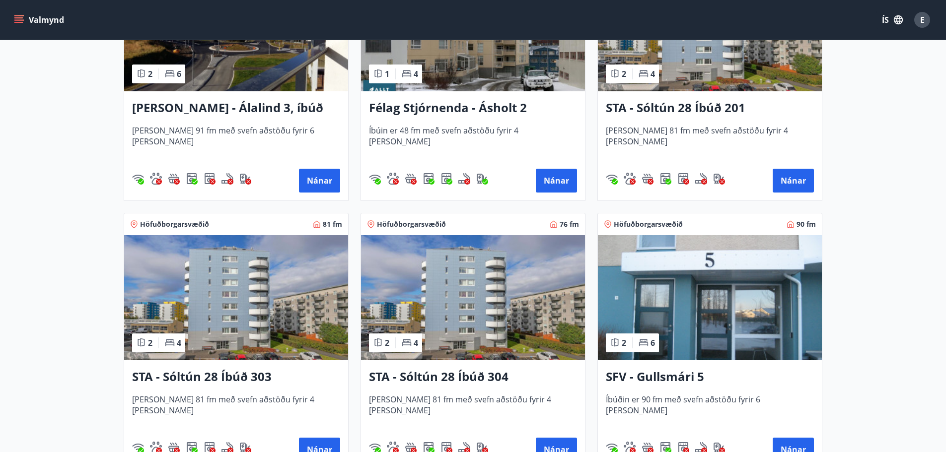
scroll to position [397, 0]
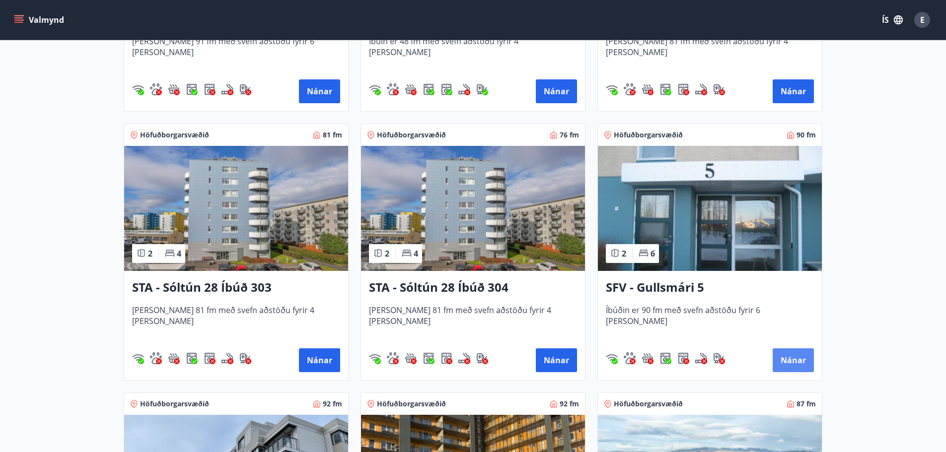
click at [782, 360] on button "Nánar" at bounding box center [793, 361] width 41 height 24
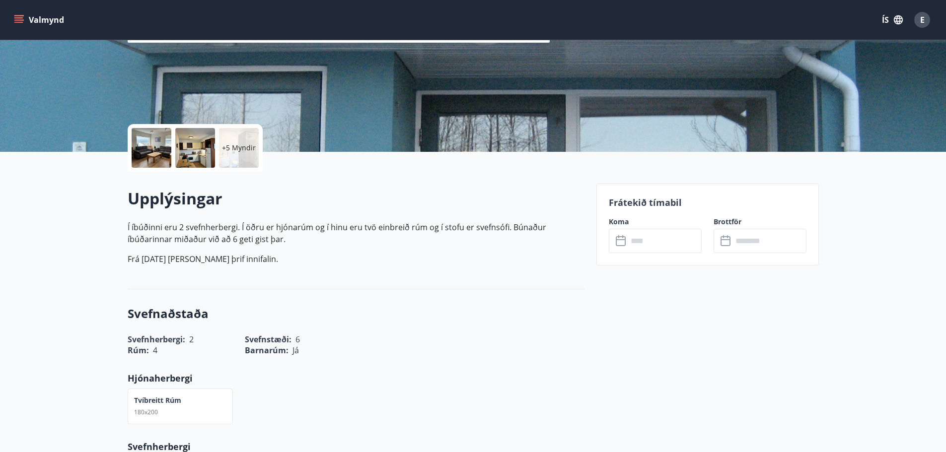
scroll to position [149, 0]
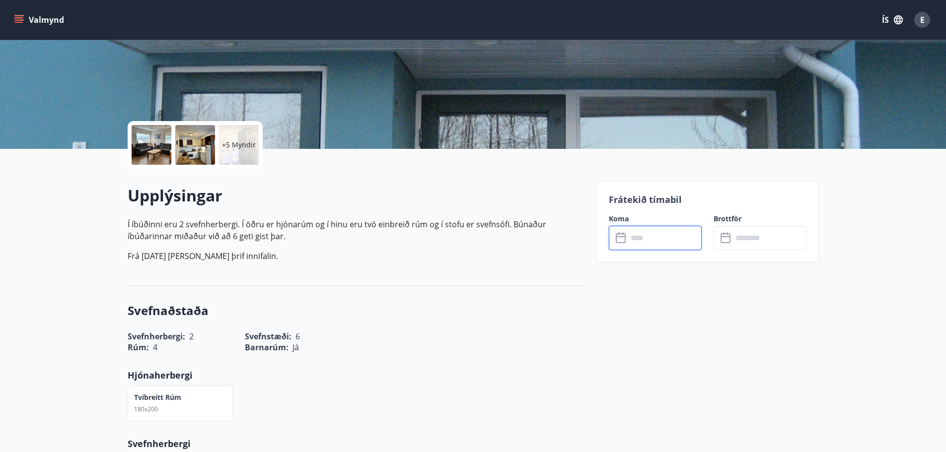
click at [659, 238] on input "text" at bounding box center [665, 238] width 74 height 24
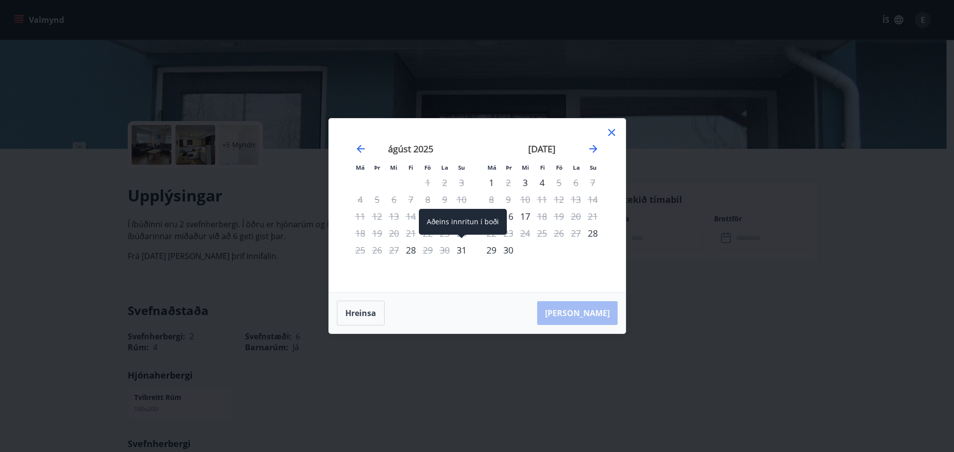
click at [463, 245] on div "31" at bounding box center [461, 250] width 17 height 17
click at [491, 183] on div "1" at bounding box center [491, 182] width 17 height 17
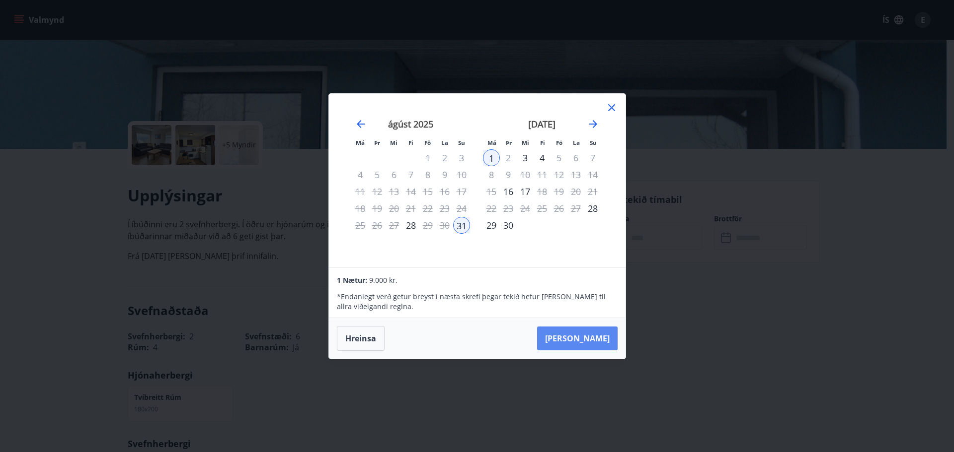
click at [588, 340] on button "[PERSON_NAME]" at bounding box center [577, 339] width 80 height 24
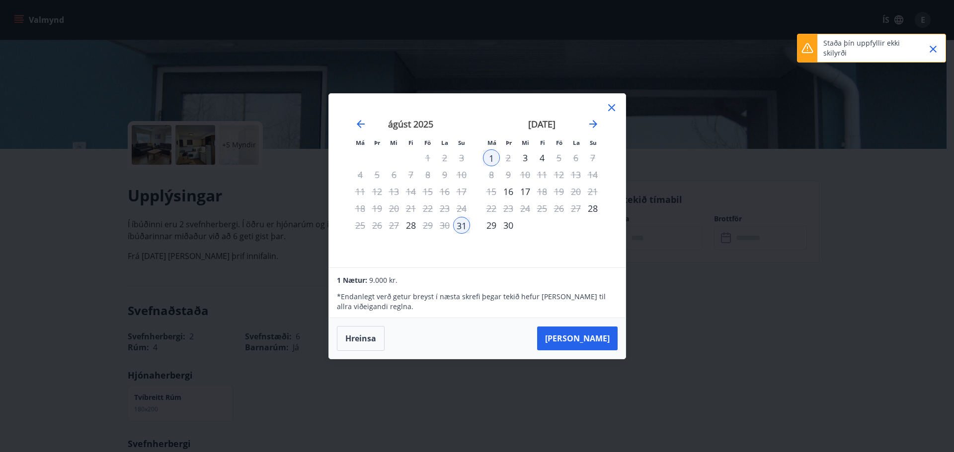
click at [668, 330] on div "Má Þr Mi Fi Fö La Su Má Þr Mi Fi Fö La Su [DATE] 1 2 3 4 5 6 7 8 9 10 11 12 13 …" at bounding box center [477, 226] width 954 height 452
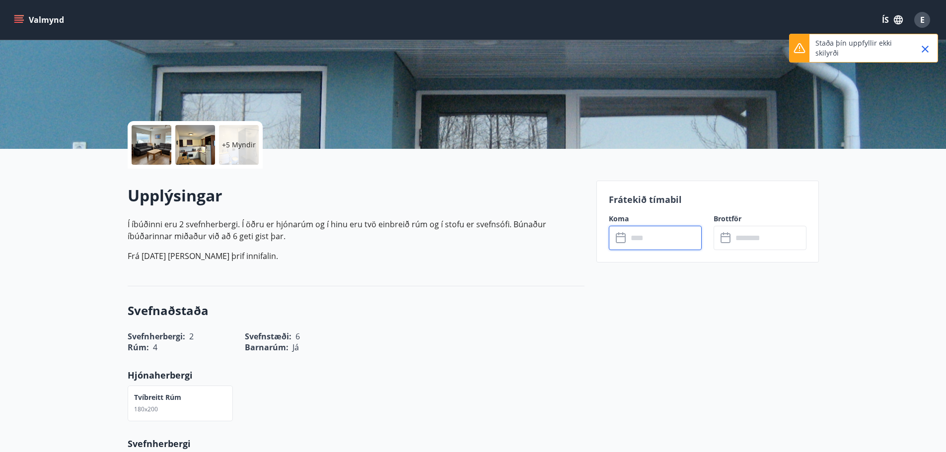
click at [641, 238] on input "text" at bounding box center [665, 238] width 74 height 24
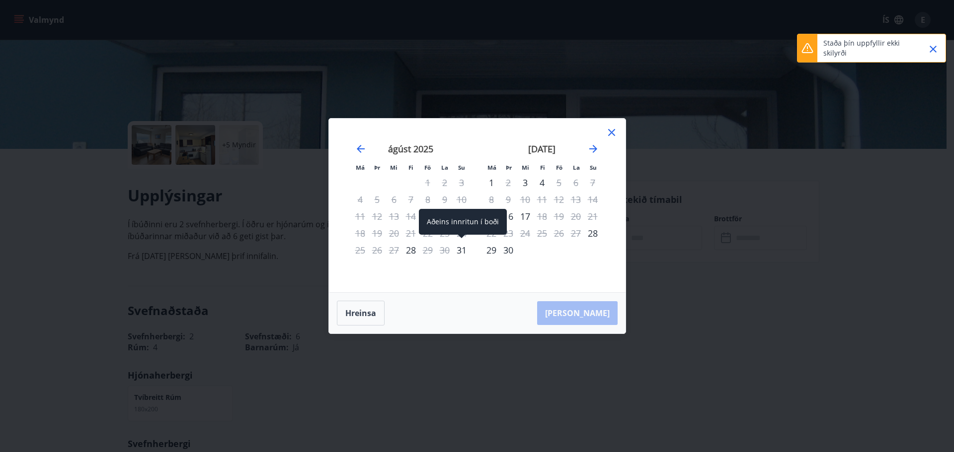
click at [461, 254] on div "31" at bounding box center [461, 250] width 17 height 17
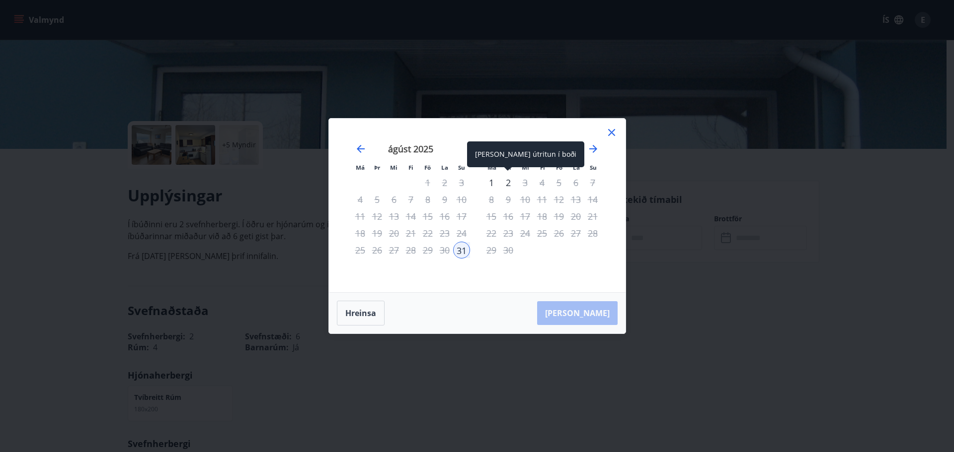
click at [504, 183] on div "2" at bounding box center [508, 182] width 17 height 17
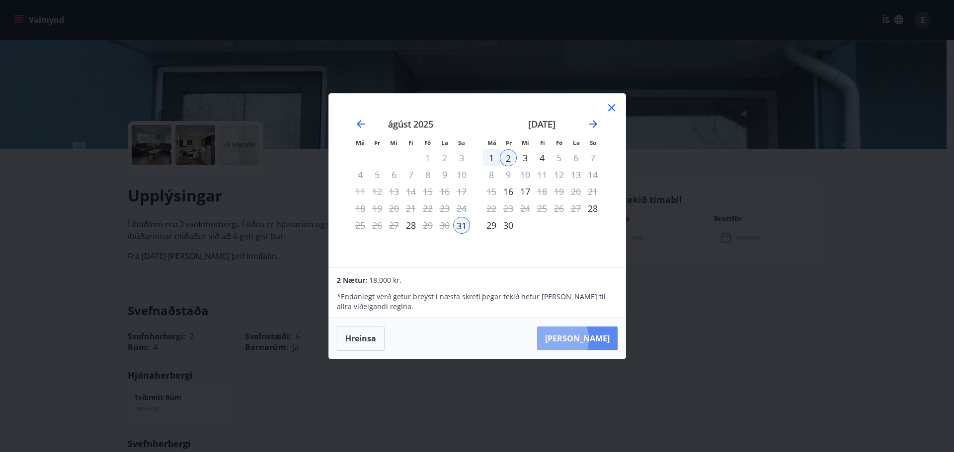
click at [581, 339] on button "[PERSON_NAME]" at bounding box center [577, 339] width 80 height 24
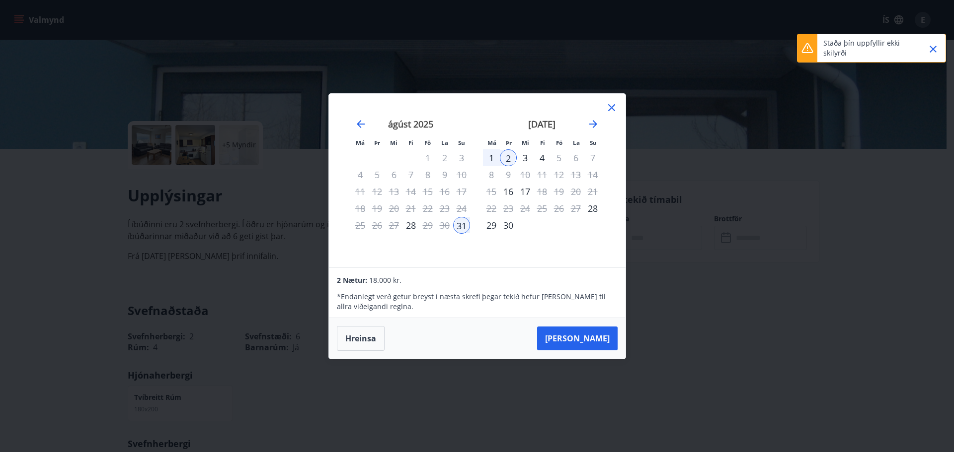
click at [499, 160] on div "1" at bounding box center [491, 157] width 17 height 17
click at [462, 232] on div "31" at bounding box center [461, 225] width 17 height 17
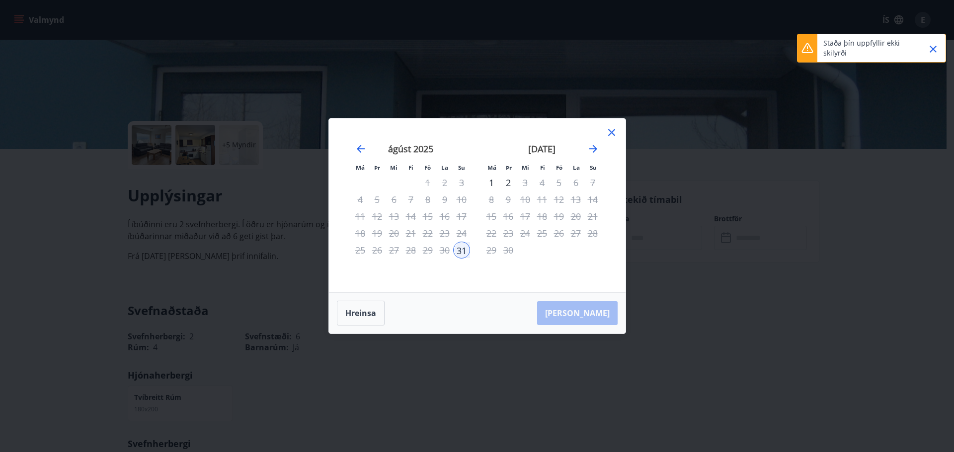
click at [494, 183] on div "1" at bounding box center [491, 182] width 17 height 17
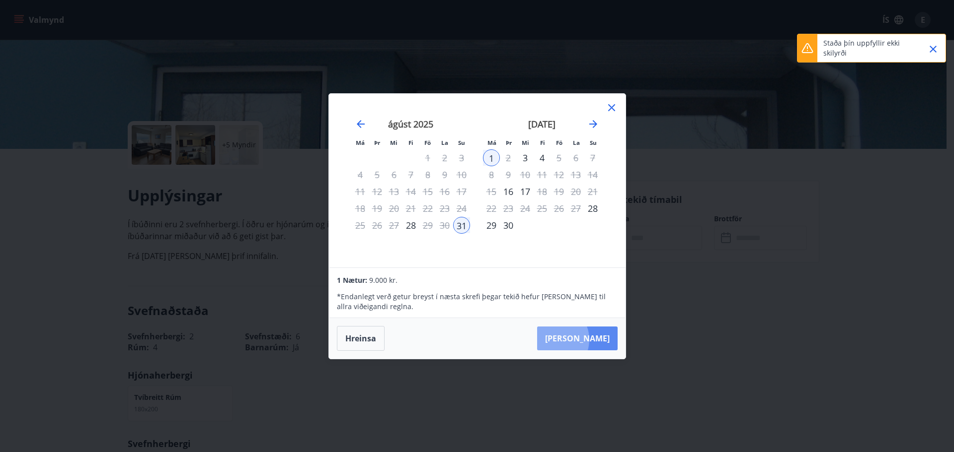
click at [583, 340] on button "[PERSON_NAME]" at bounding box center [577, 339] width 80 height 24
click at [662, 332] on div "Má Þr Mi Fi Fö La Su Má Þr Mi Fi Fö La Su [DATE] 1 2 3 4 5 6 7 8 9 10 11 12 13 …" at bounding box center [477, 226] width 954 height 452
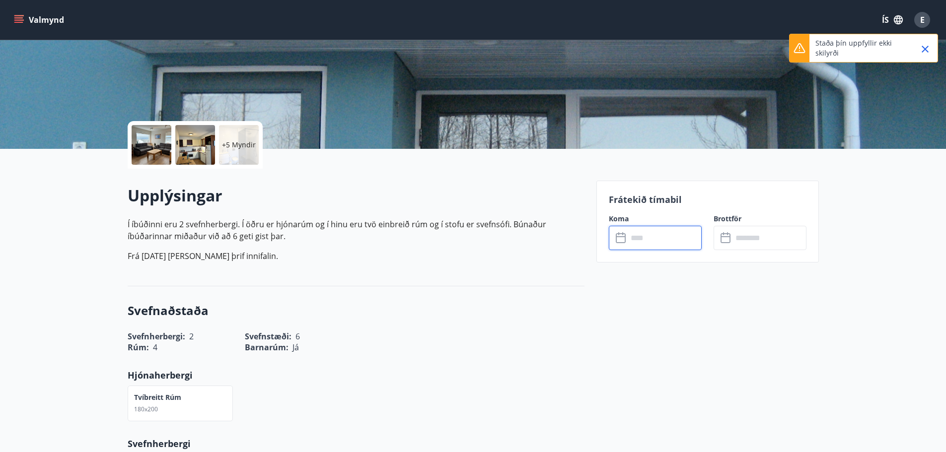
click at [929, 16] on div "E" at bounding box center [922, 20] width 16 height 16
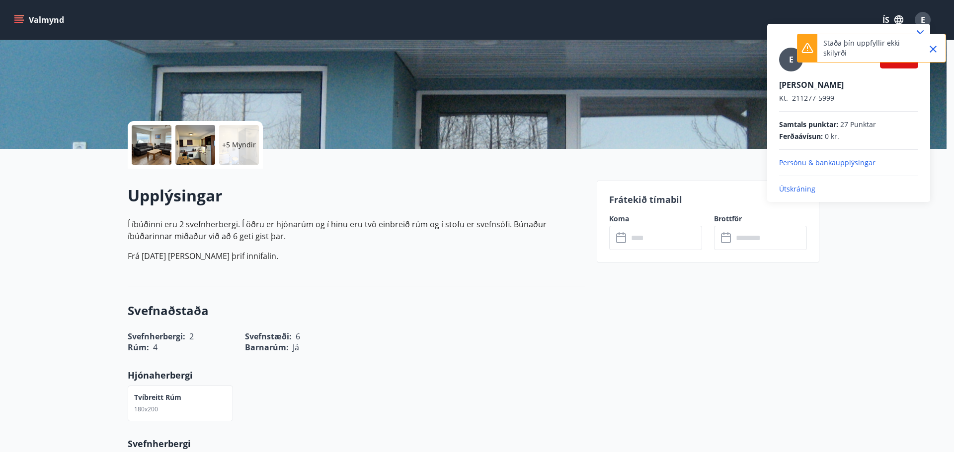
click at [934, 48] on icon "Close" at bounding box center [932, 49] width 7 height 7
click at [520, 308] on div at bounding box center [477, 226] width 954 height 452
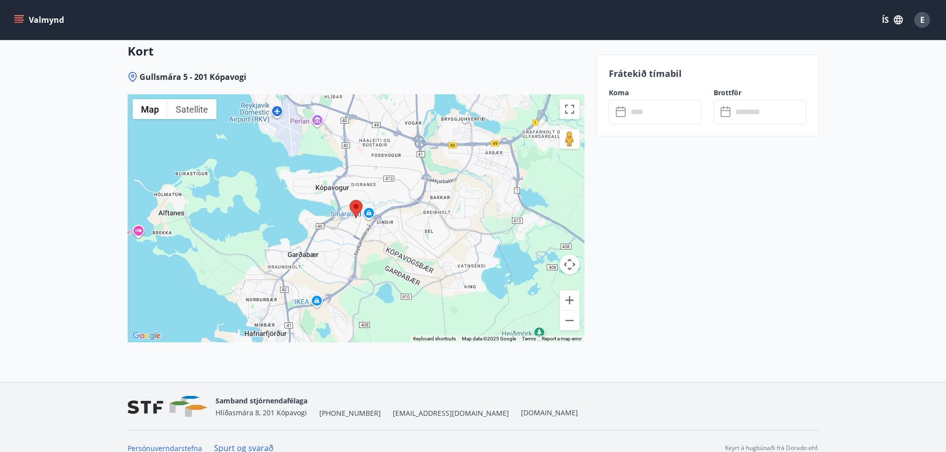
scroll to position [1369, 0]
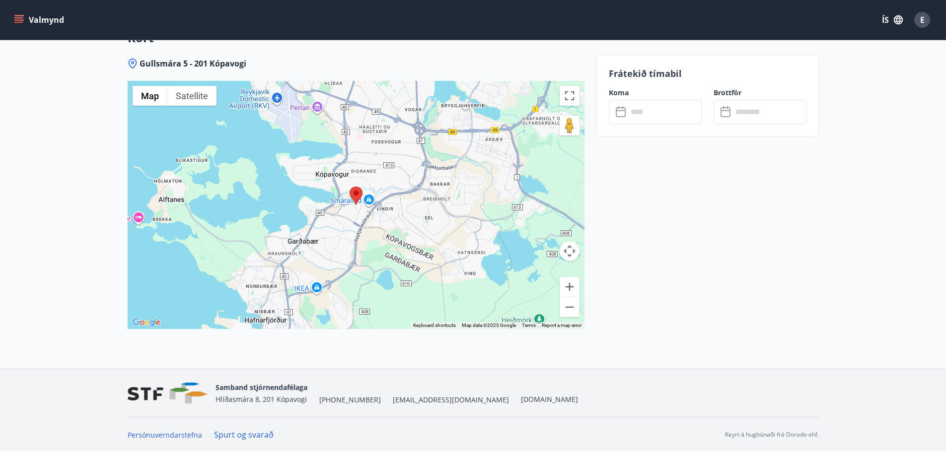
click at [237, 431] on link "Spurt og svarað" at bounding box center [244, 435] width 60 height 11
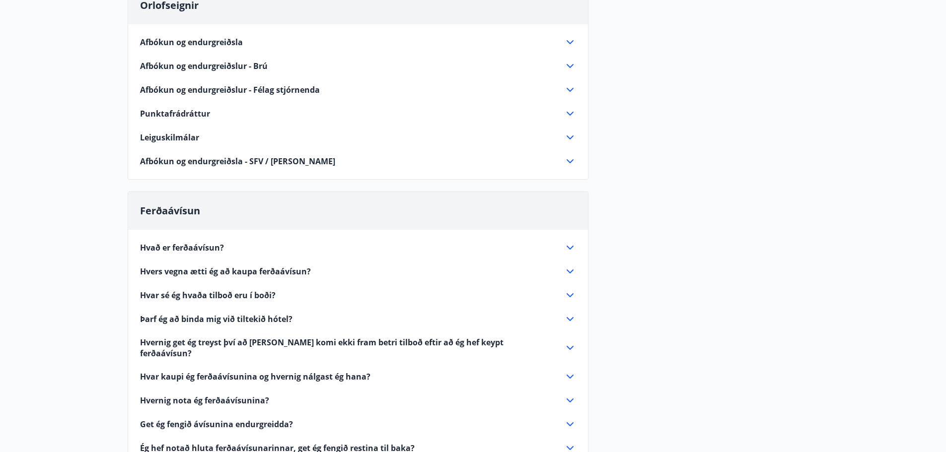
scroll to position [213, 0]
click at [196, 251] on span "Hvað er ferðaávísun?" at bounding box center [182, 249] width 84 height 11
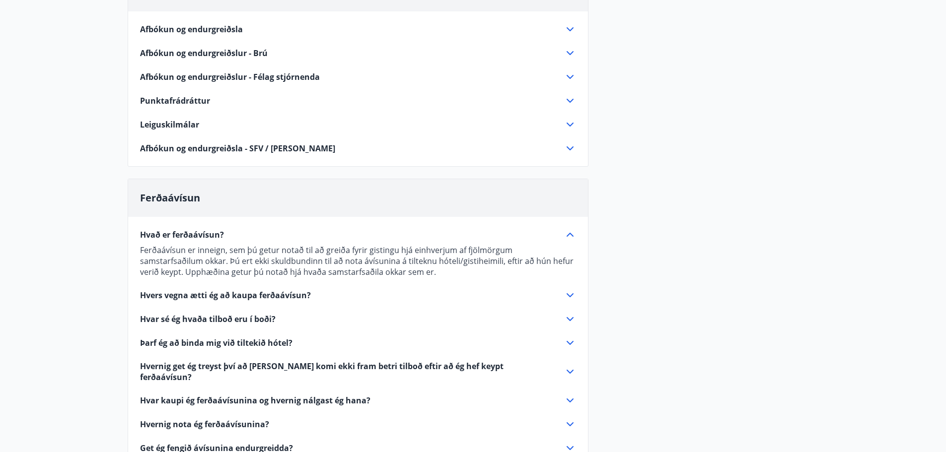
scroll to position [263, 0]
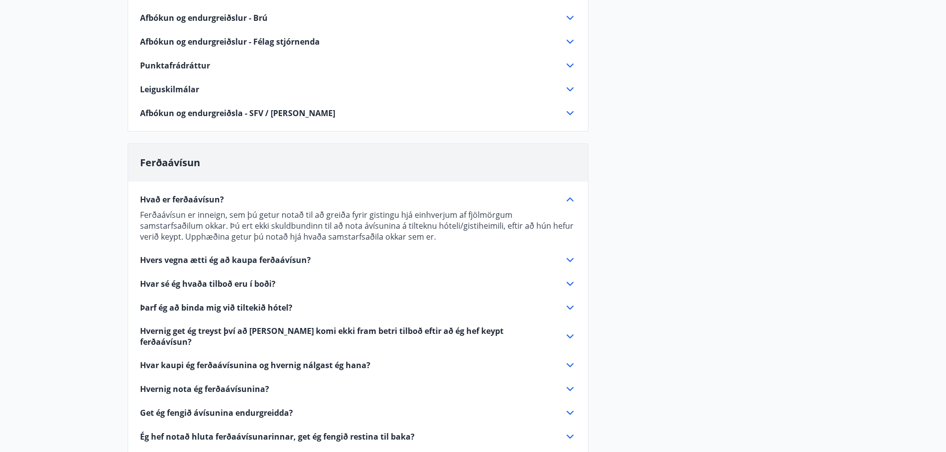
click at [247, 384] on span "Hvernig nota ég ferðaávísunina?" at bounding box center [204, 389] width 129 height 11
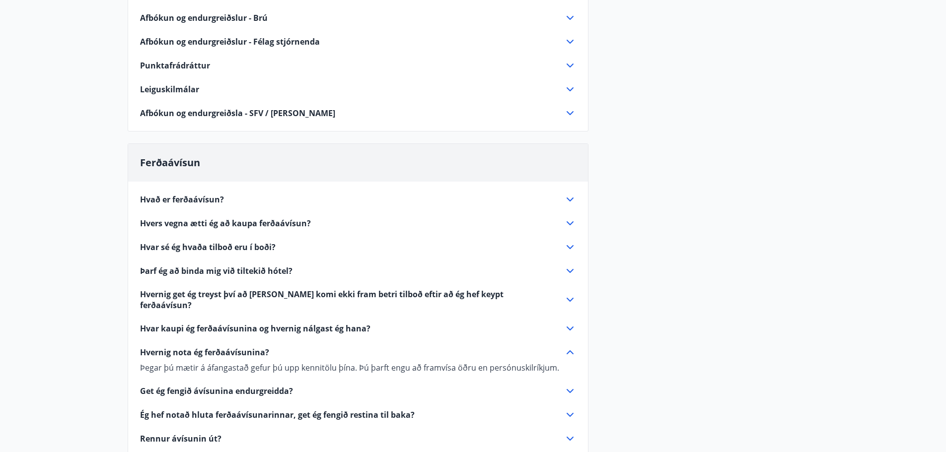
click at [199, 199] on span "Hvað er ferðaávísun?" at bounding box center [182, 199] width 84 height 11
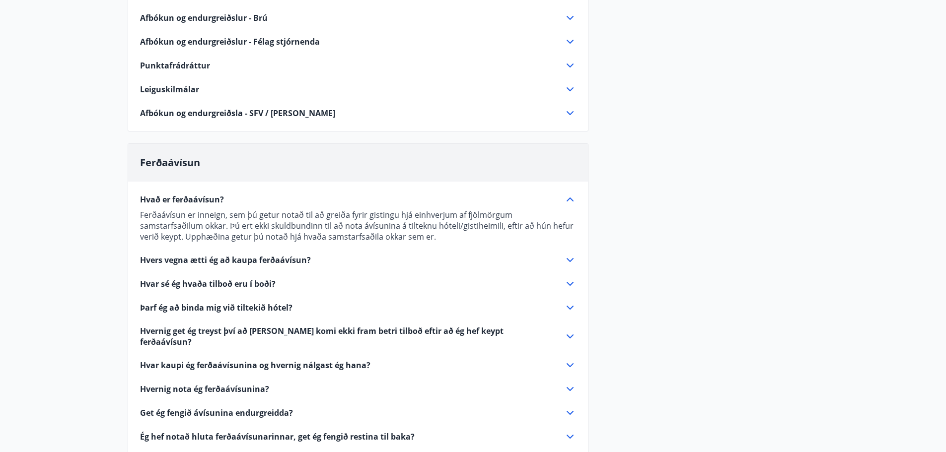
click at [211, 199] on span "Hvað er ferðaávísun?" at bounding box center [182, 199] width 84 height 11
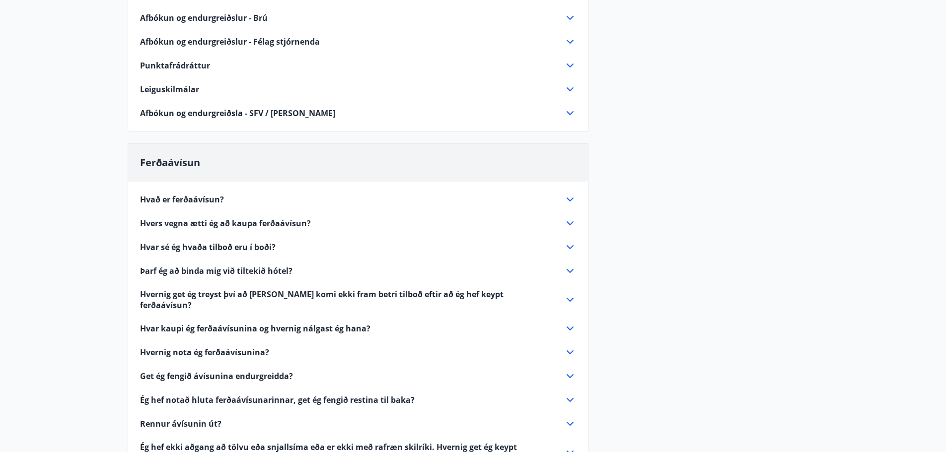
click at [222, 222] on span "Hvers vegna ætti ég að kaupa ferðaávísun?" at bounding box center [225, 223] width 171 height 11
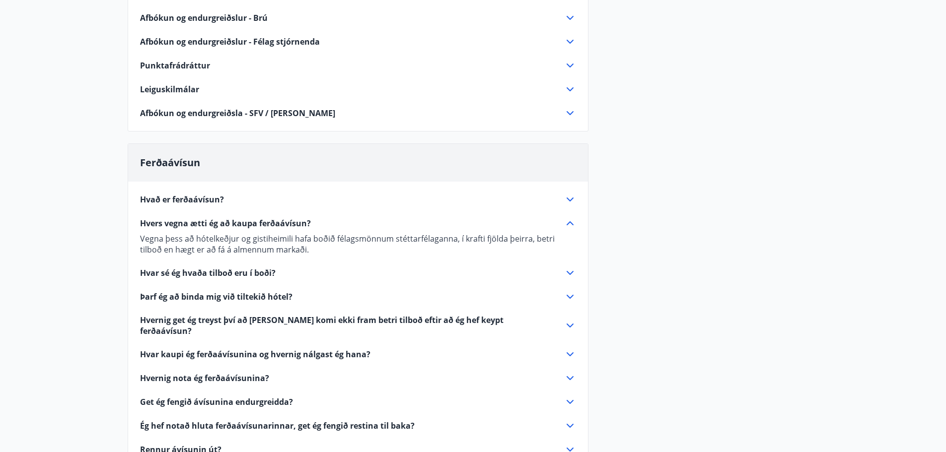
click at [222, 222] on span "Hvers vegna ætti ég að kaupa ferðaávísun?" at bounding box center [225, 223] width 171 height 11
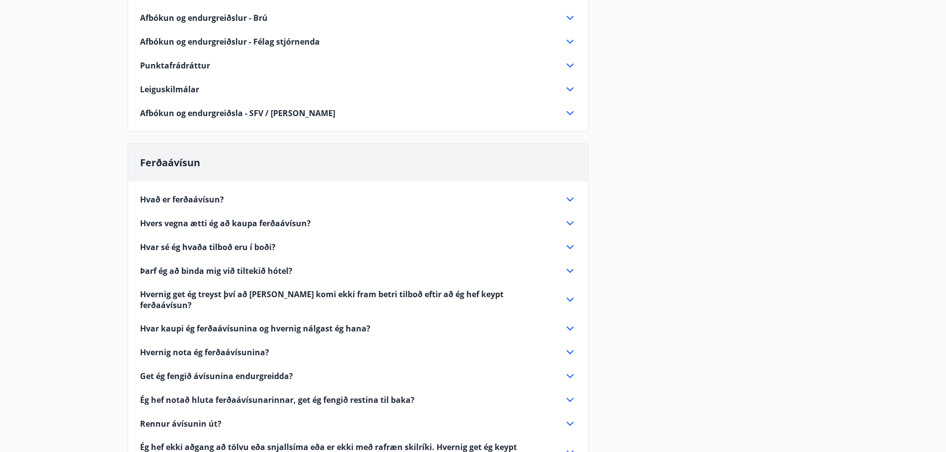
click at [228, 244] on span "Hvar sé ég hvaða tilboð eru í boði?" at bounding box center [208, 247] width 136 height 11
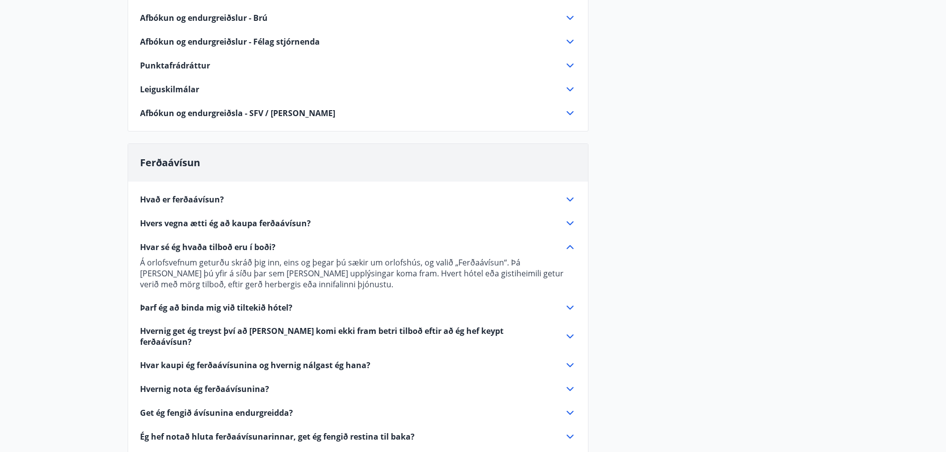
click at [228, 244] on span "Hvar sé ég hvaða tilboð eru í boði?" at bounding box center [208, 247] width 136 height 11
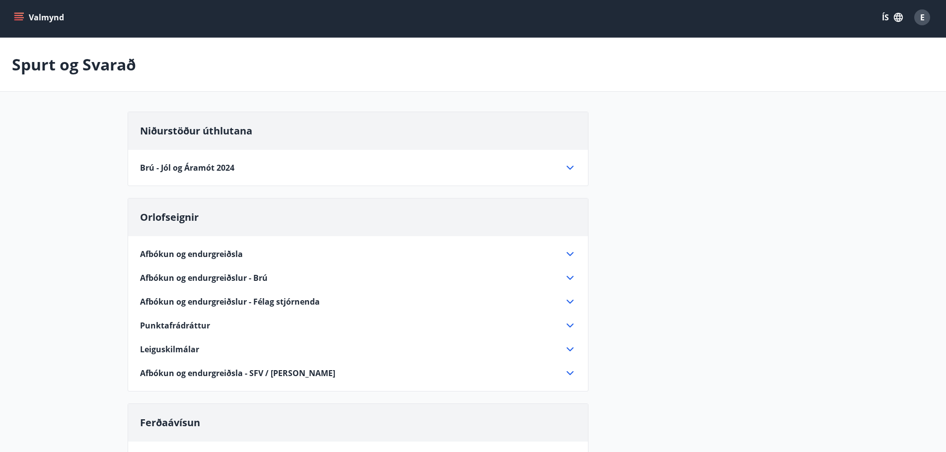
scroll to position [0, 0]
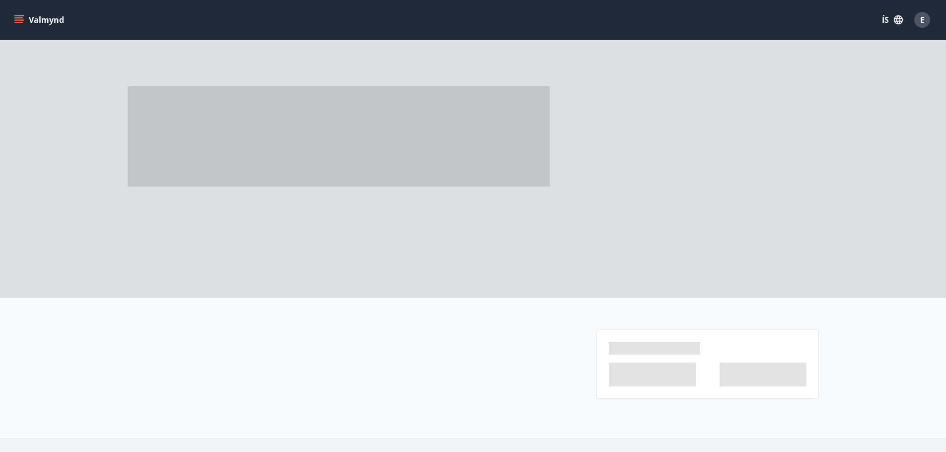
click at [21, 24] on icon "menu" at bounding box center [19, 20] width 10 height 10
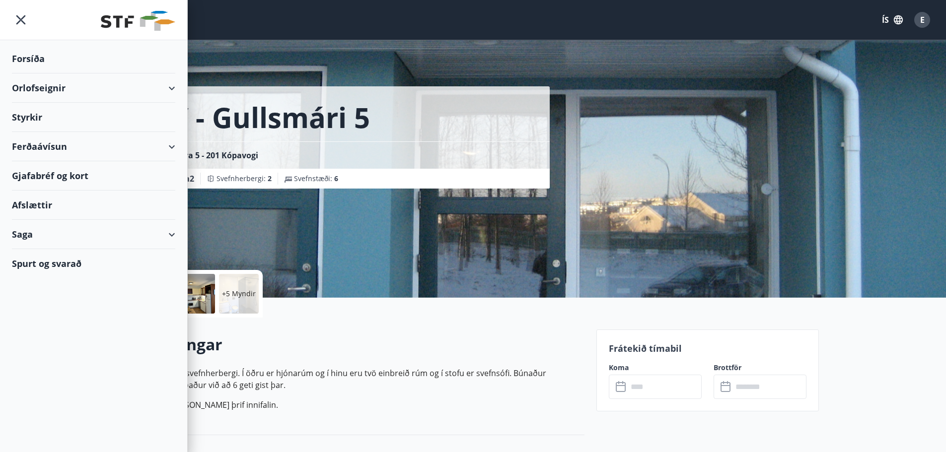
click at [90, 148] on div "Ferðaávísun" at bounding box center [93, 146] width 163 height 29
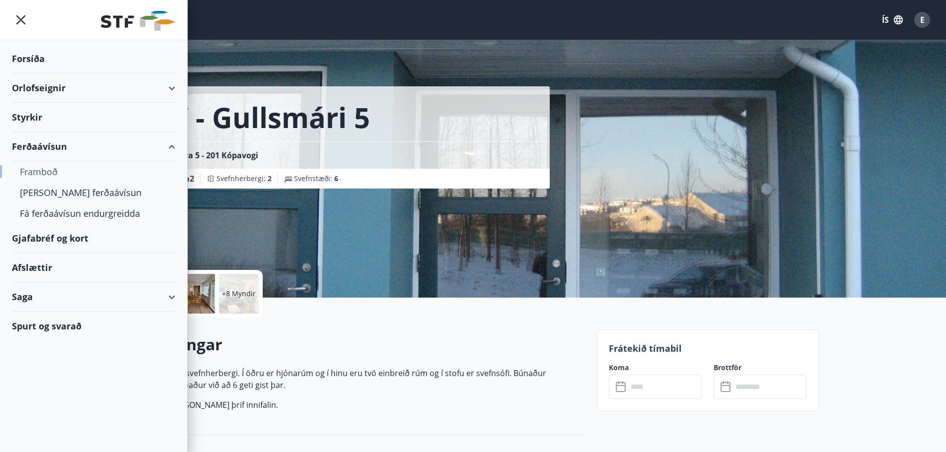
click at [57, 172] on div "Framboð" at bounding box center [94, 171] width 148 height 21
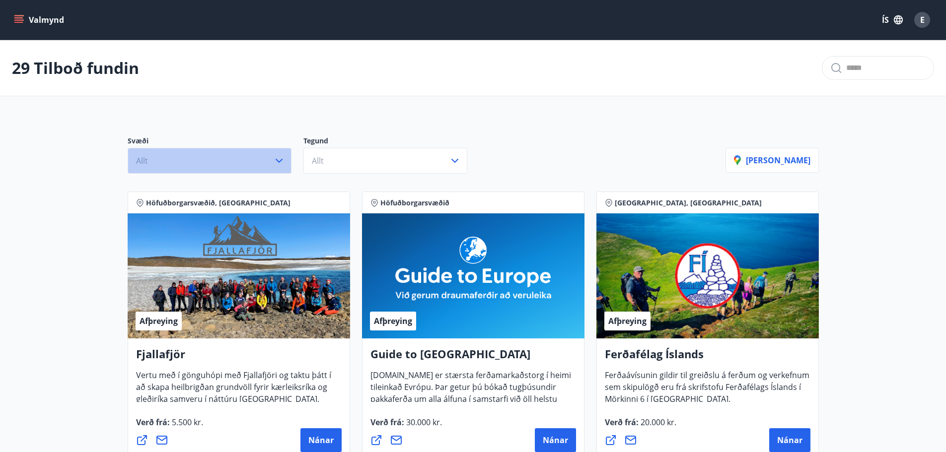
click at [243, 162] on button "Allt" at bounding box center [210, 161] width 164 height 26
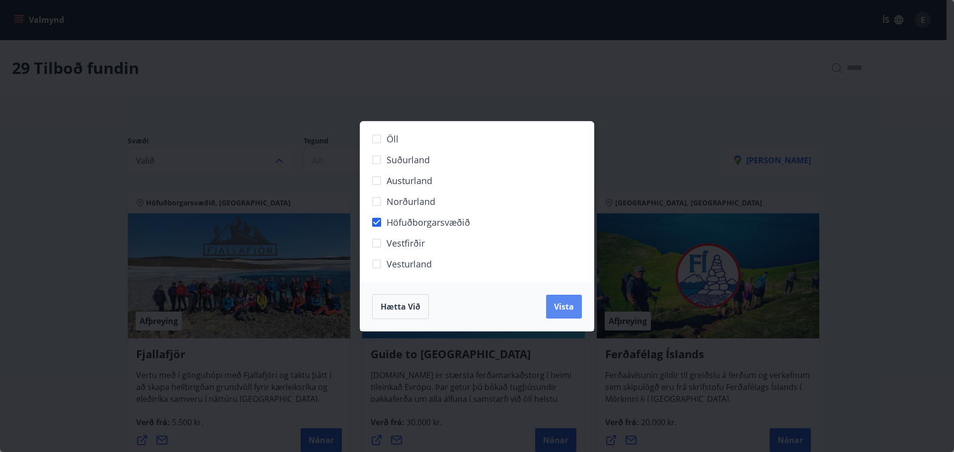
click at [563, 308] on span "Vista" at bounding box center [564, 306] width 20 height 11
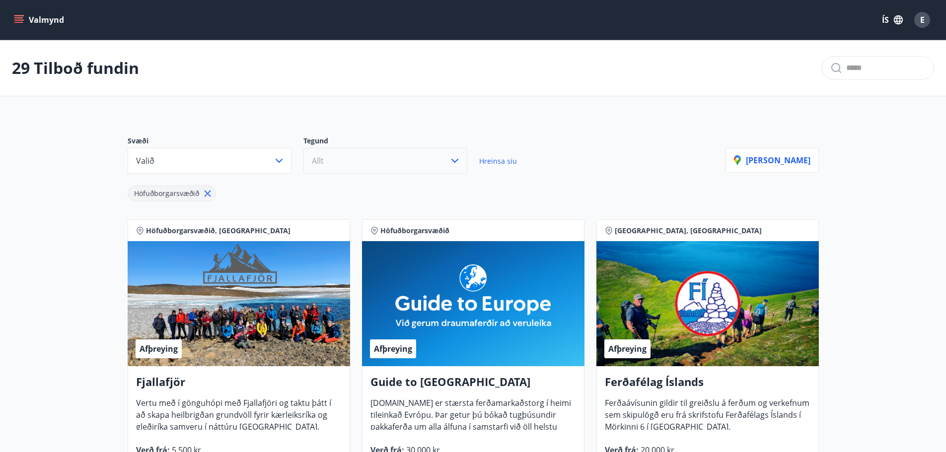
click at [357, 168] on button "Allt" at bounding box center [385, 161] width 164 height 26
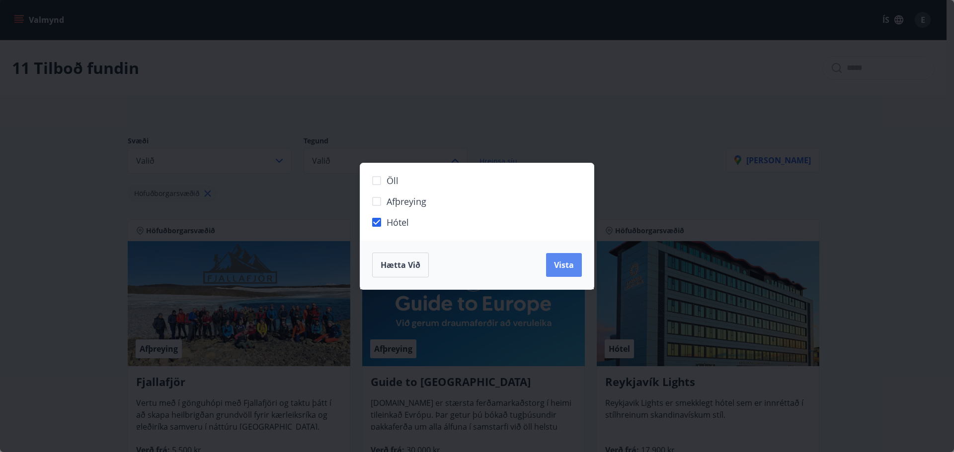
click at [548, 268] on button "Vista" at bounding box center [564, 265] width 36 height 24
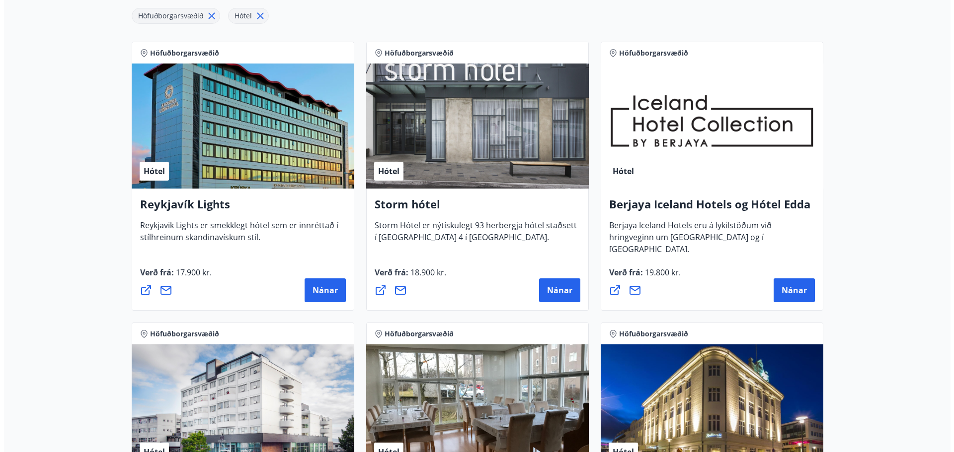
scroll to position [132, 0]
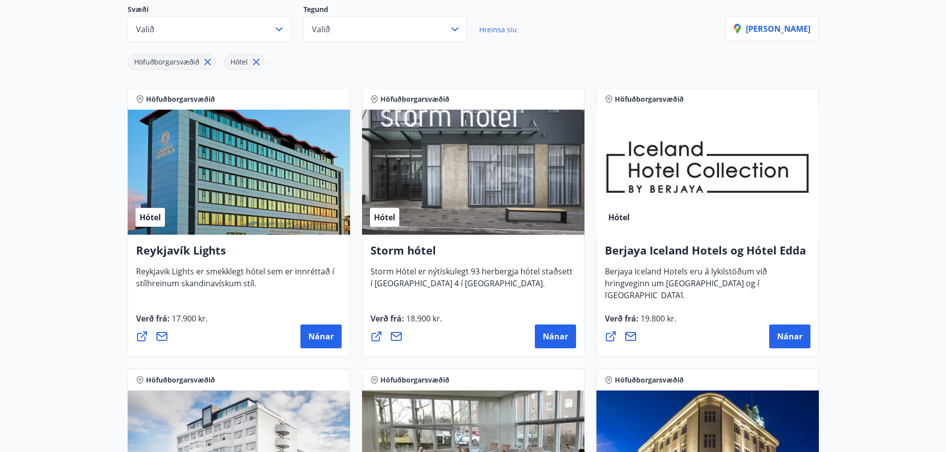
click at [249, 217] on div "Hótel" at bounding box center [239, 172] width 222 height 125
click at [326, 333] on span "Nánar" at bounding box center [320, 336] width 25 height 11
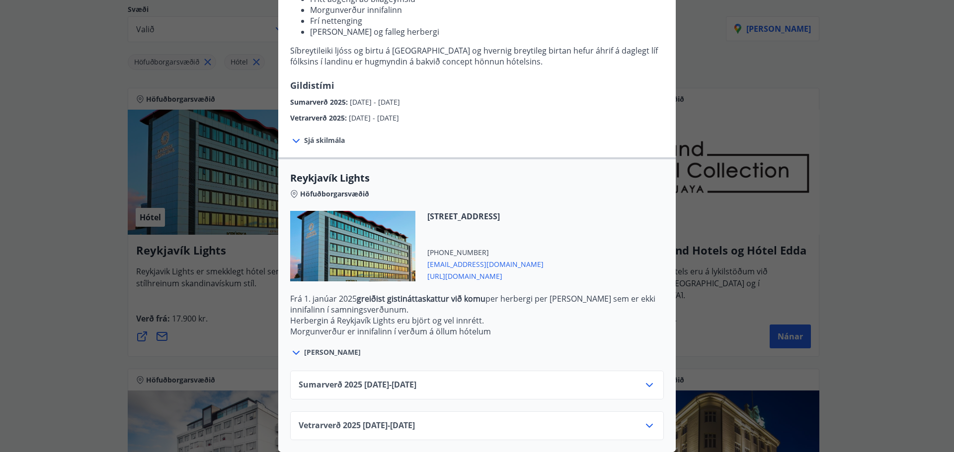
scroll to position [174, 0]
click at [643, 379] on icon at bounding box center [649, 385] width 12 height 12
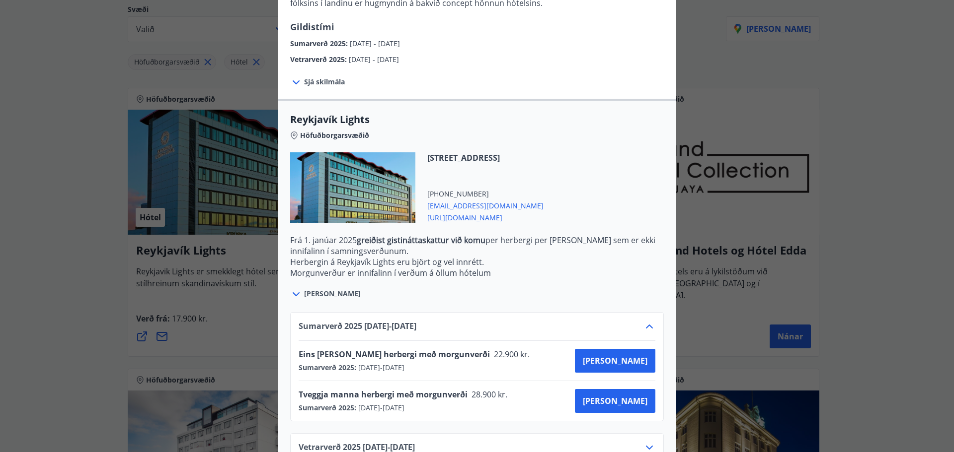
scroll to position [254, 0]
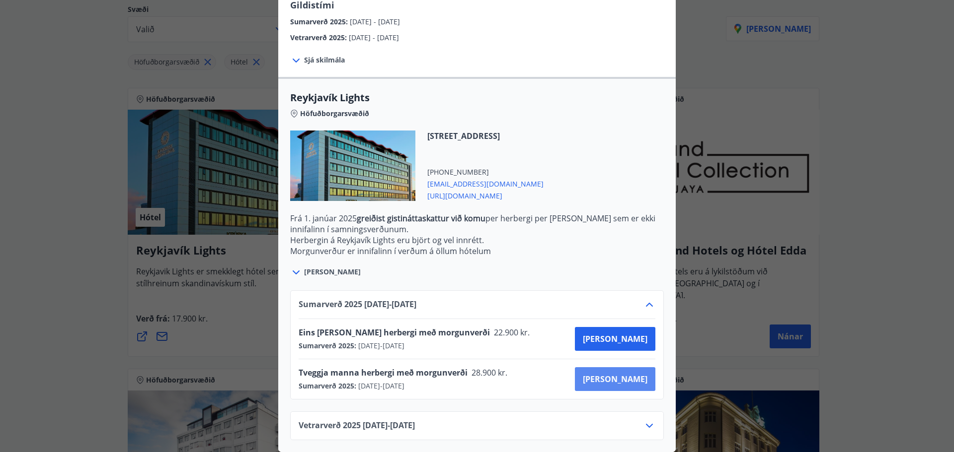
click at [624, 374] on span "[PERSON_NAME]" at bounding box center [615, 379] width 65 height 11
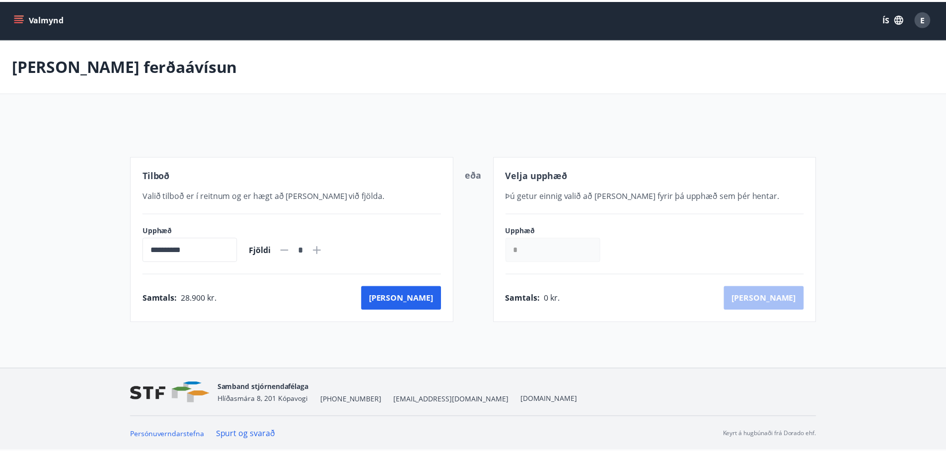
scroll to position [1, 0]
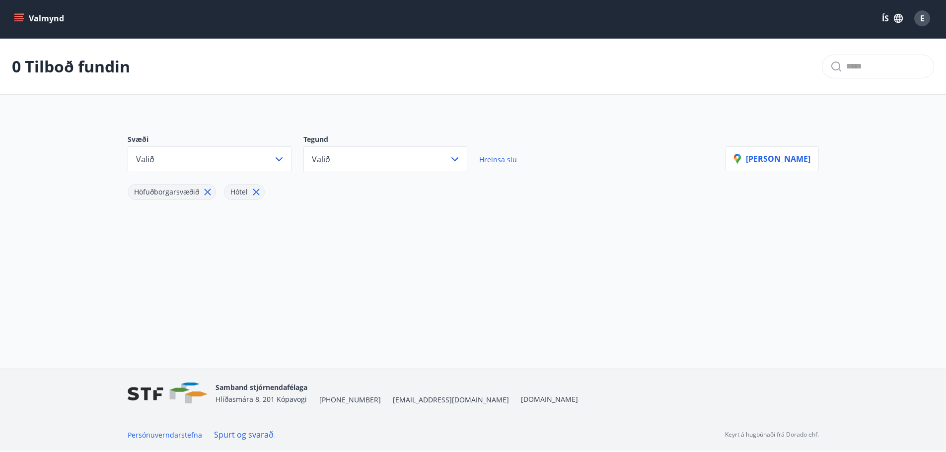
drag, startPoint x: 113, startPoint y: 197, endPoint x: 106, endPoint y: 201, distance: 7.3
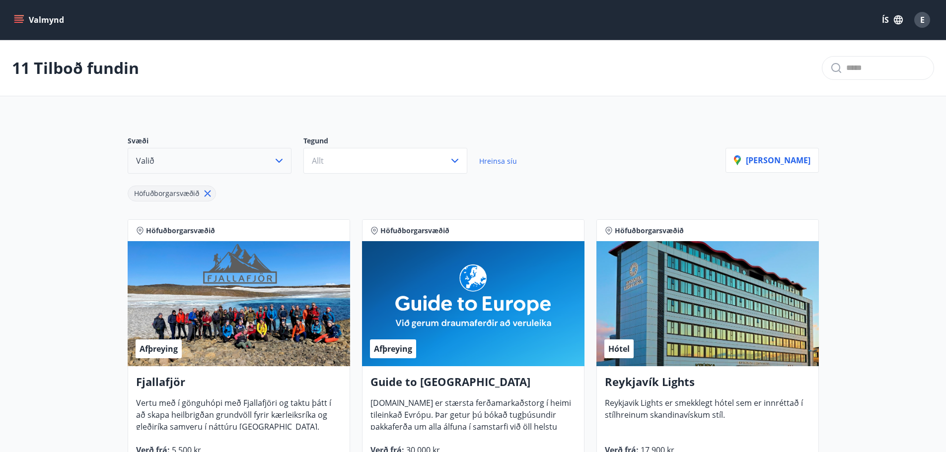
click at [271, 161] on button "Valið" at bounding box center [210, 161] width 164 height 26
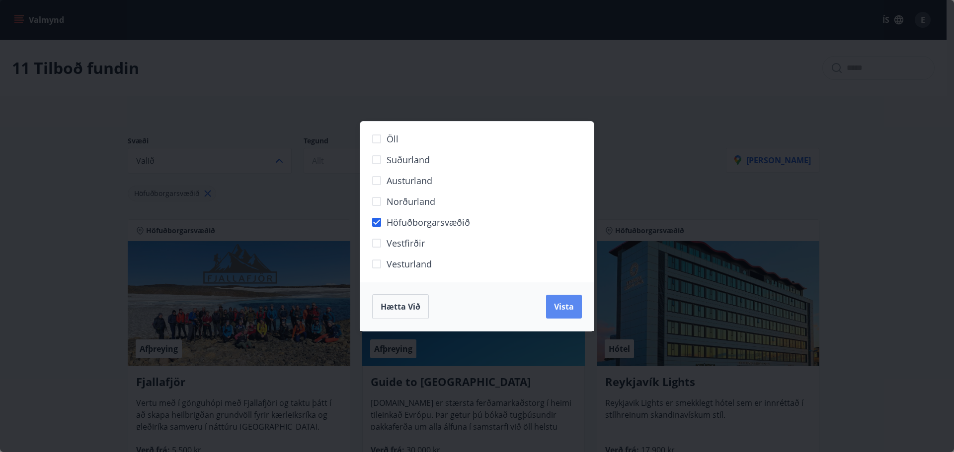
click at [571, 311] on span "Vista" at bounding box center [564, 306] width 20 height 11
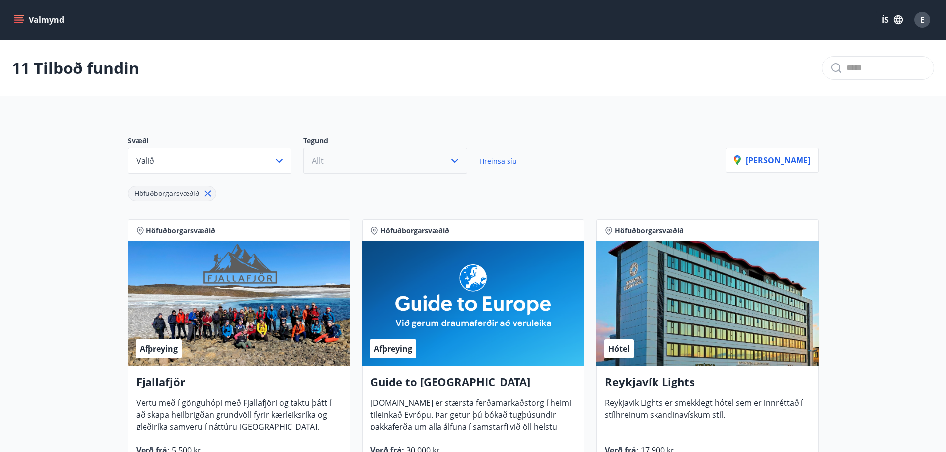
click at [364, 162] on button "Allt" at bounding box center [385, 161] width 164 height 26
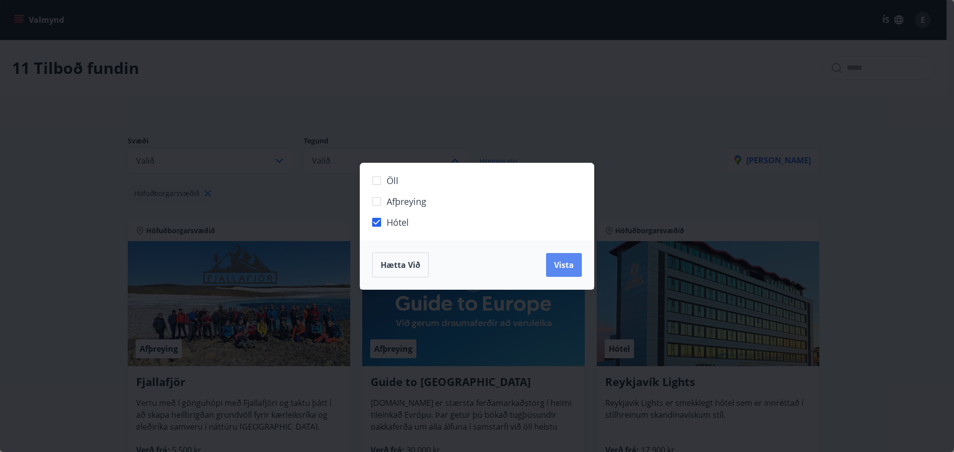
click at [565, 267] on span "Vista" at bounding box center [564, 265] width 20 height 11
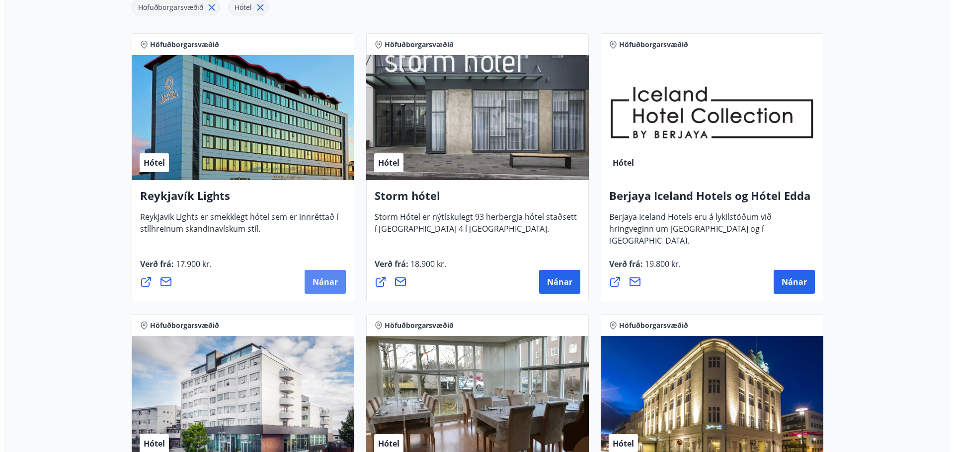
scroll to position [199, 0]
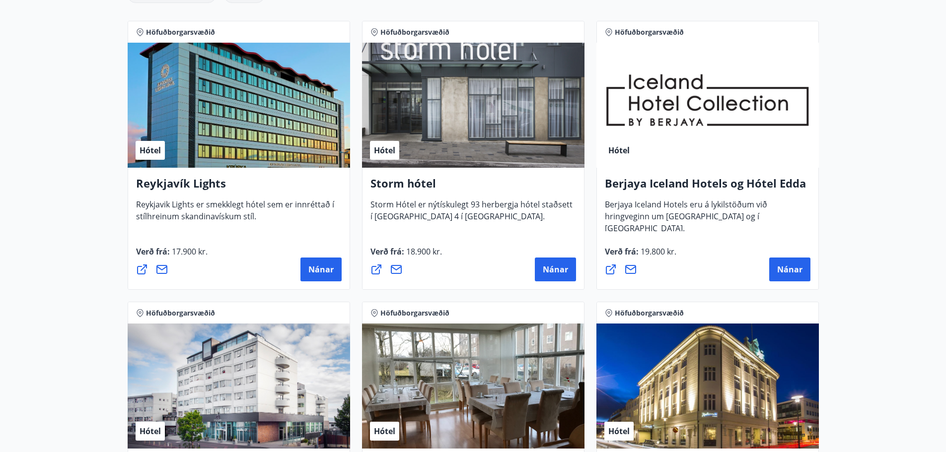
click at [235, 152] on div "Hótel" at bounding box center [239, 105] width 222 height 125
click at [547, 267] on span "Nánar" at bounding box center [555, 269] width 25 height 11
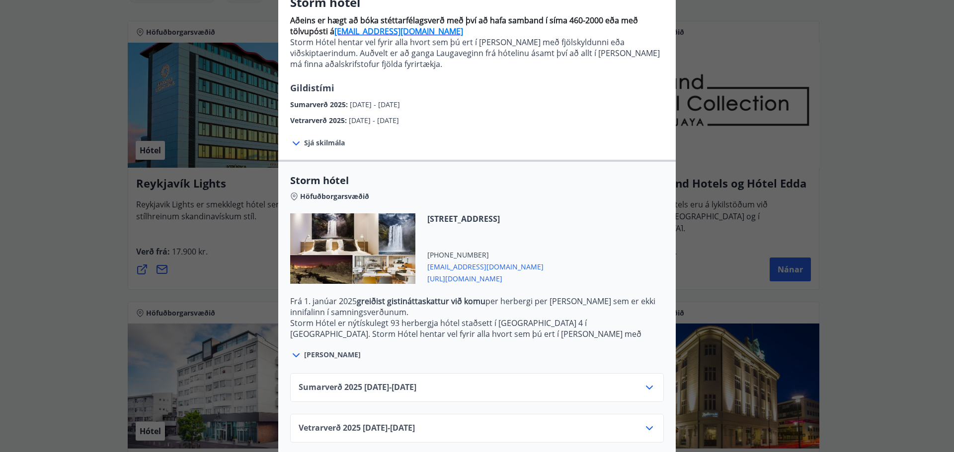
scroll to position [103, 0]
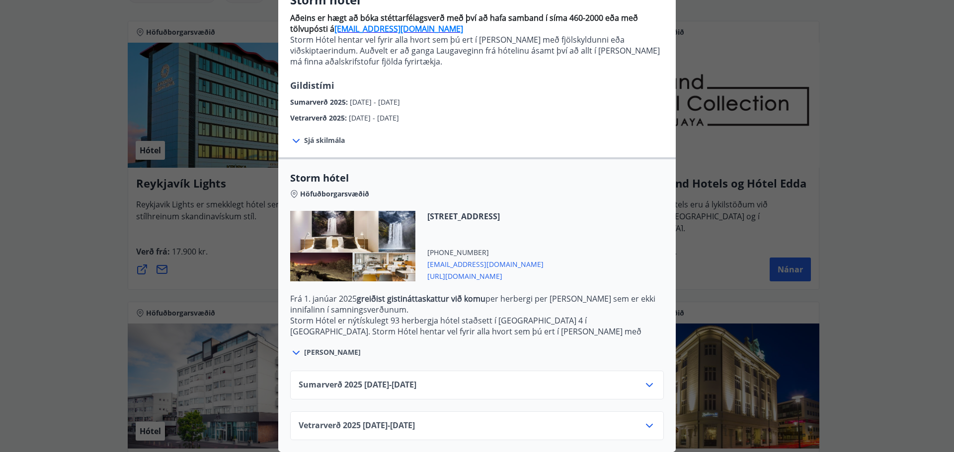
click at [539, 379] on div "Sumarverð [PHONE_NUMBER][DATE] - [DATE]" at bounding box center [476, 389] width 357 height 20
click at [643, 379] on icon at bounding box center [649, 385] width 12 height 12
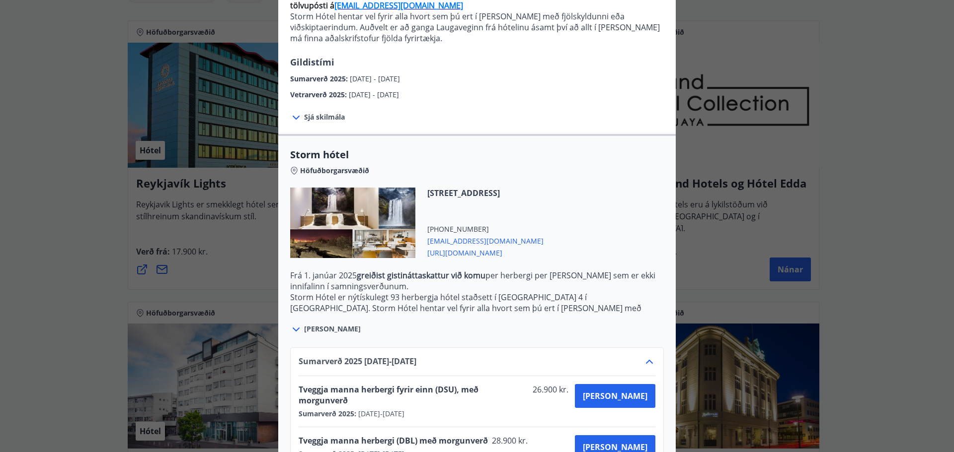
scroll to position [184, 0]
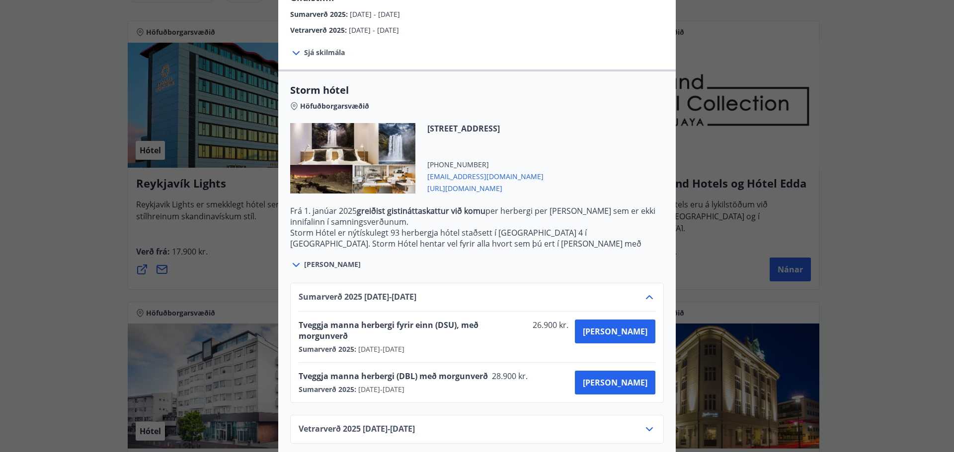
click at [644, 424] on icon at bounding box center [649, 430] width 12 height 12
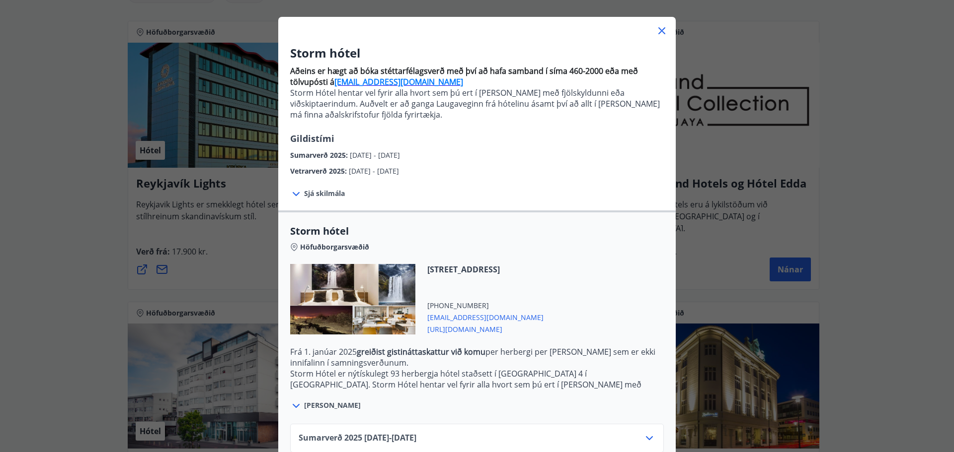
scroll to position [0, 0]
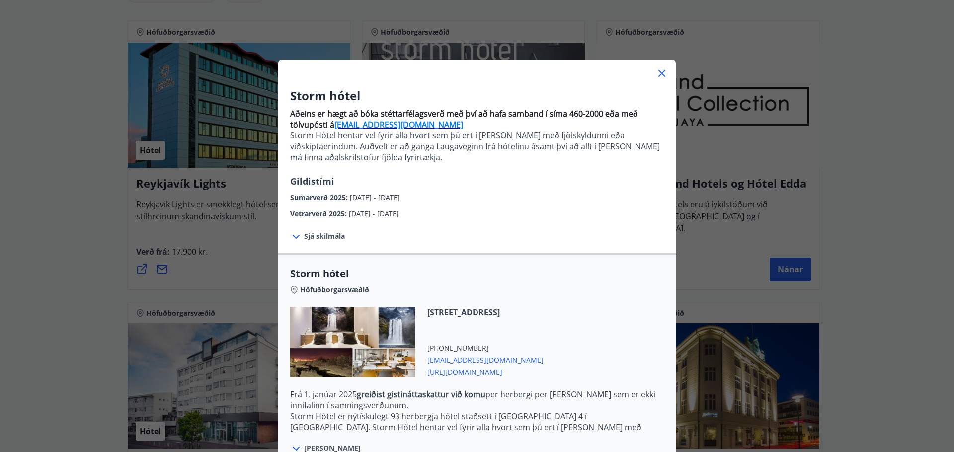
click at [664, 74] on div at bounding box center [476, 70] width 397 height 20
click at [656, 73] on icon at bounding box center [662, 74] width 12 height 12
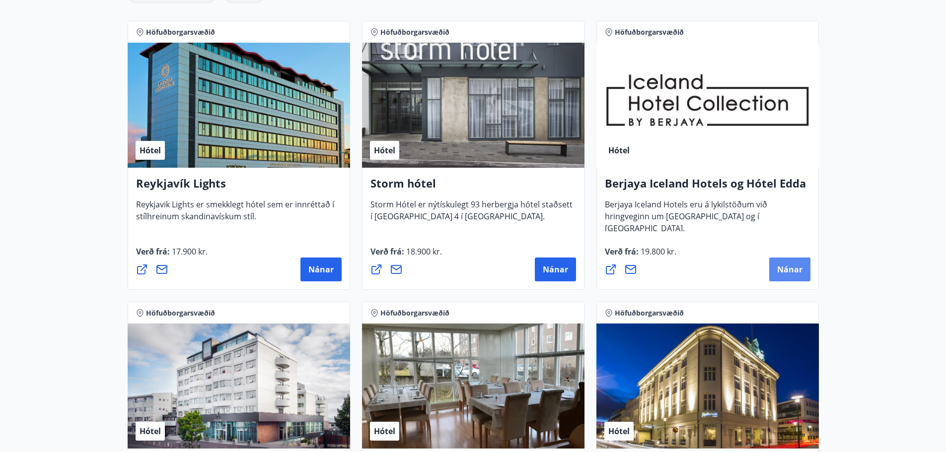
click at [785, 267] on span "Nánar" at bounding box center [789, 269] width 25 height 11
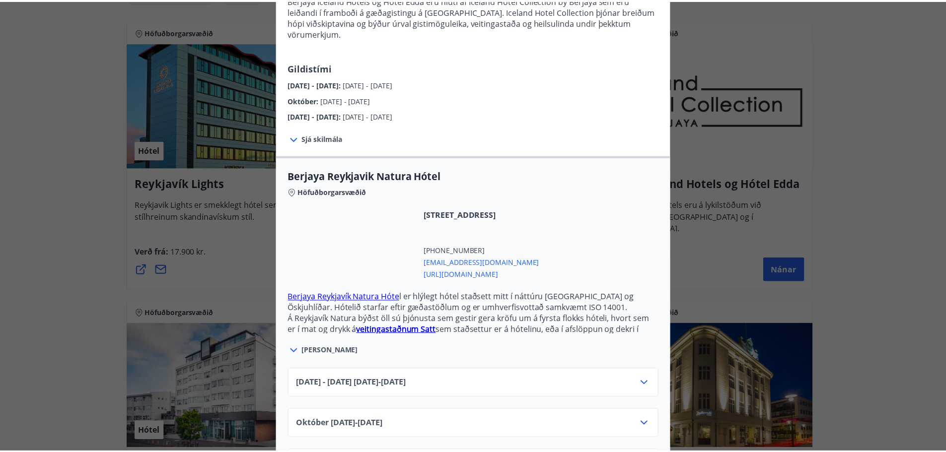
scroll to position [149, 0]
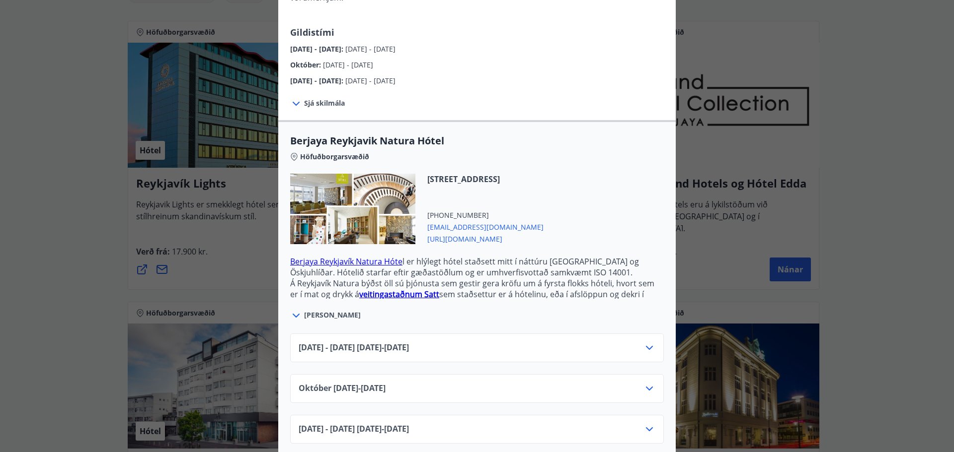
click at [647, 342] on icon at bounding box center [649, 348] width 12 height 12
click at [719, 237] on div "Berjaya Iceland Hotels og Hótel Edda Berjaya Iceland Hotels og Hótel Edda eru h…" at bounding box center [477, 77] width 954 height 452
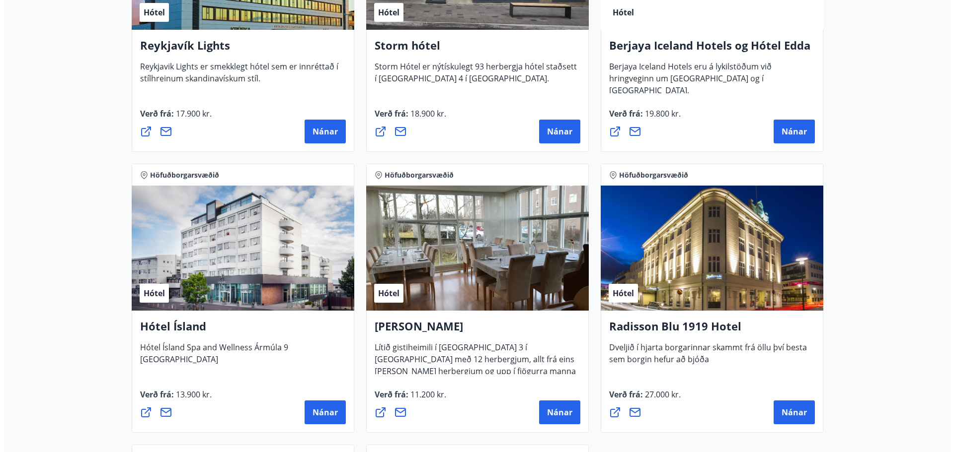
scroll to position [348, 0]
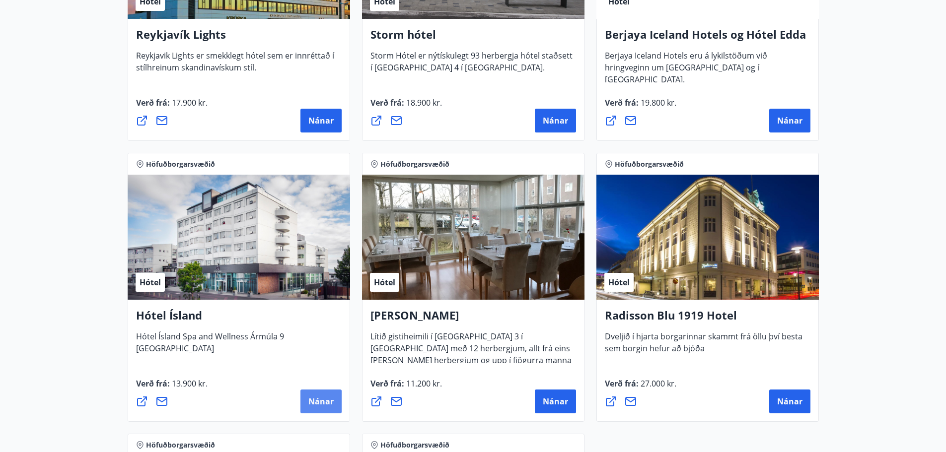
click at [321, 399] on span "Nánar" at bounding box center [320, 401] width 25 height 11
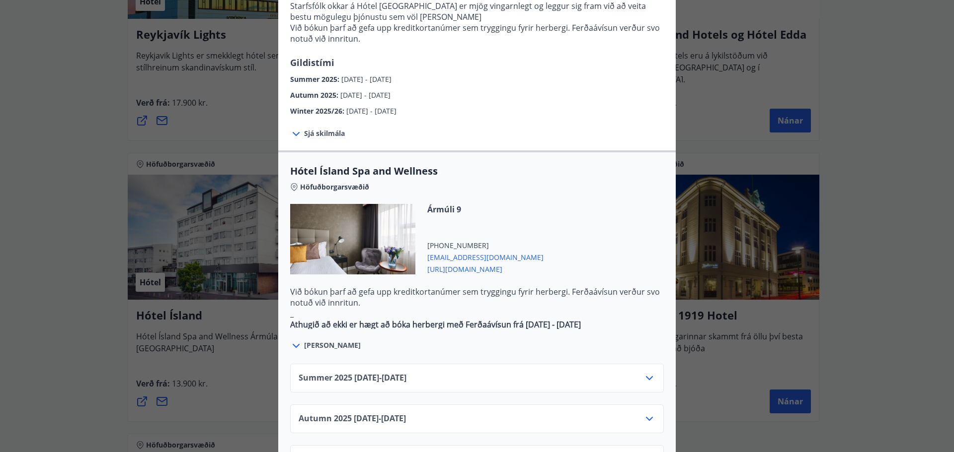
scroll to position [497, 0]
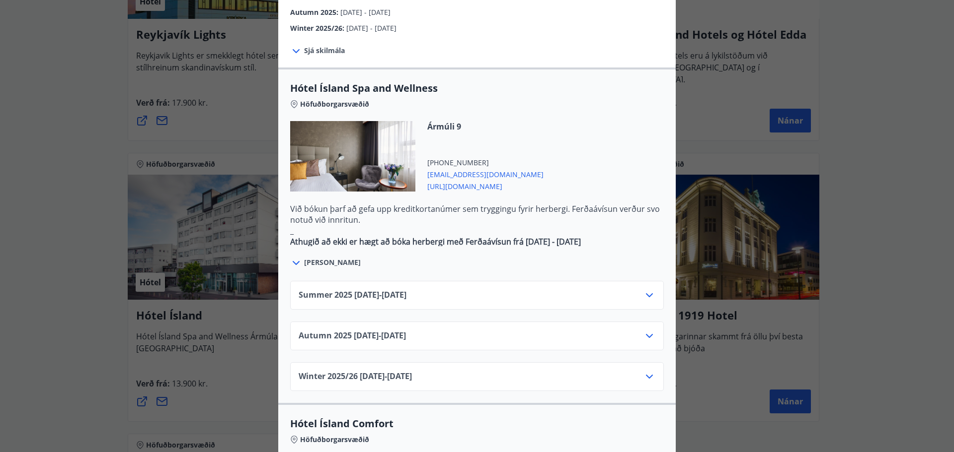
click at [644, 290] on icon at bounding box center [649, 296] width 12 height 12
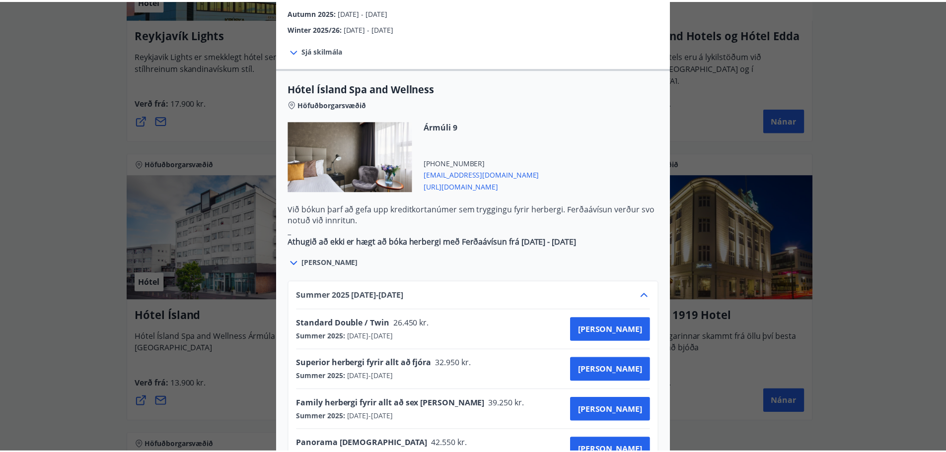
scroll to position [0, 0]
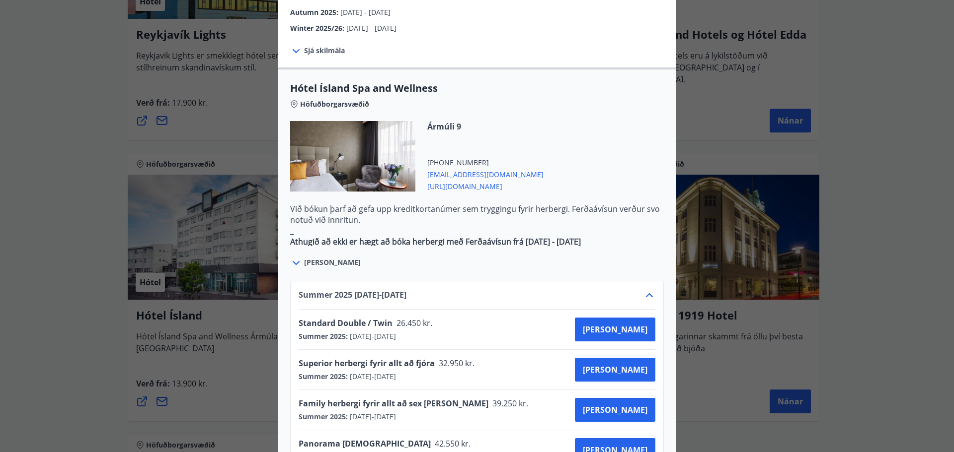
click at [699, 125] on div "Hótel Ísland Sendu skilaboð til að panta herbergi reception@hotelisland.is Athu…" at bounding box center [477, 226] width 954 height 452
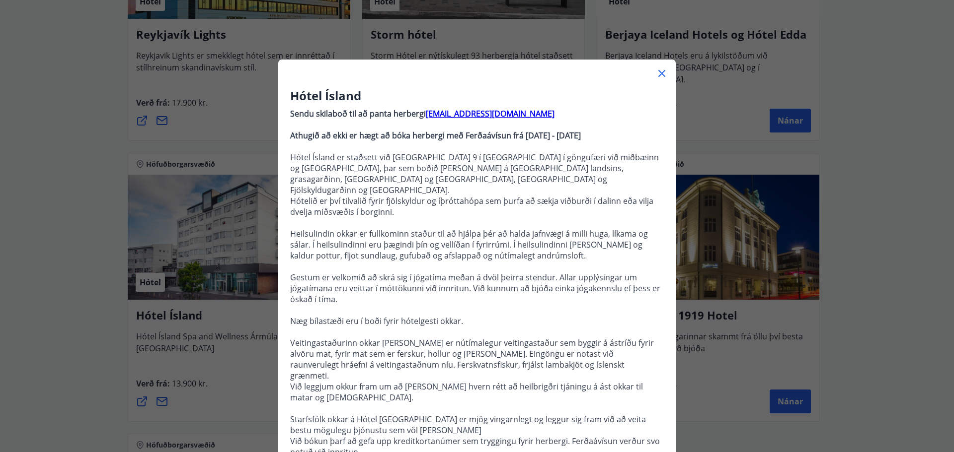
click at [656, 74] on icon at bounding box center [662, 74] width 12 height 12
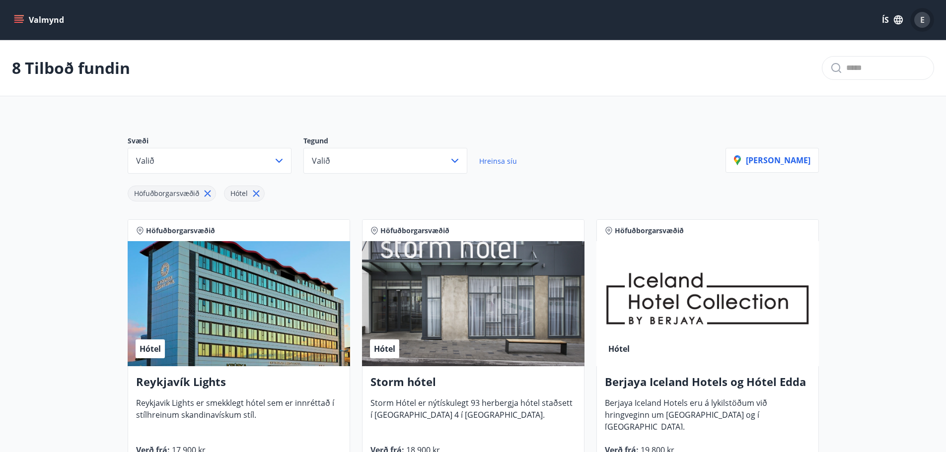
click at [925, 23] on div "E" at bounding box center [922, 20] width 16 height 16
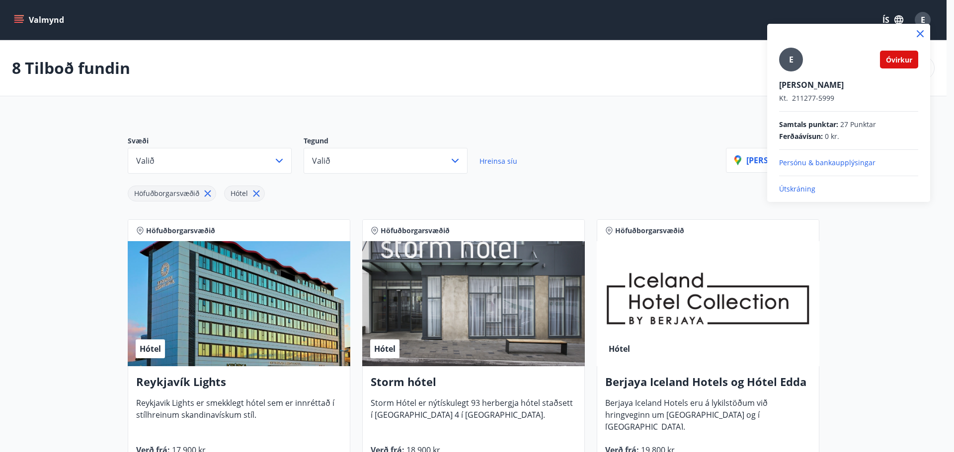
click at [896, 62] on span "Óvirkur" at bounding box center [899, 59] width 26 height 9
click at [797, 67] on div "E" at bounding box center [791, 60] width 24 height 24
click at [797, 73] on input "E" at bounding box center [846, 78] width 135 height 10
click at [18, 19] on div at bounding box center [477, 226] width 954 height 452
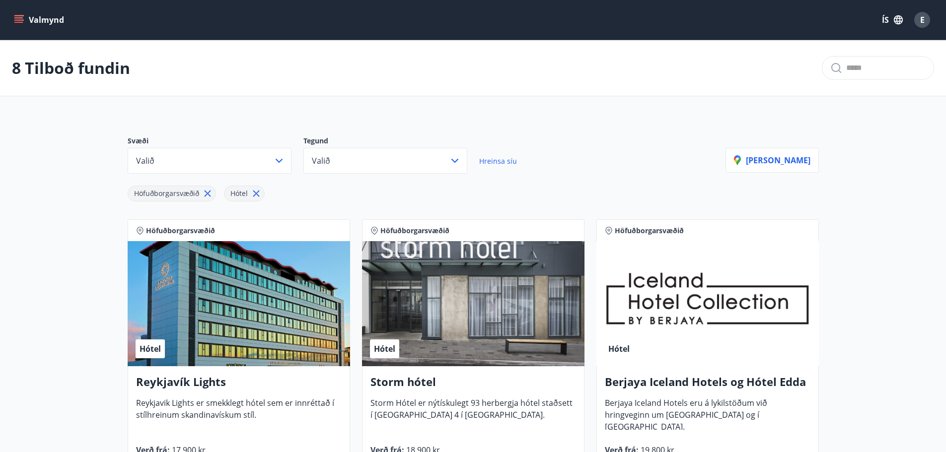
click at [18, 19] on icon "menu" at bounding box center [19, 20] width 10 height 10
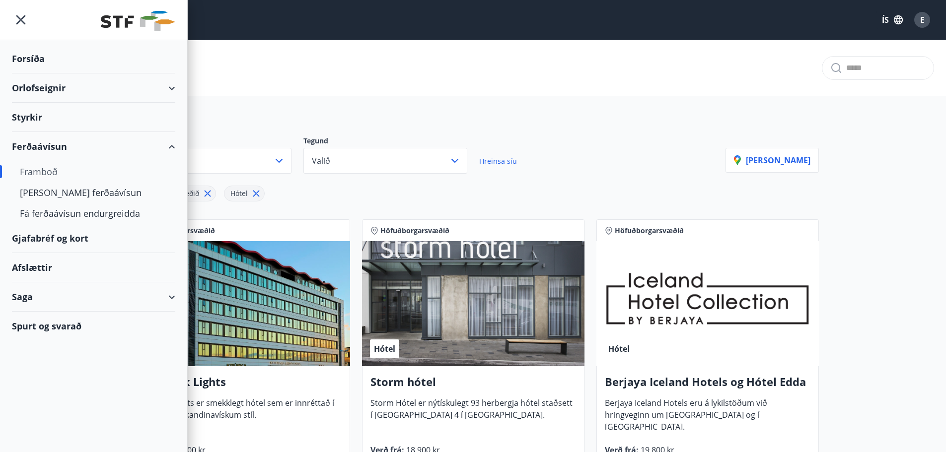
click at [68, 330] on div "Spurt og svarað" at bounding box center [93, 326] width 163 height 29
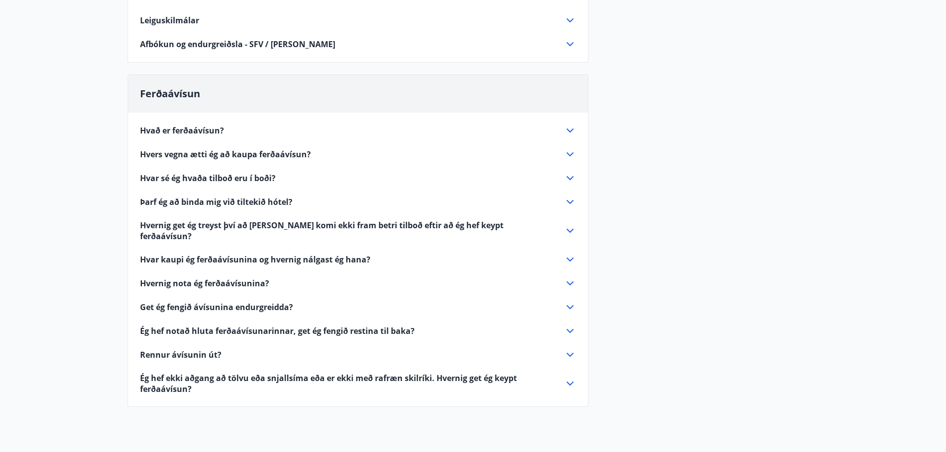
scroll to position [312, 0]
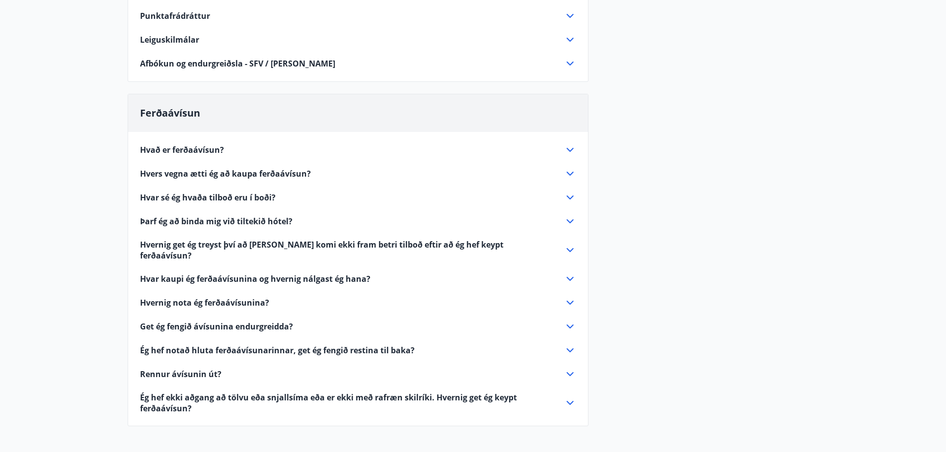
click at [193, 202] on span "Hvar sé ég hvaða tilboð eru í boði?" at bounding box center [208, 197] width 136 height 11
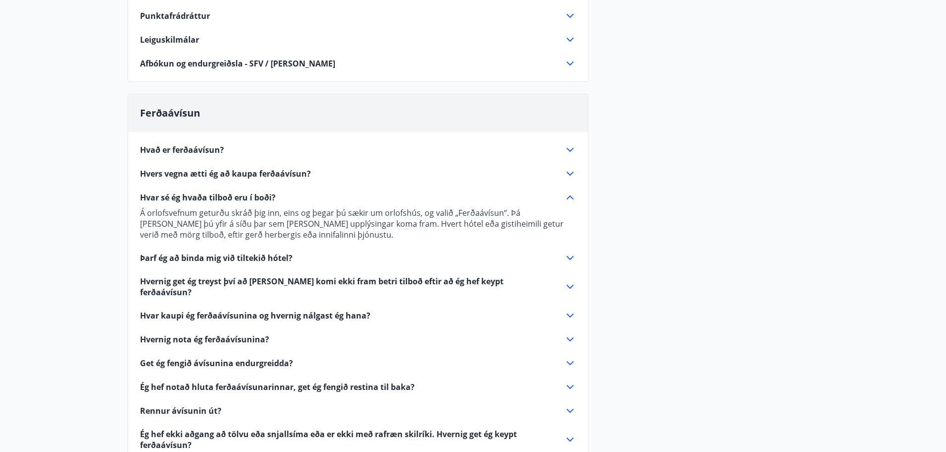
click at [246, 259] on span "Þarf ég að binda mig við tiltekið hótel?" at bounding box center [216, 258] width 152 height 11
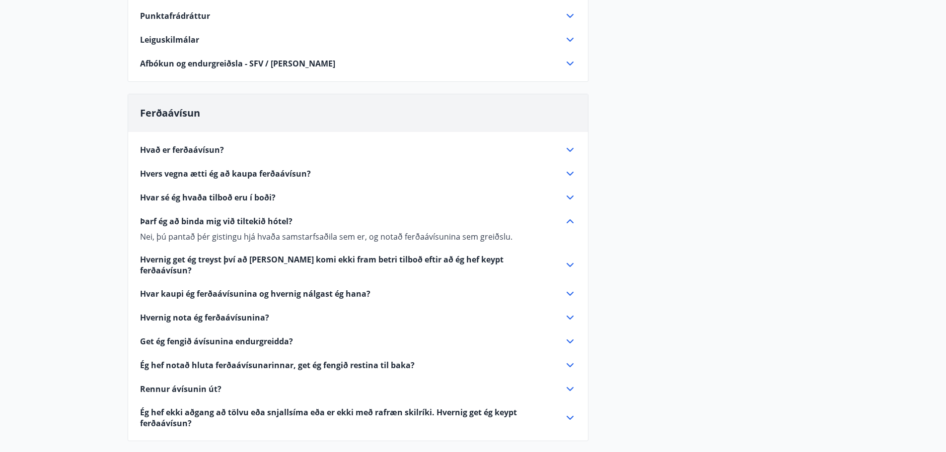
click at [244, 219] on span "Þarf ég að binda mig við tiltekið hótel?" at bounding box center [216, 221] width 152 height 11
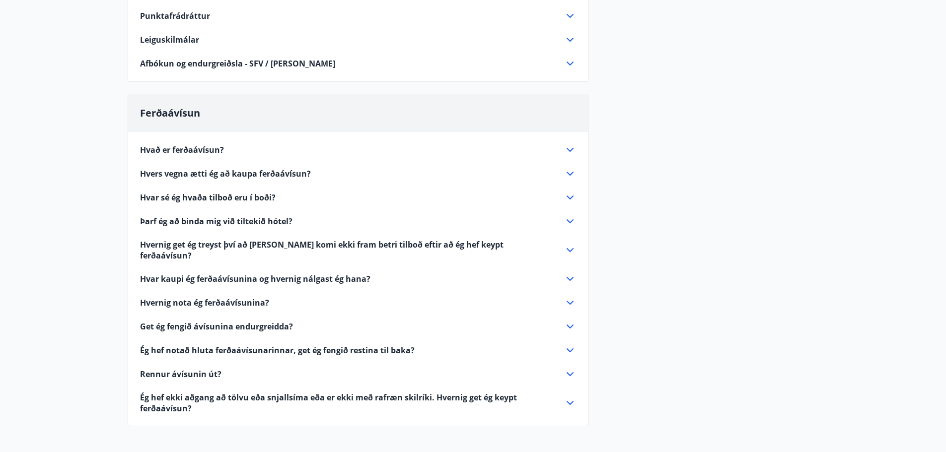
click at [239, 260] on div "Hvað er ferðaávísun? Ferðaávísun er inneign, sem þú getur notað til að greiða f…" at bounding box center [358, 273] width 460 height 282
click at [238, 274] on span "Hvar kaupi ég ferðaávísunina og hvernig nálgast ég hana?" at bounding box center [255, 279] width 230 height 11
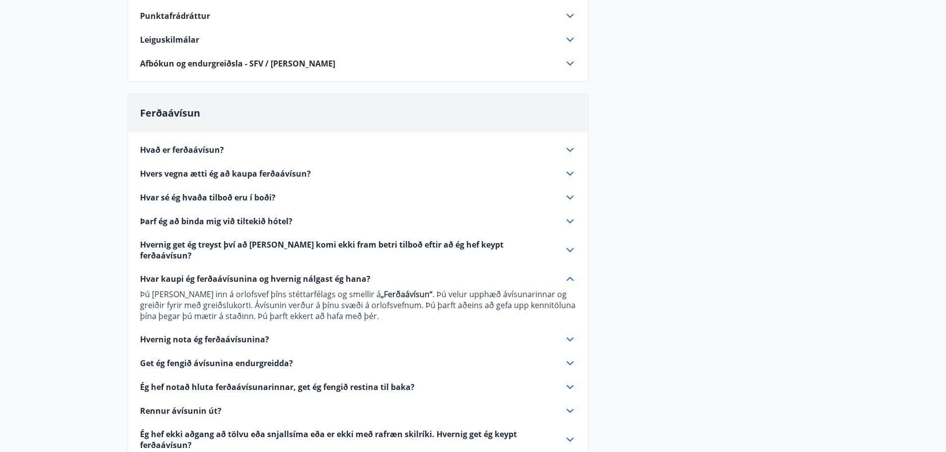
click at [236, 274] on span "Hvar kaupi ég ferðaávísunina og hvernig nálgast ég hana?" at bounding box center [255, 279] width 230 height 11
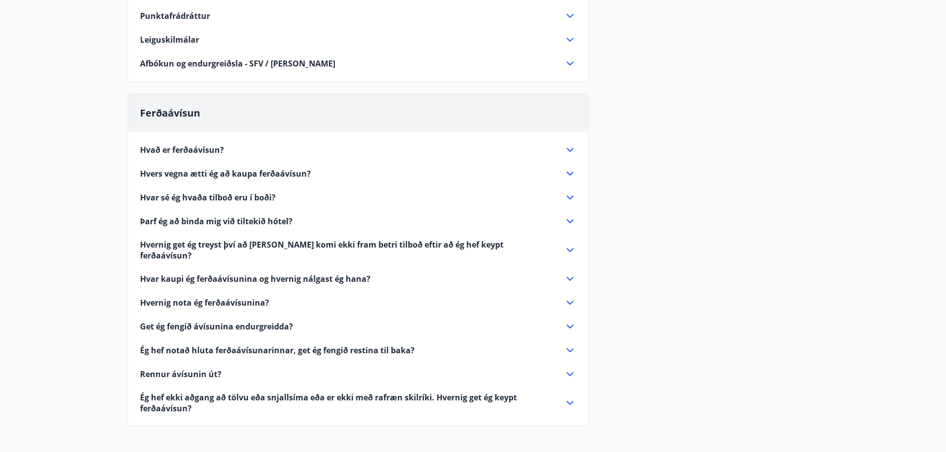
click at [234, 286] on div "Hvað er ferðaávísun? Ferðaávísun er inneign, sem þú getur notað til að greiða f…" at bounding box center [358, 273] width 460 height 282
click at [234, 297] on span "Hvernig nota ég ferðaávísunina?" at bounding box center [204, 302] width 129 height 11
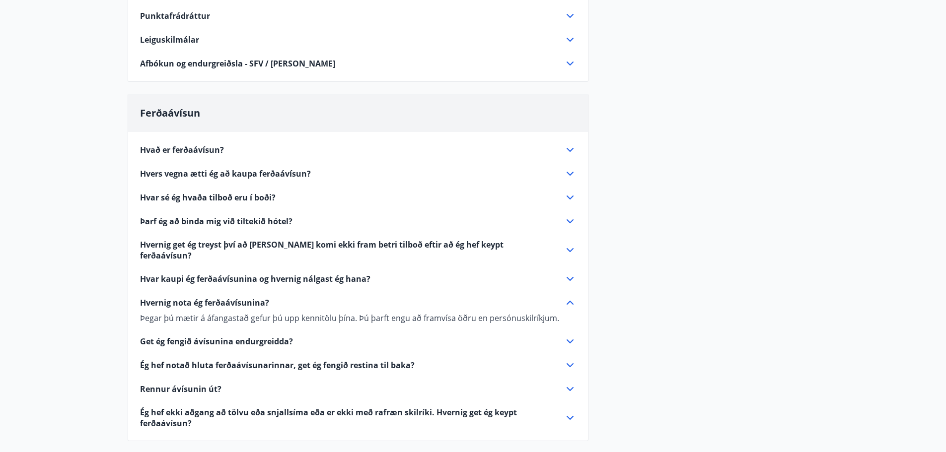
click at [233, 297] on span "Hvernig nota ég ferðaávísunina?" at bounding box center [204, 302] width 129 height 11
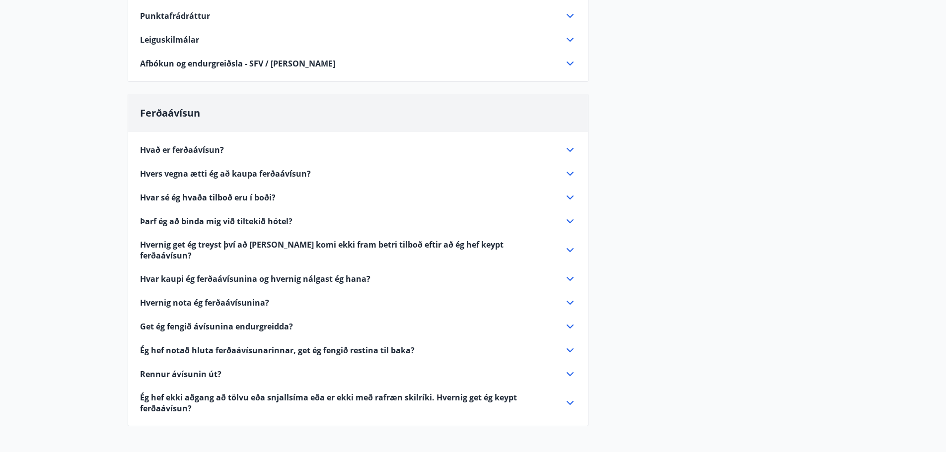
click at [223, 321] on span "Get ég fengið ávísunina endurgreidda?" at bounding box center [216, 326] width 153 height 11
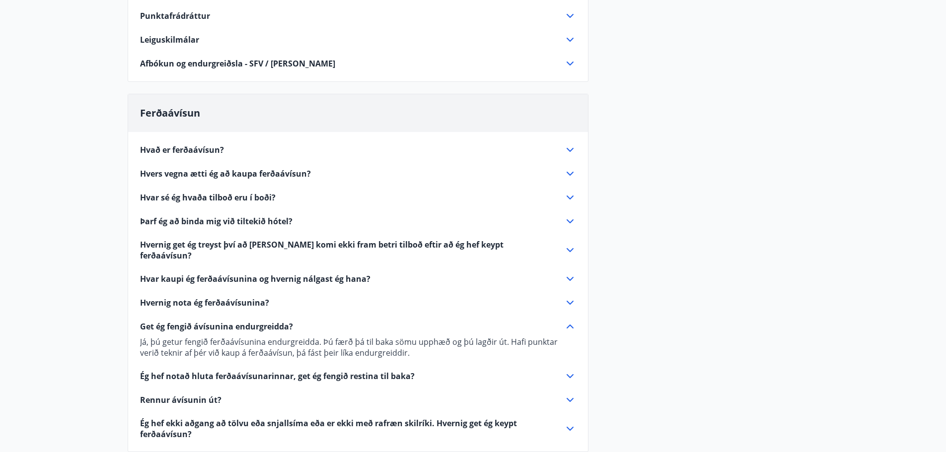
click at [223, 321] on span "Get ég fengið ávísunina endurgreidda?" at bounding box center [216, 326] width 153 height 11
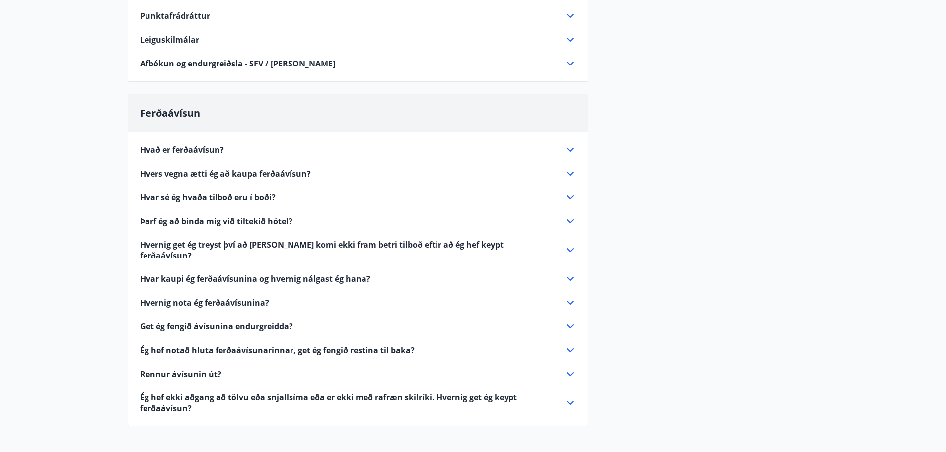
click at [223, 345] on span "Ég hef notað hluta ferðaávísunarinnar, get ég fengið restina til baka?" at bounding box center [277, 350] width 275 height 11
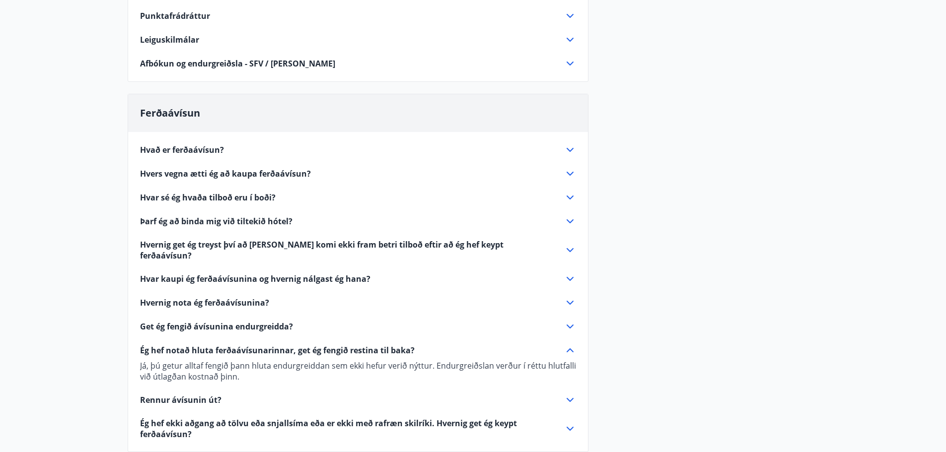
click at [223, 345] on span "Ég hef notað hluta ferðaávísunarinnar, get ég fengið restina til baka?" at bounding box center [277, 350] width 275 height 11
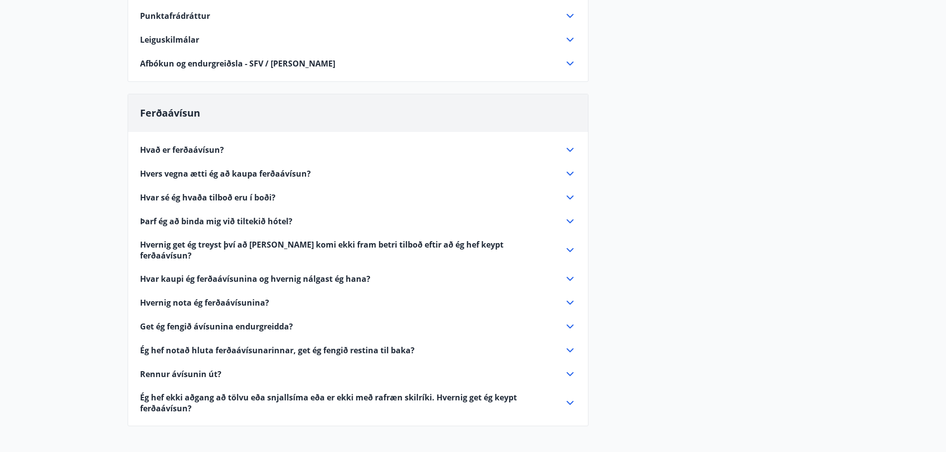
click at [205, 369] on span "Rennur ávísunin út?" at bounding box center [180, 374] width 81 height 11
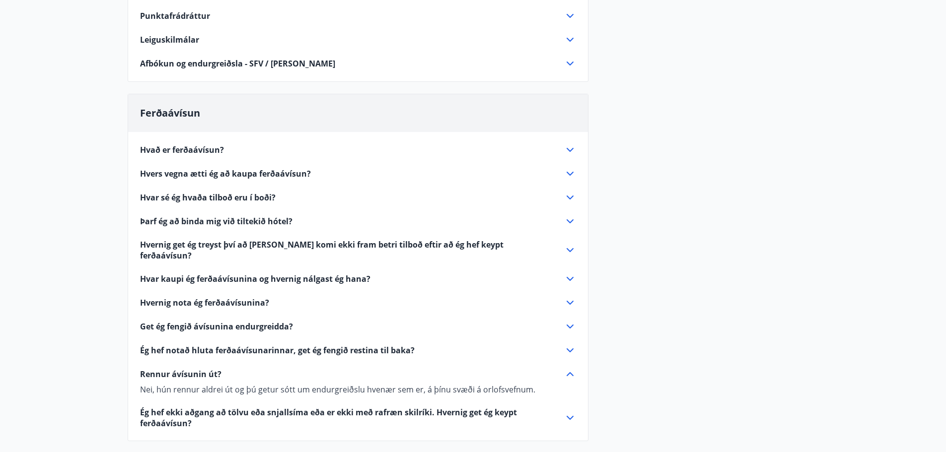
click at [205, 369] on span "Rennur ávísunin út?" at bounding box center [180, 374] width 81 height 11
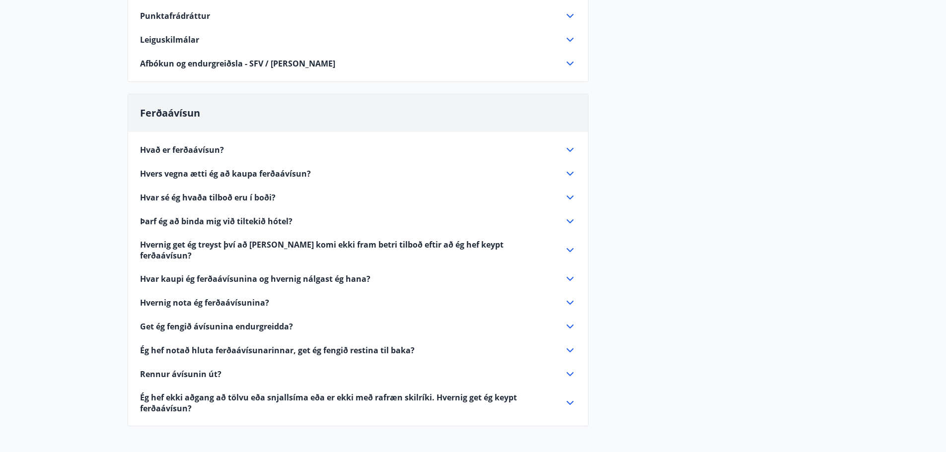
click at [211, 392] on span "Ég hef ekki aðgang að tölvu eða snjallsíma eða er ekki með rafræn skilríki. Hve…" at bounding box center [346, 403] width 412 height 22
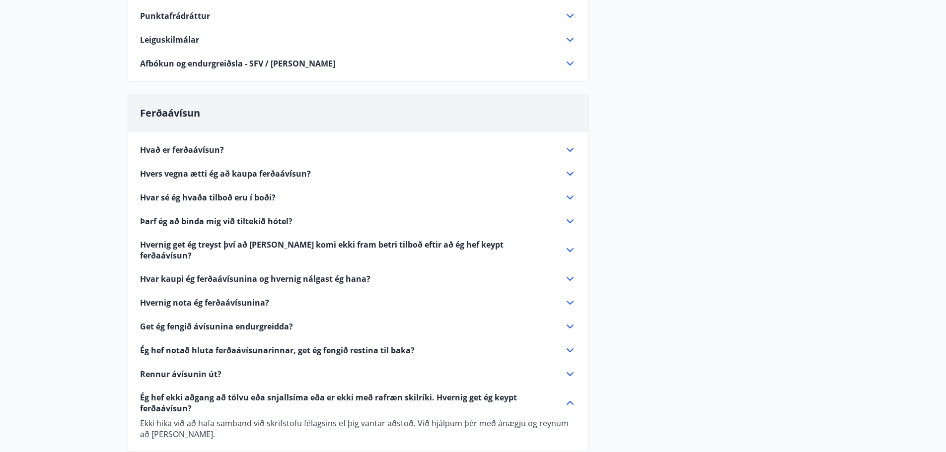
click at [211, 392] on span "Ég hef ekki aðgang að tölvu eða snjallsíma eða er ekki með rafræn skilríki. Hve…" at bounding box center [346, 403] width 412 height 22
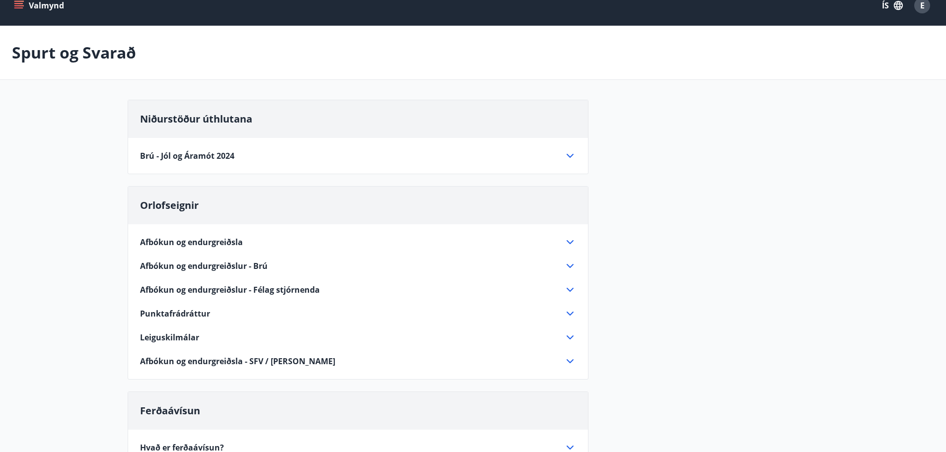
scroll to position [0, 0]
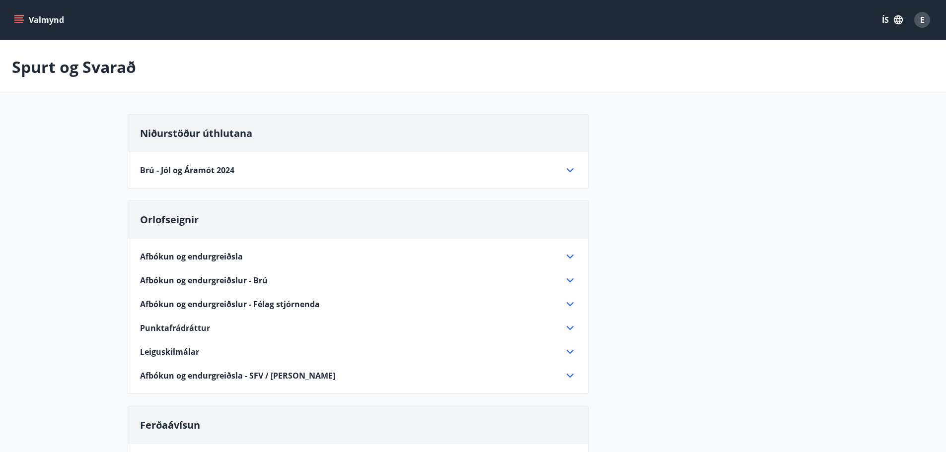
click at [27, 20] on button "Valmynd" at bounding box center [40, 20] width 56 height 18
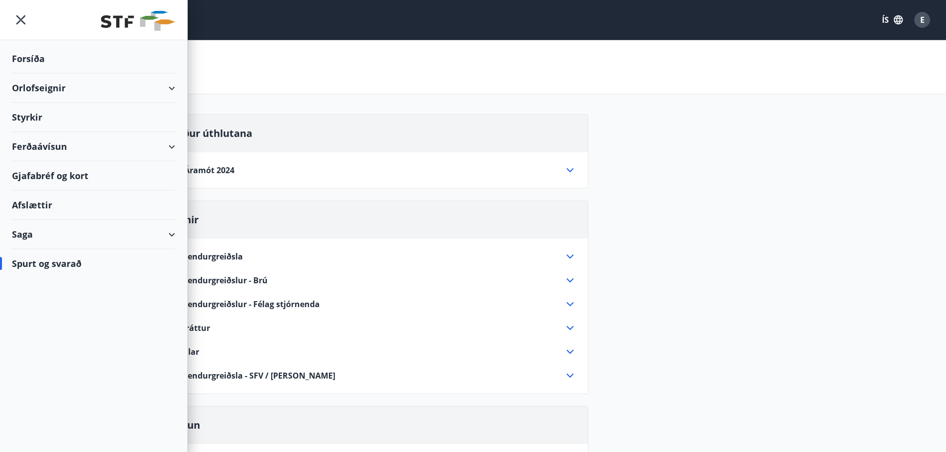
click at [53, 91] on div "Orlofseignir" at bounding box center [93, 88] width 163 height 29
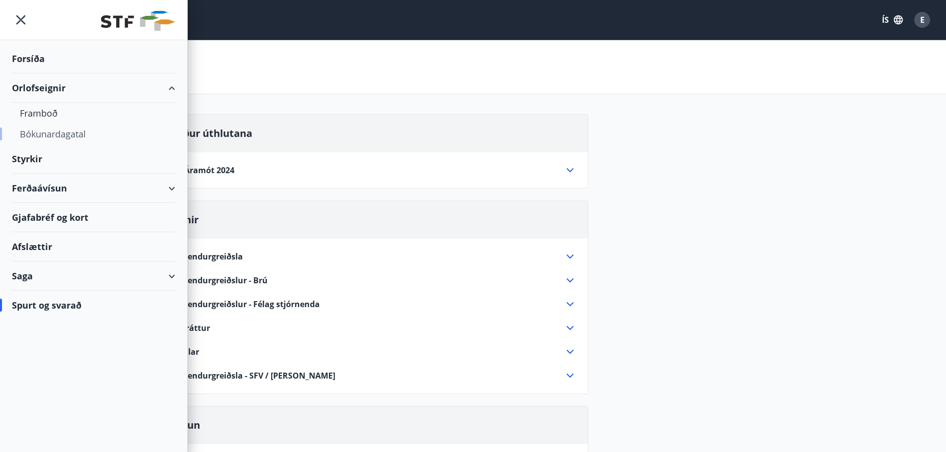
click at [48, 134] on div "Bókunardagatal" at bounding box center [94, 134] width 148 height 21
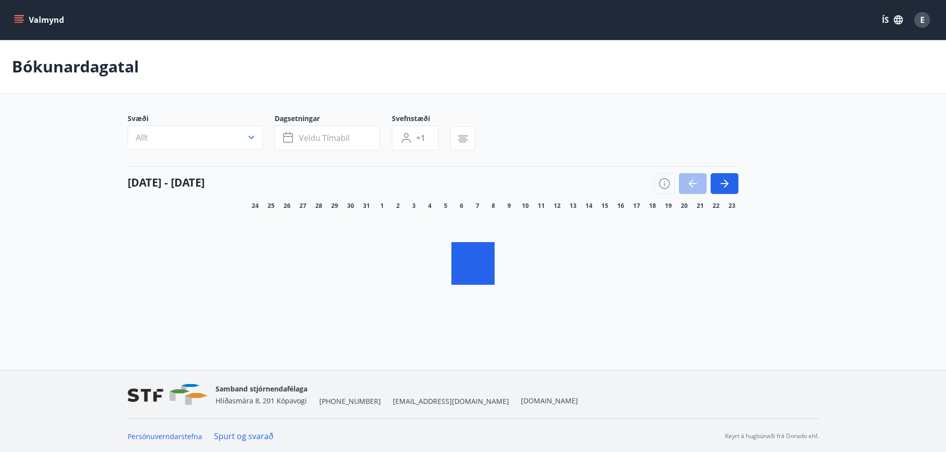
click at [249, 137] on icon "button" at bounding box center [251, 138] width 10 height 10
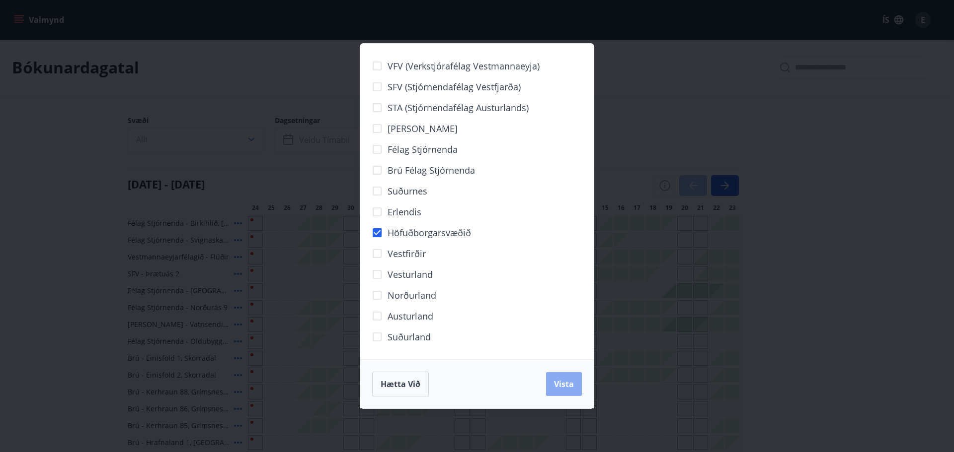
click at [556, 379] on button "Vista" at bounding box center [564, 384] width 36 height 24
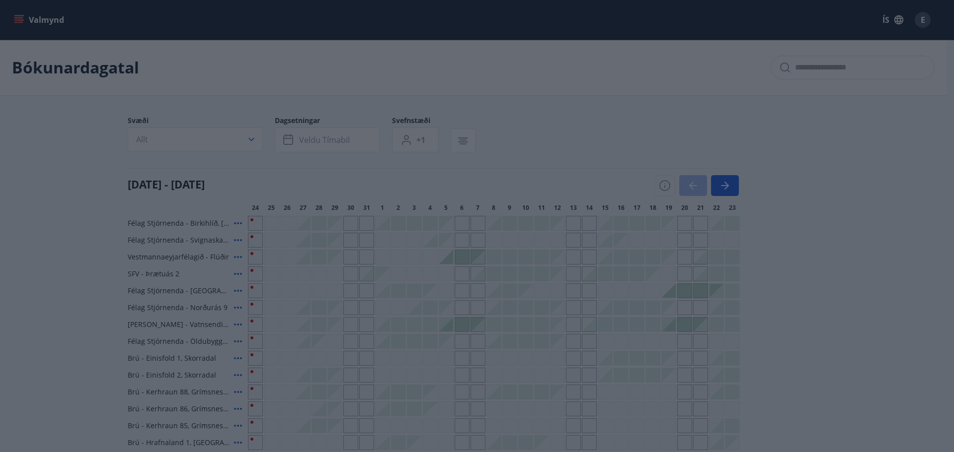
click at [311, 175] on div "VFV (Verkstjórafélag Vestmannaeyja) SFV (Stjórnendafélag Vestfjarða) STA (Stjór…" at bounding box center [477, 226] width 954 height 452
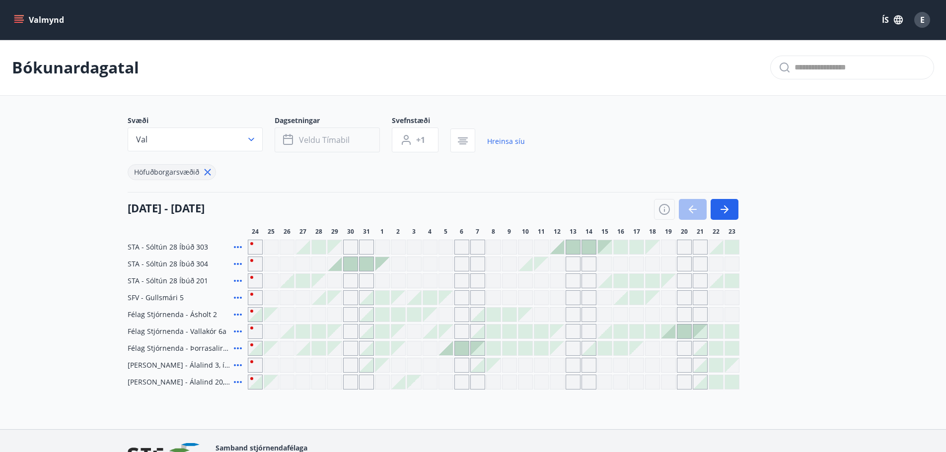
click at [337, 139] on span "Veldu tímabil" at bounding box center [324, 140] width 51 height 11
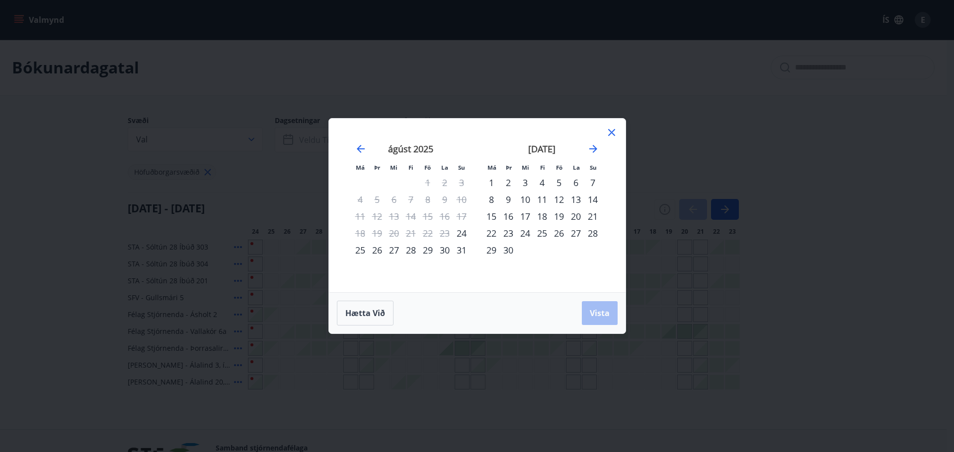
click at [459, 251] on div "31" at bounding box center [461, 250] width 17 height 17
drag, startPoint x: 596, startPoint y: 314, endPoint x: 554, endPoint y: 281, distance: 54.1
click at [597, 315] on span "Vista" at bounding box center [600, 313] width 20 height 11
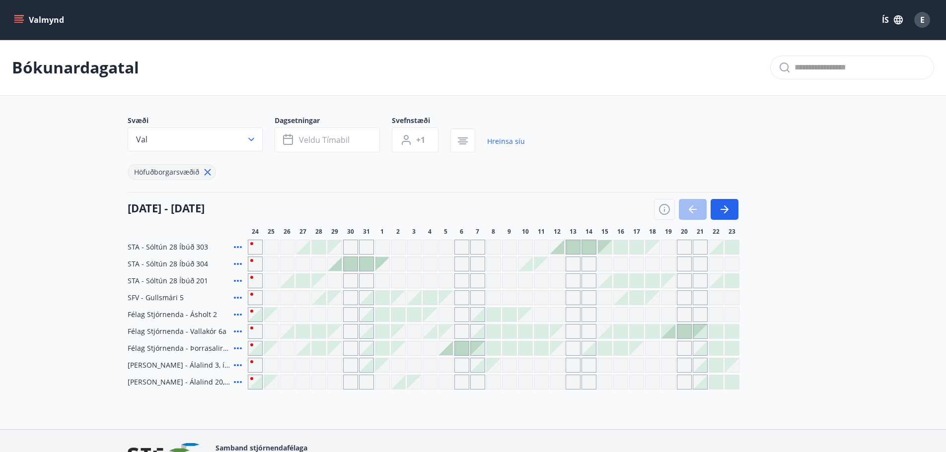
click at [367, 299] on div at bounding box center [367, 298] width 14 height 14
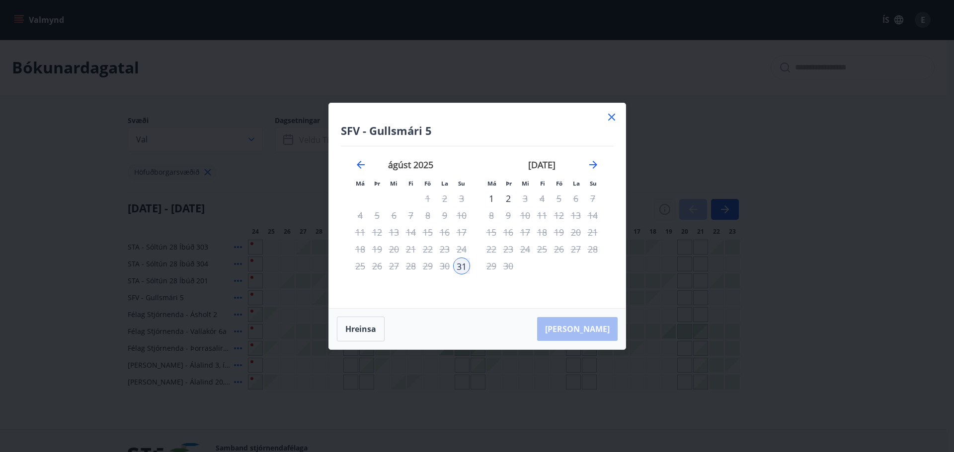
click at [489, 200] on div "1" at bounding box center [491, 198] width 17 height 17
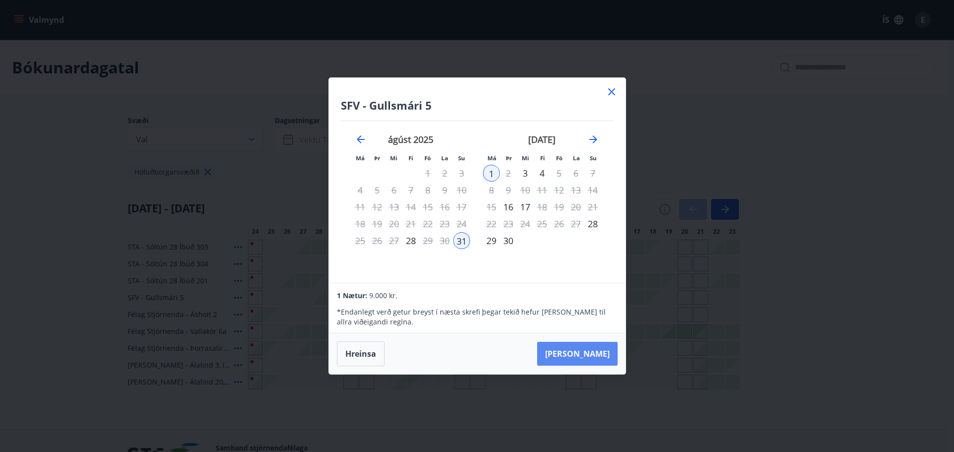
click at [588, 355] on button "[PERSON_NAME]" at bounding box center [577, 354] width 80 height 24
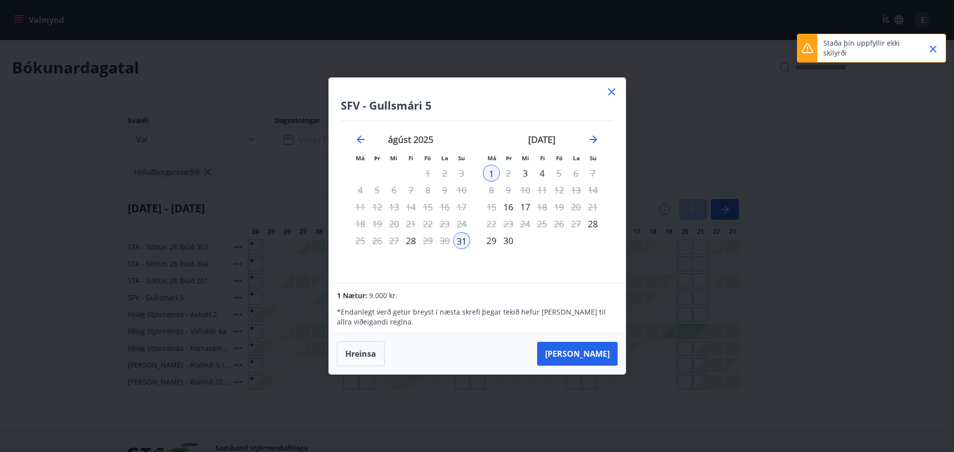
click at [672, 160] on div "SFV - Gullsmári 5 Má Þr Mi Fi Fö La Su Má Þr Mi Fi Fö La Su [DATE] 1 2 3 4 5 6 …" at bounding box center [477, 226] width 954 height 452
